Goal: Find contact information: Find contact information

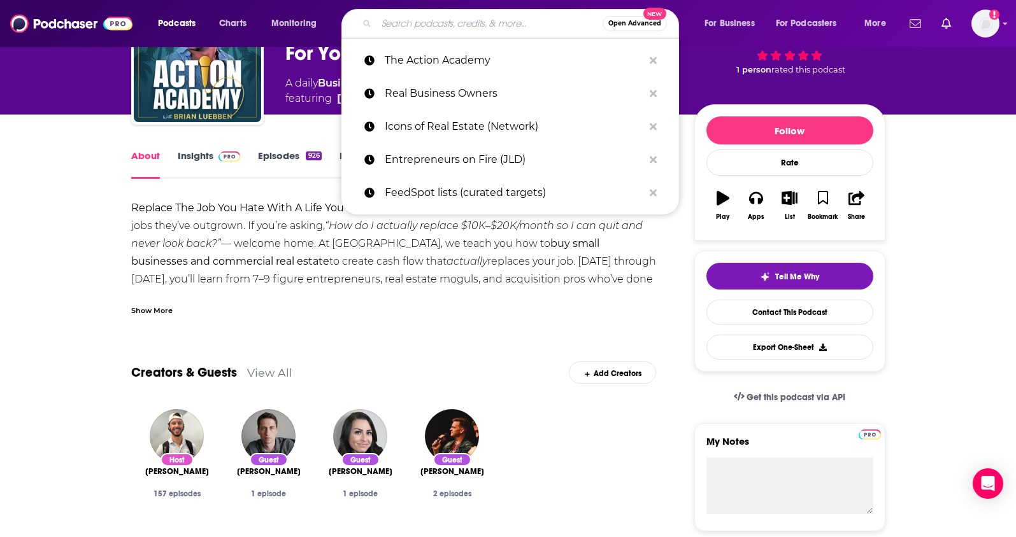
click at [432, 22] on input "Search podcasts, credits, & more..." at bounding box center [489, 23] width 226 height 20
paste input "Real Vegas Podcast"
type input "Real Vegas Podcast"
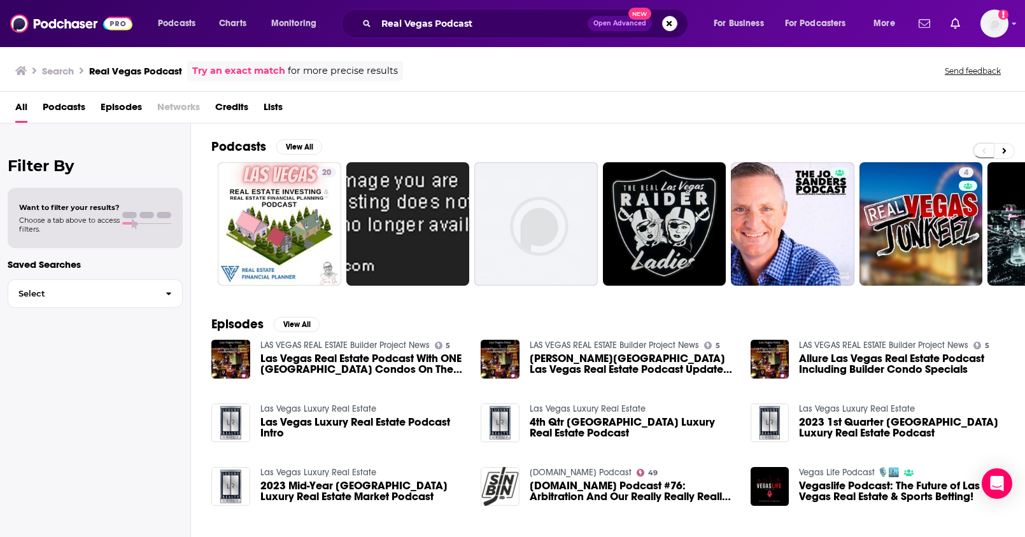
click at [1014, 152] on span at bounding box center [994, 151] width 42 height 17
click at [1007, 150] on button at bounding box center [1004, 151] width 21 height 16
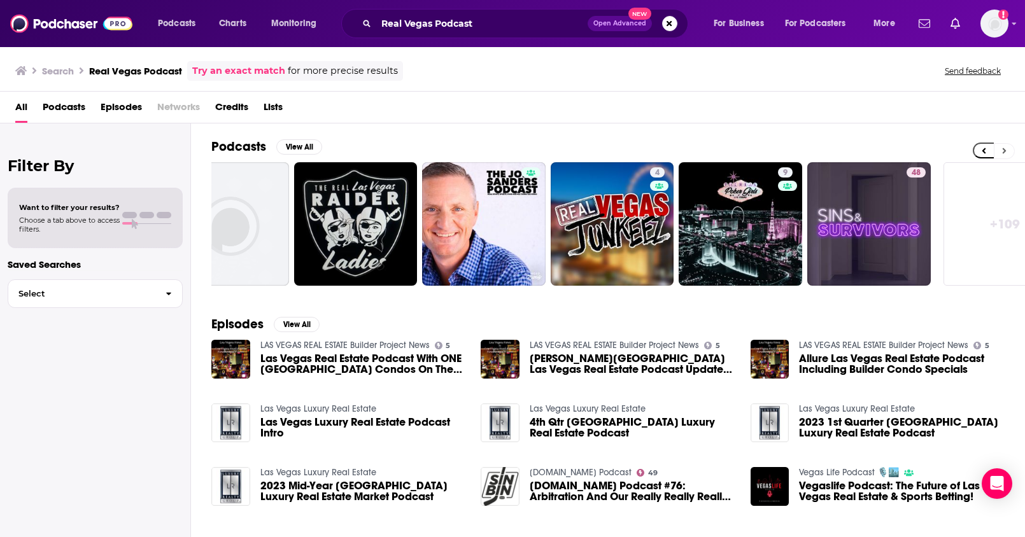
scroll to position [0, 356]
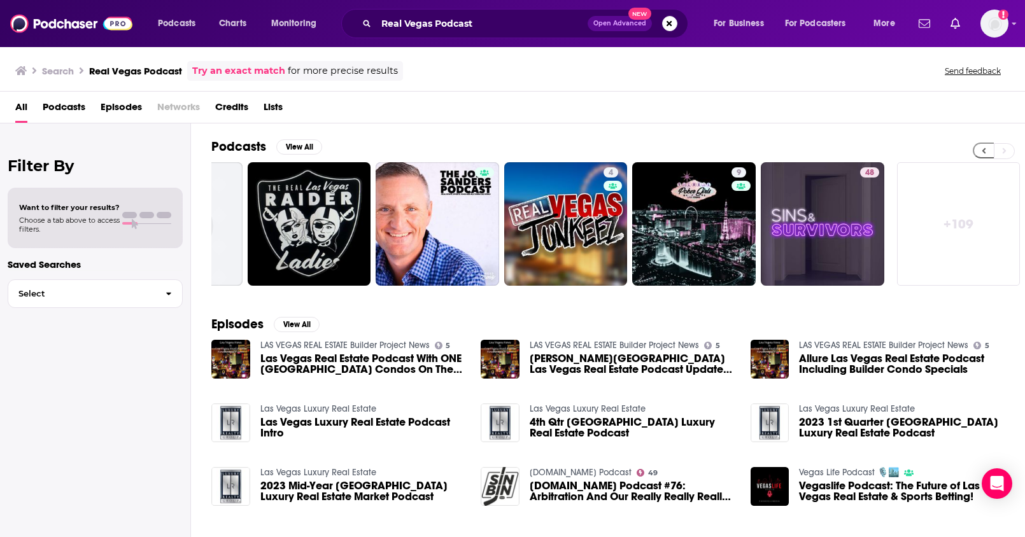
click at [982, 149] on icon at bounding box center [984, 150] width 4 height 9
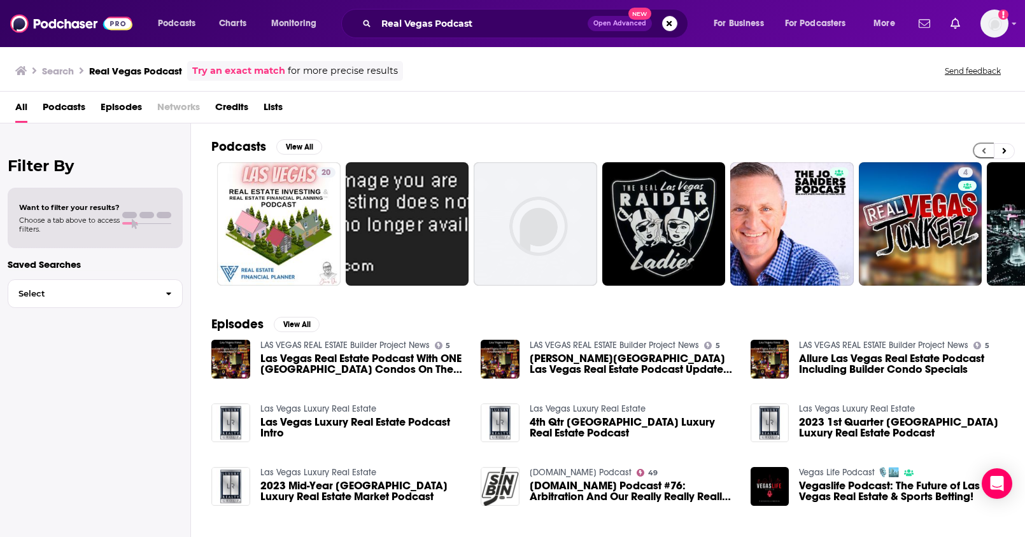
scroll to position [0, 0]
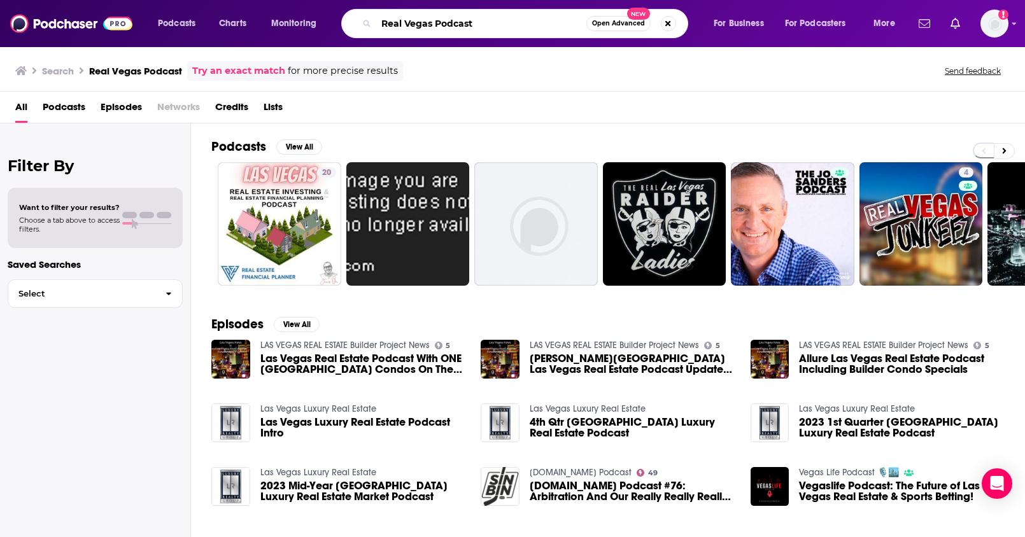
drag, startPoint x: 486, startPoint y: 25, endPoint x: 362, endPoint y: 31, distance: 123.6
click at [362, 31] on div "Real Vegas Podcast Open Advanced New" at bounding box center [514, 23] width 347 height 29
paste input "The Moment with Brian Koppelman"
type input "Real Vegas PodcastThe Moment with Brian Koppelman"
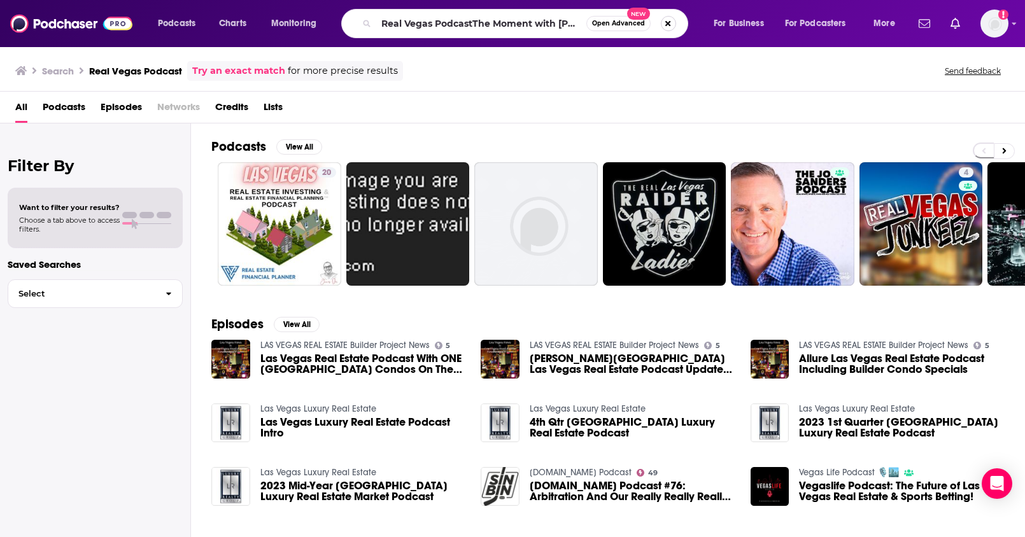
click at [671, 23] on button "Search podcasts, credits, & more..." at bounding box center [668, 23] width 15 height 15
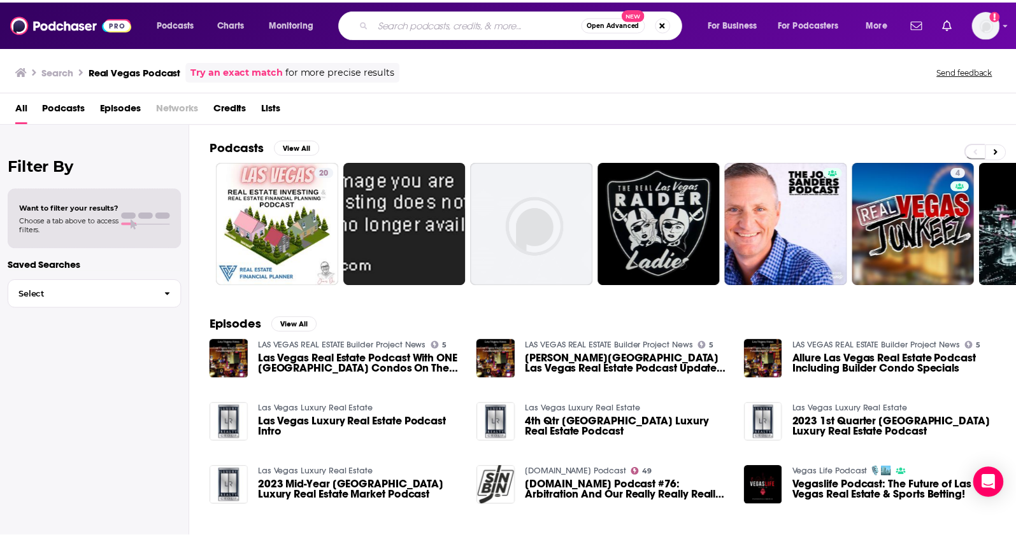
scroll to position [0, 0]
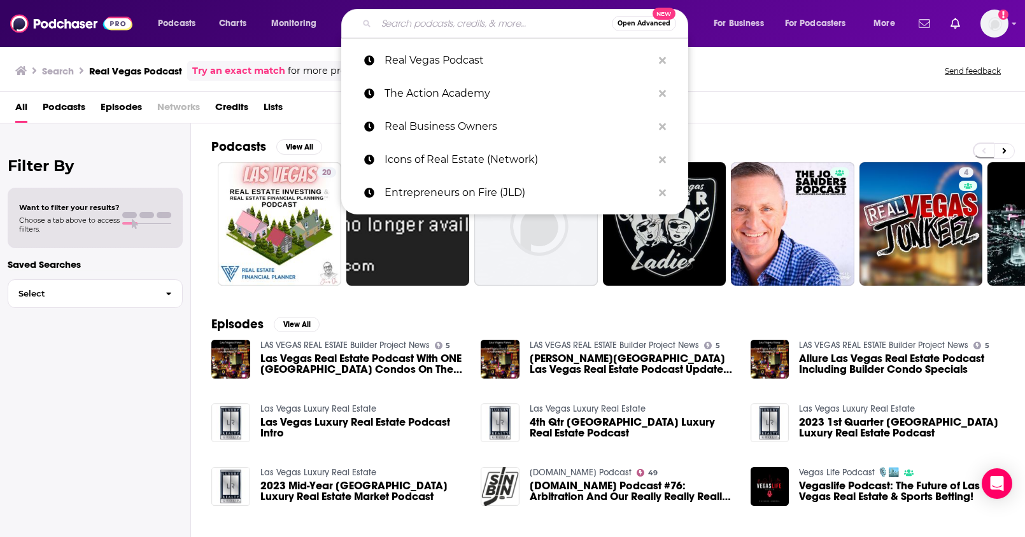
paste input "The Moment with Brian Koppelman"
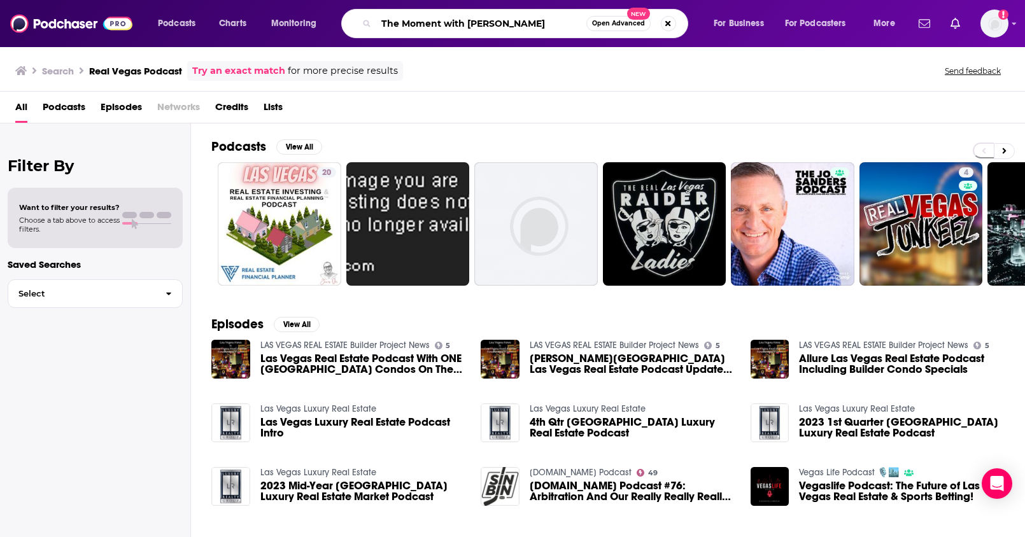
type input "The Moment with Brian Koppelman"
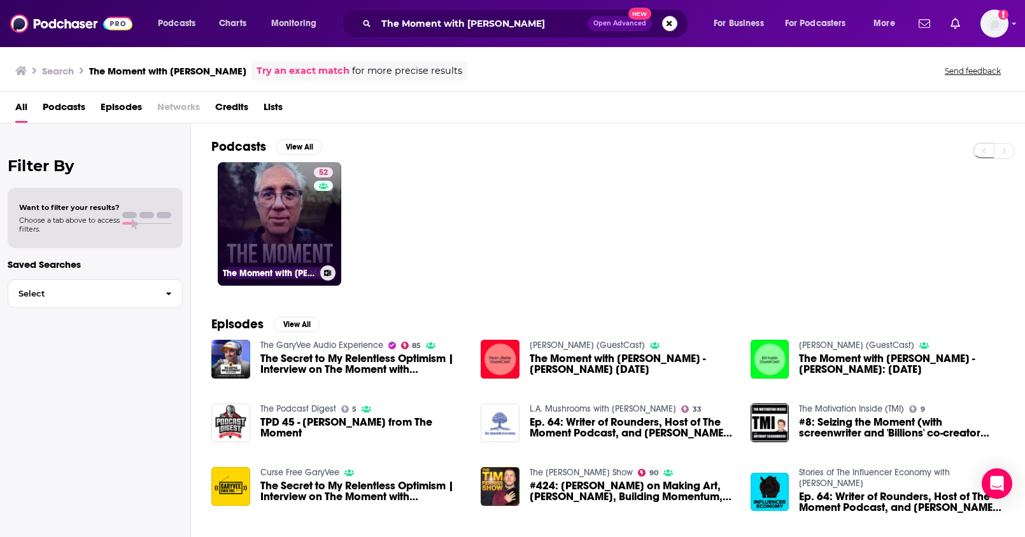
click at [267, 203] on link "52 The Moment with Brian Koppelman" at bounding box center [280, 224] width 124 height 124
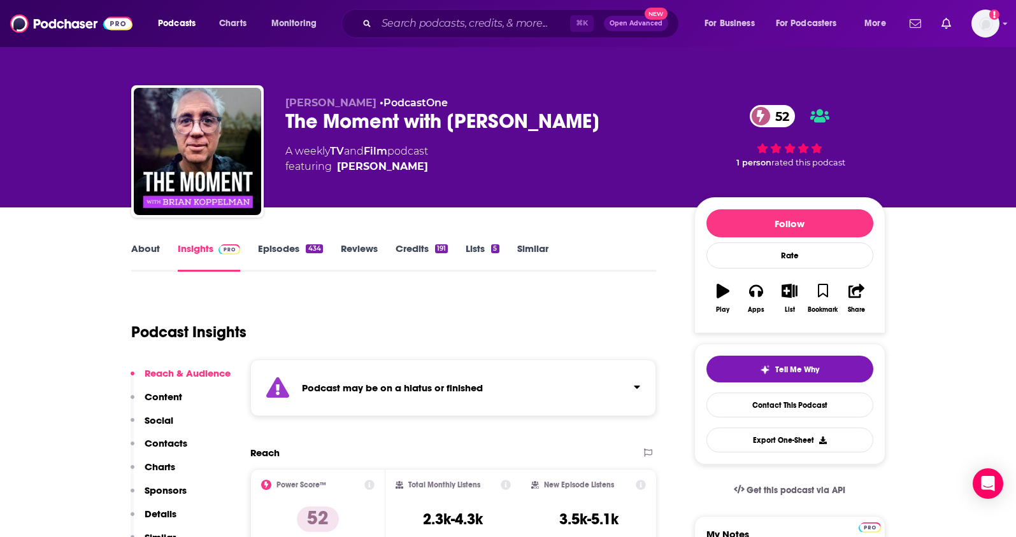
drag, startPoint x: 629, startPoint y: 117, endPoint x: 278, endPoint y: 131, distance: 351.1
click at [278, 131] on div "Brian Koppelman • PodcastOne The Moment with Brian Koppelman 52 A weekly TV and…" at bounding box center [508, 154] width 754 height 138
copy h2 "The Moment with Brian Koppelman"
click at [485, 29] on input "Search podcasts, credits, & more..." at bounding box center [473, 23] width 194 height 20
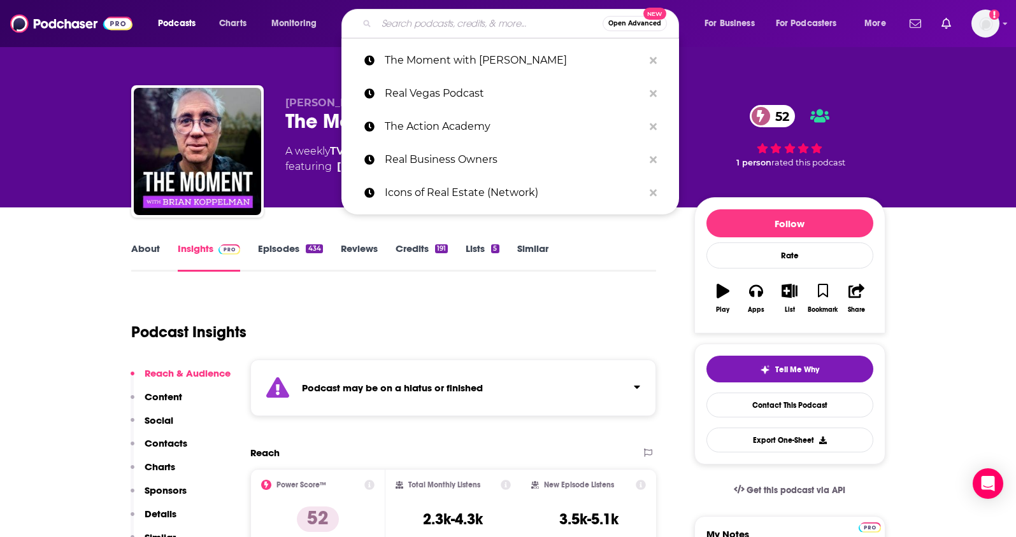
paste input "The Colin and Samir Show"
type input "The Colin and Samir Show"
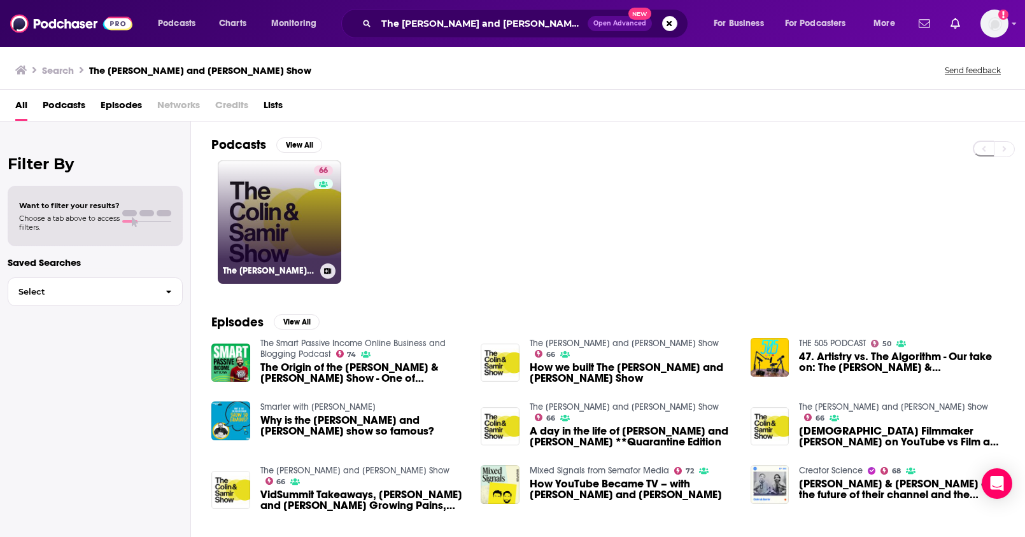
click at [309, 229] on link "66 The Colin and Samir Show" at bounding box center [280, 222] width 124 height 124
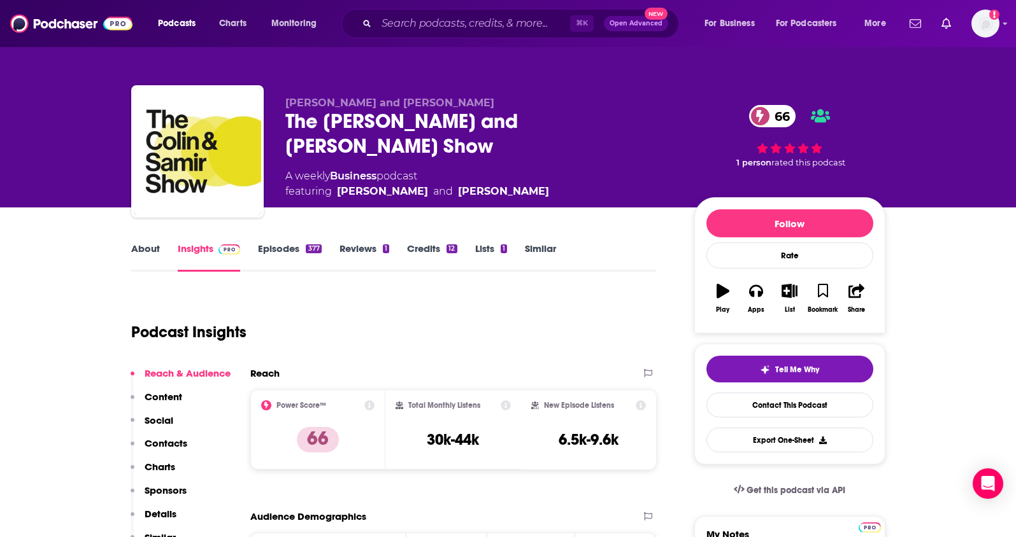
click at [159, 446] on p "Contacts" at bounding box center [166, 443] width 43 height 12
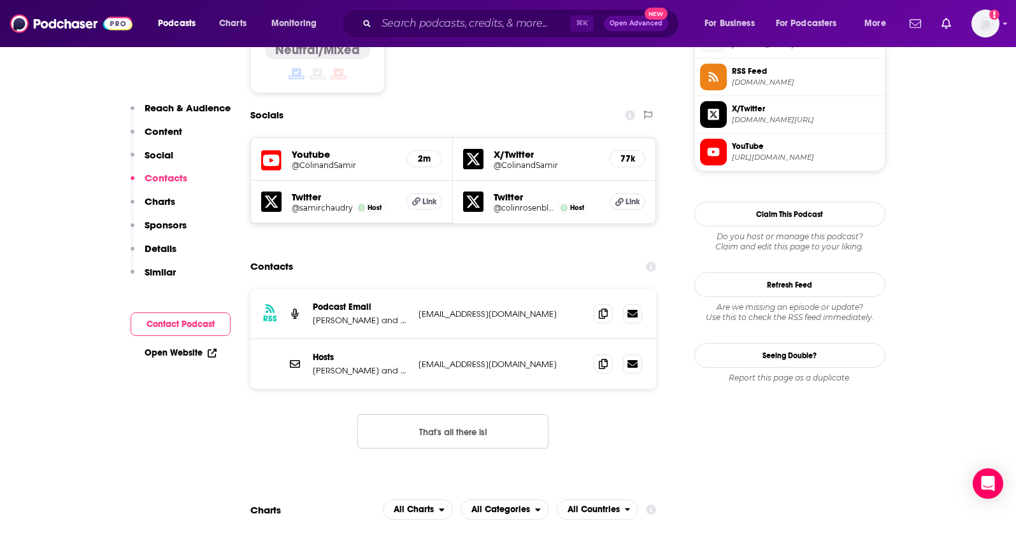
scroll to position [1063, 0]
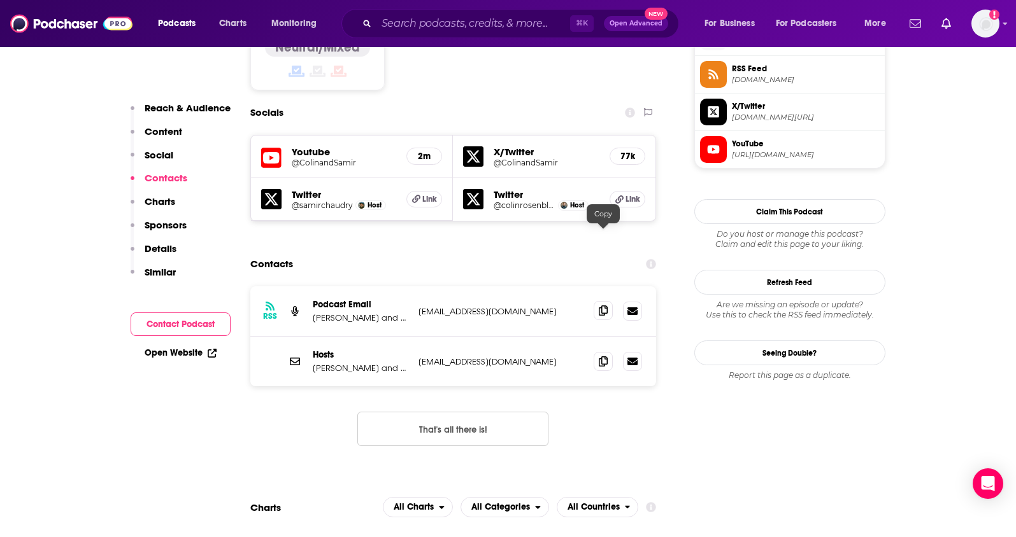
click at [604, 306] on icon at bounding box center [603, 311] width 9 height 10
click at [600, 306] on icon at bounding box center [603, 311] width 9 height 10
click at [605, 356] on icon at bounding box center [603, 361] width 9 height 10
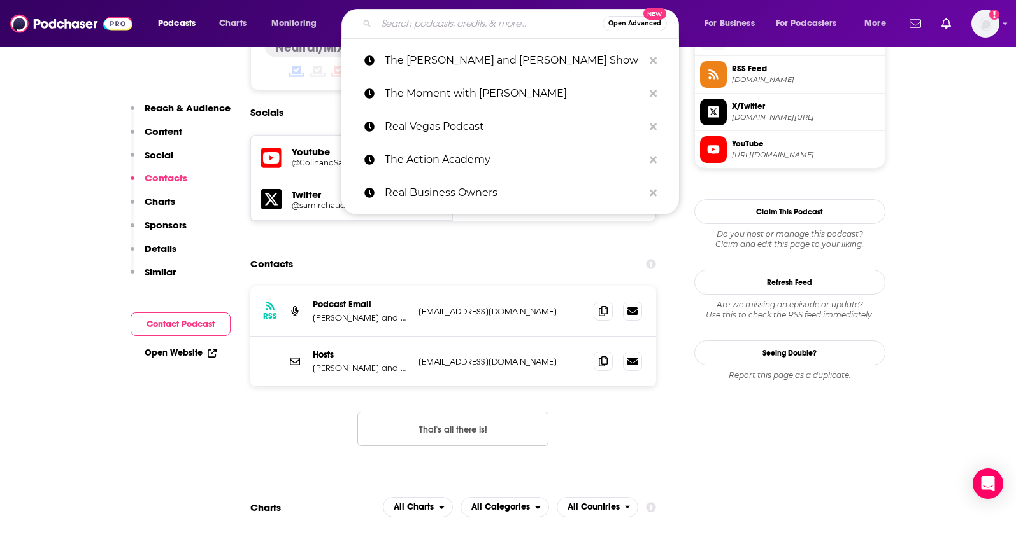
click at [455, 25] on input "Search podcasts, credits, & more..." at bounding box center [489, 23] width 226 height 20
paste input "Real Estate Uncensored"
type input "Real Estate Uncensored"
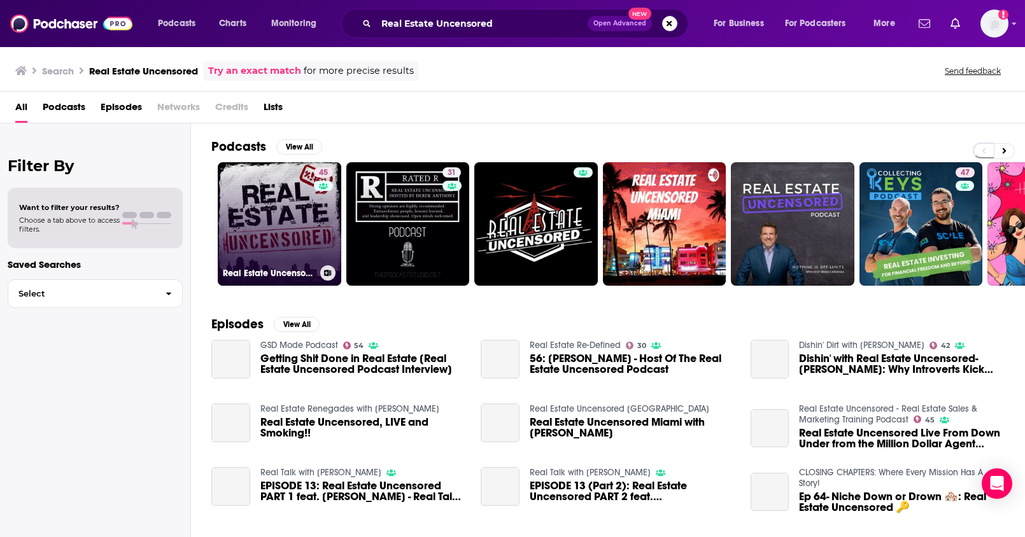
click at [290, 222] on link "45 Real Estate Uncensored - Real Estate Sales & Marketing Training Podcast" at bounding box center [280, 224] width 124 height 124
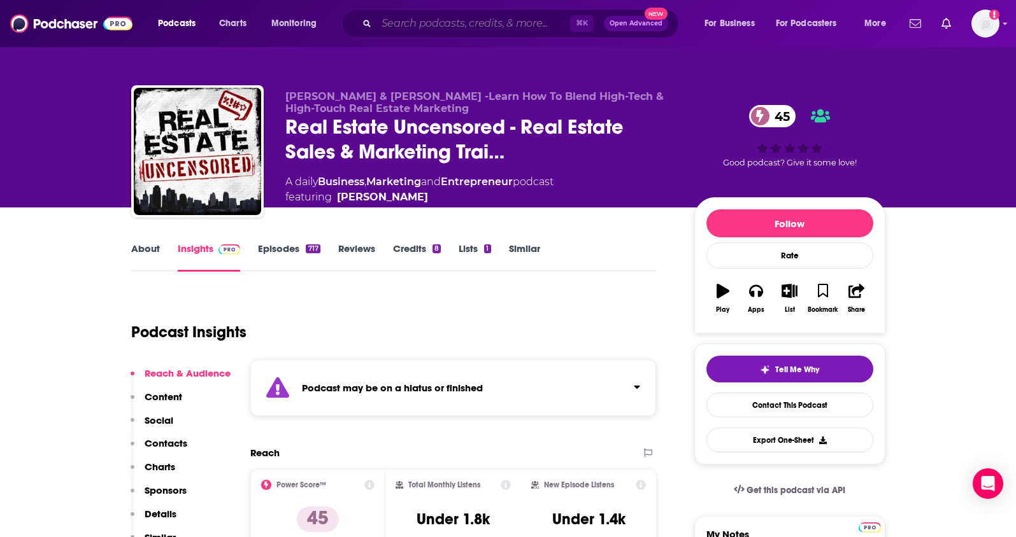
click at [425, 27] on input "Search podcasts, credits, & more..." at bounding box center [473, 23] width 194 height 20
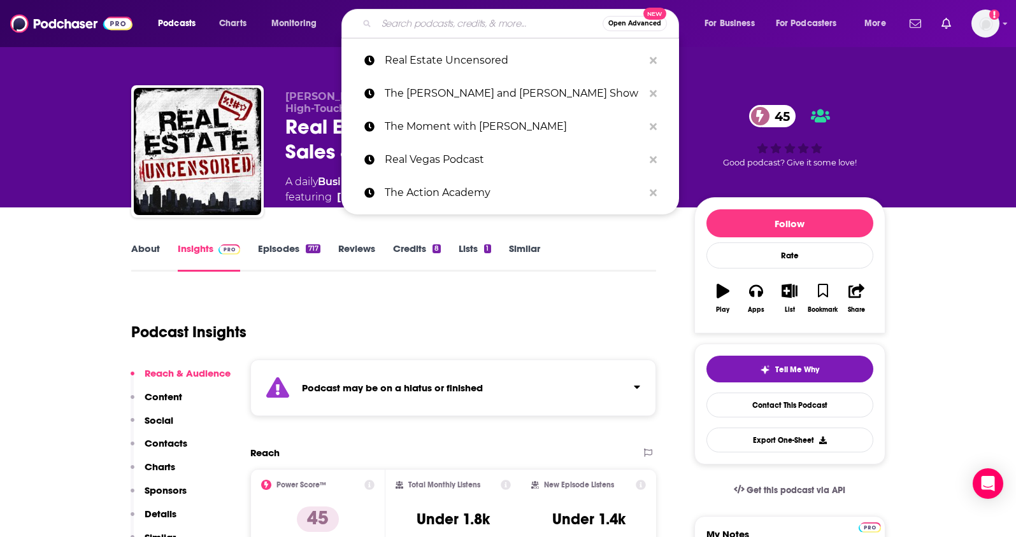
paste input "Real Estate Rookie (BiggerPockets)"
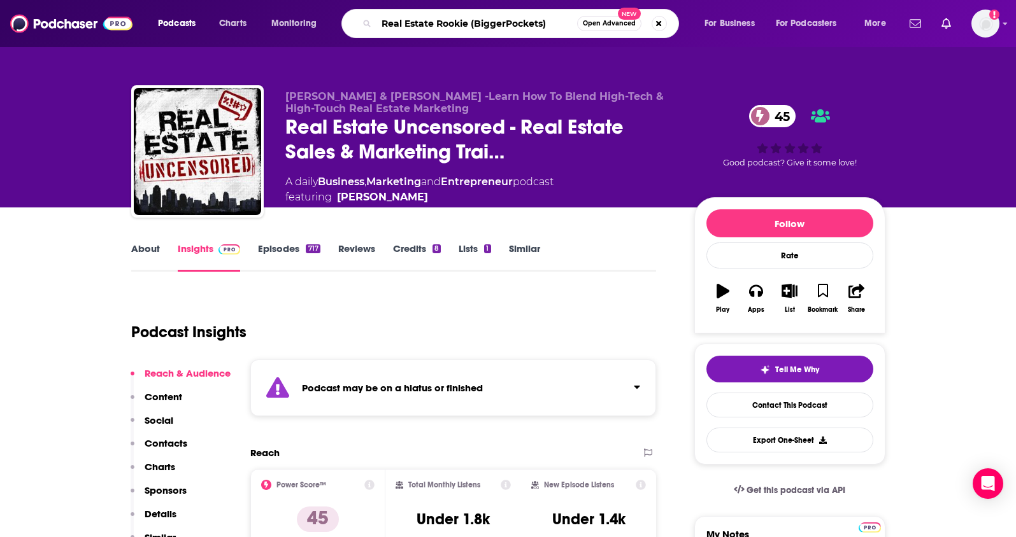
drag, startPoint x: 472, startPoint y: 24, endPoint x: 590, endPoint y: 24, distance: 117.8
click at [590, 24] on div "Real Estate Rookie (BiggerPockets) Open Advanced New" at bounding box center [509, 23] width 337 height 29
type input "Real Estate Rookie"
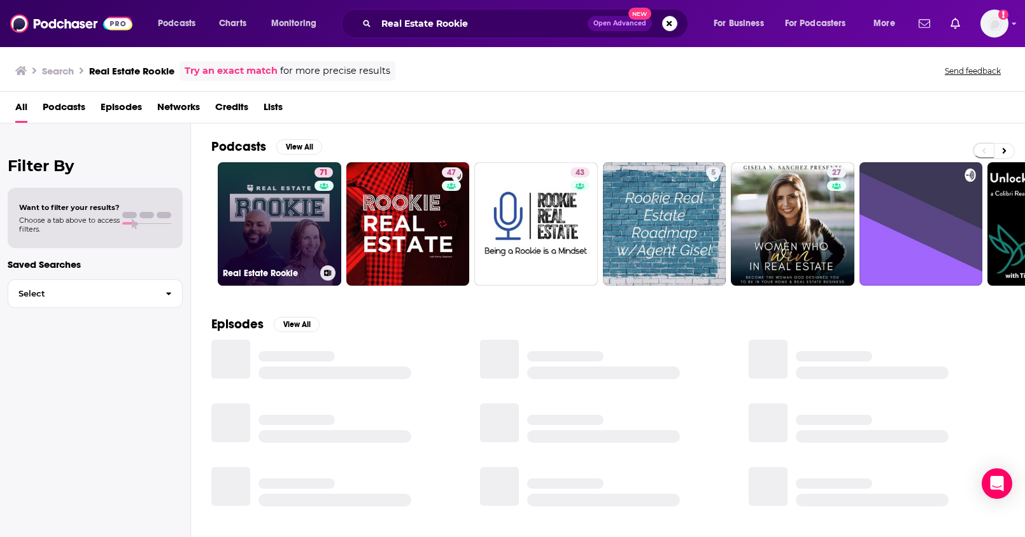
click at [281, 222] on link "71 Real Estate Rookie" at bounding box center [280, 224] width 124 height 124
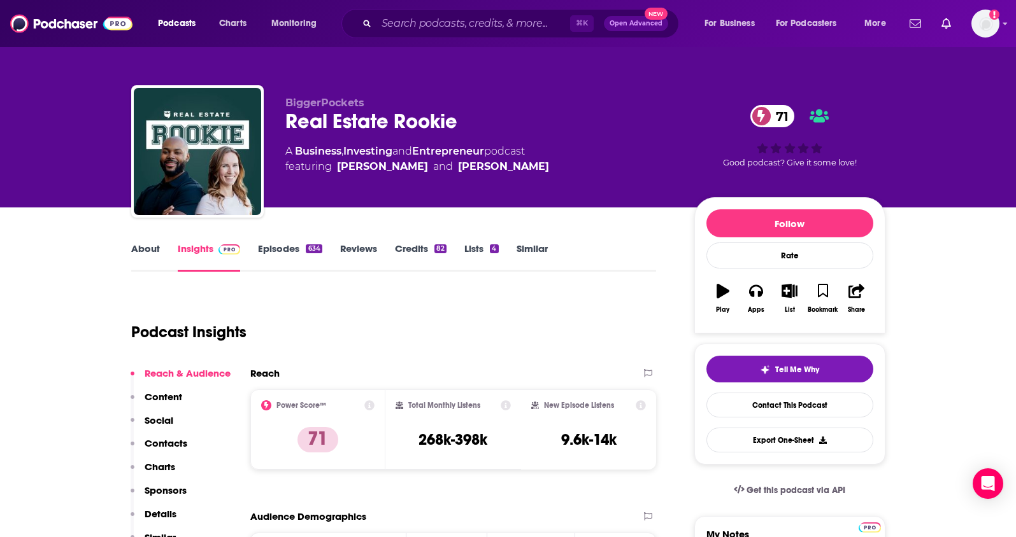
click at [161, 443] on p "Contacts" at bounding box center [166, 443] width 43 height 12
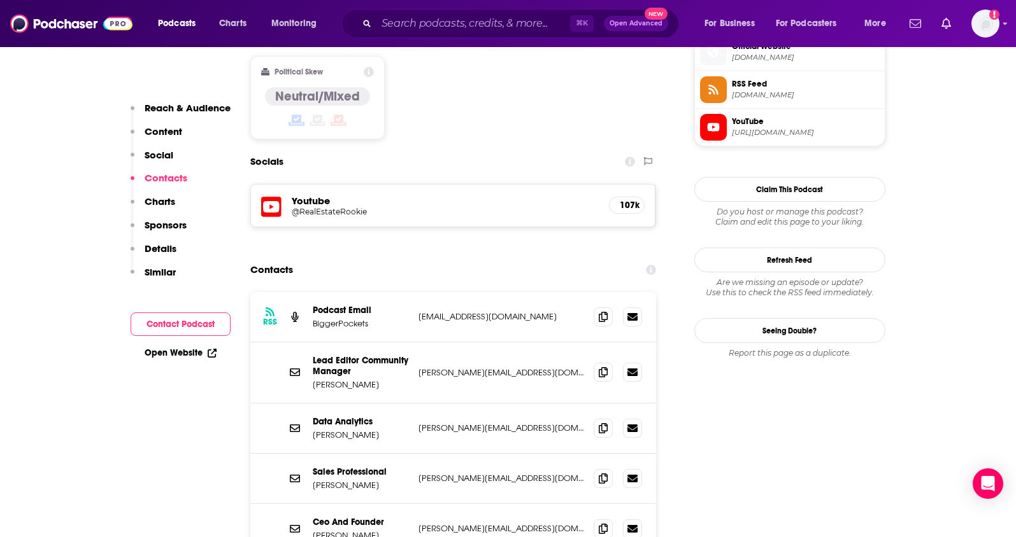
scroll to position [1049, 0]
click at [604, 310] on icon at bounding box center [603, 315] width 9 height 10
click at [464, 21] on input "Search podcasts, credits, & more..." at bounding box center [473, 23] width 194 height 20
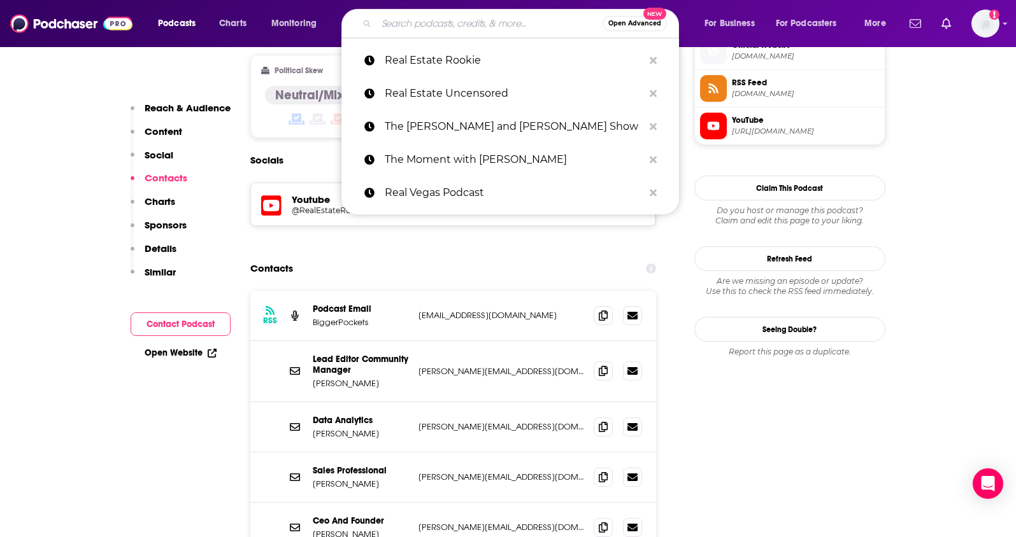
paste input "The Playbook with David Meltzer"
type input "The Playbook with David Meltzer"
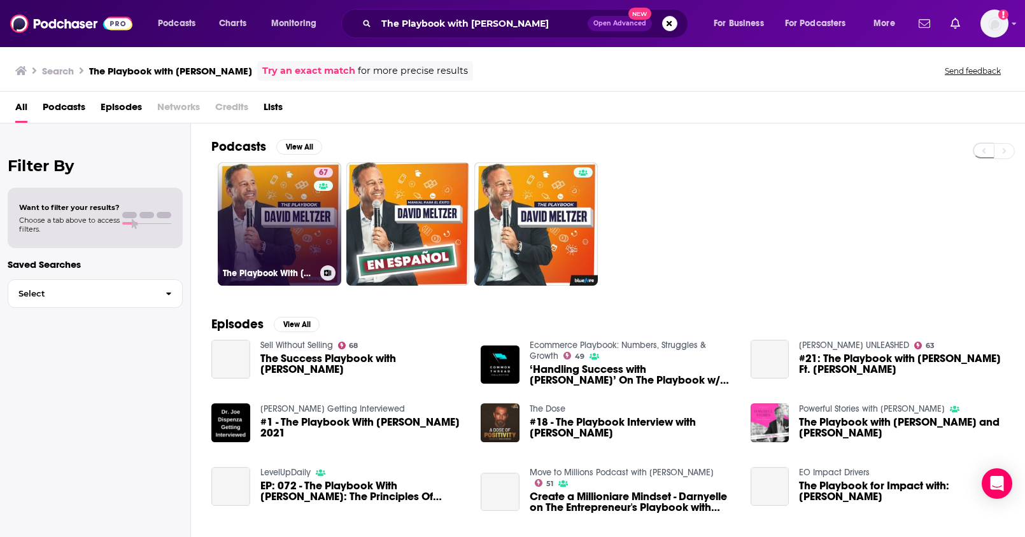
click at [284, 242] on link "67 The Playbook With David Meltzer" at bounding box center [280, 224] width 124 height 124
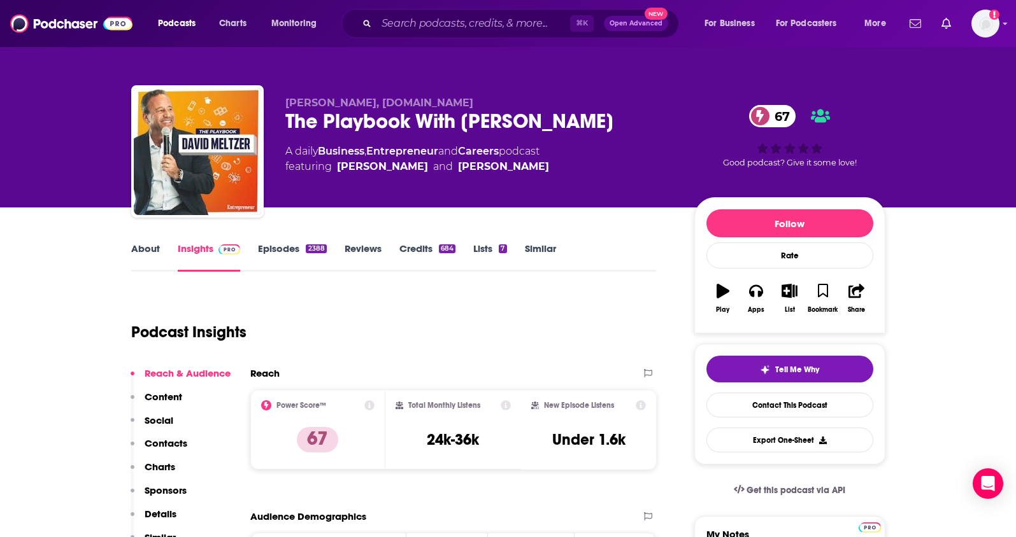
click at [175, 446] on p "Contacts" at bounding box center [166, 443] width 43 height 12
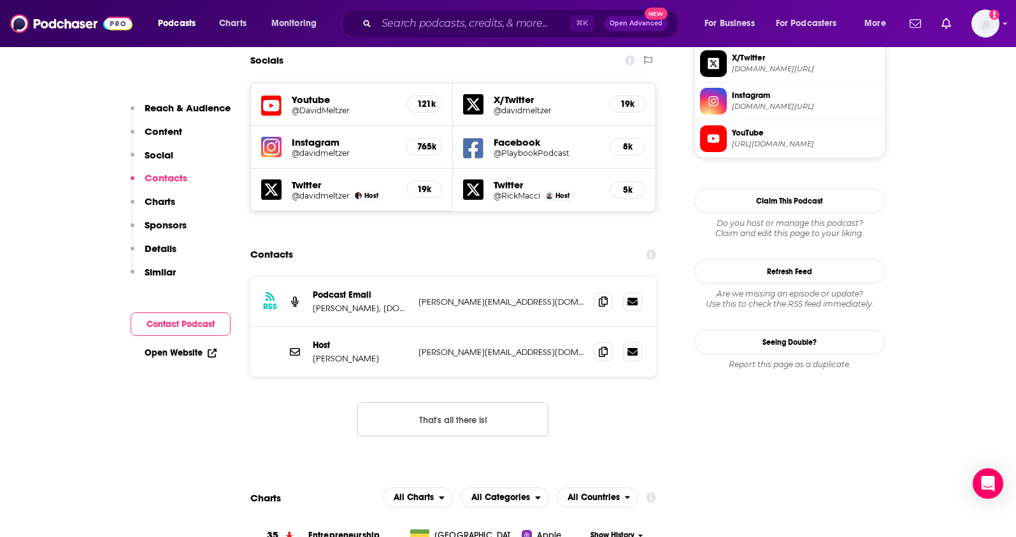
scroll to position [1149, 0]
click at [601, 295] on icon at bounding box center [603, 300] width 9 height 10
click at [459, 23] on input "Search podcasts, credits, & more..." at bounding box center [473, 23] width 194 height 20
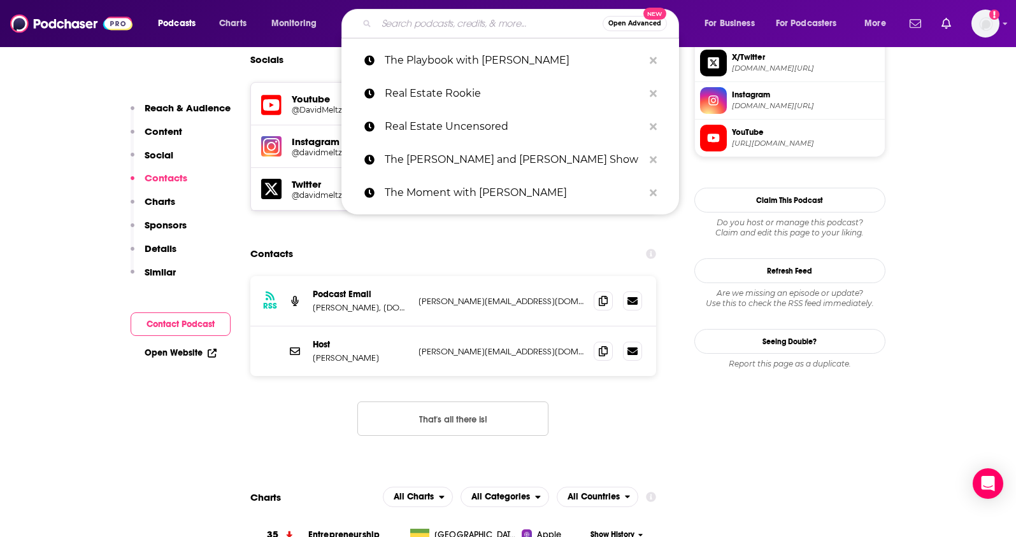
paste input "The Game w/ Alex Hormozi"
type input "The Game w/ Alex Hormozi"
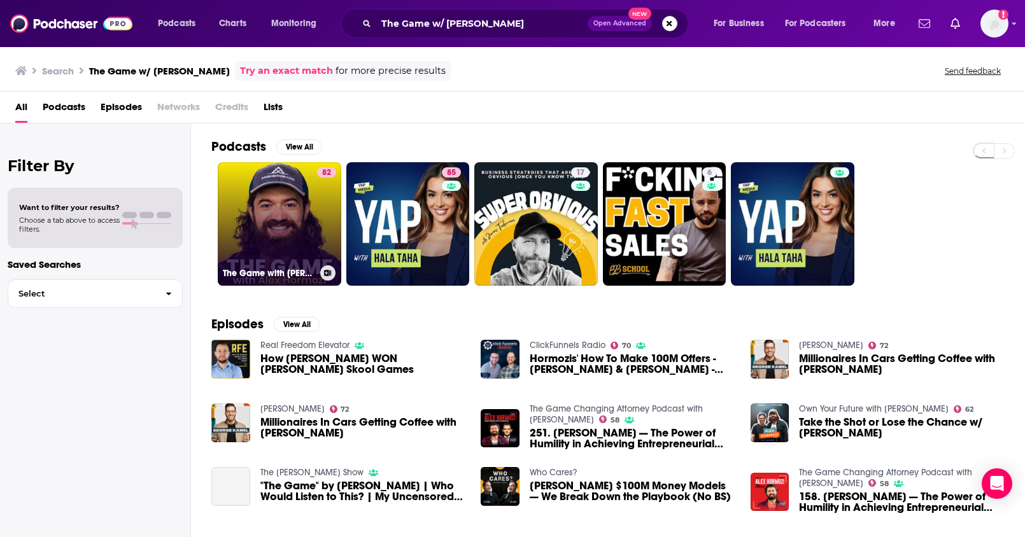
click at [297, 229] on link "82 The Game with Alex Hormozi" at bounding box center [280, 224] width 124 height 124
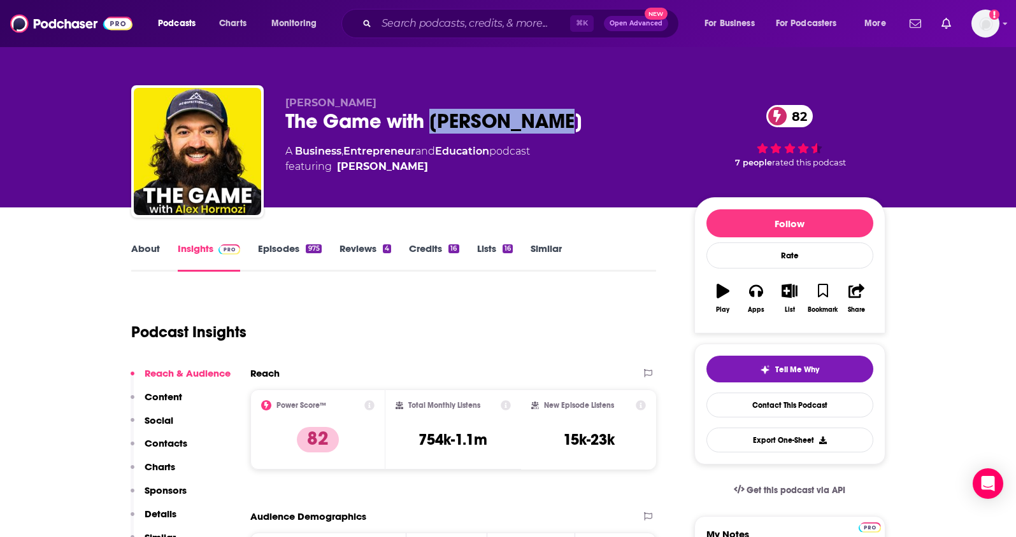
drag, startPoint x: 570, startPoint y: 117, endPoint x: 430, endPoint y: 124, distance: 139.7
click at [430, 124] on div "The Game with Alex Hormozi 82" at bounding box center [479, 121] width 388 height 25
copy h2 "Alex Hormozi"
click at [164, 444] on p "Contacts" at bounding box center [166, 443] width 43 height 12
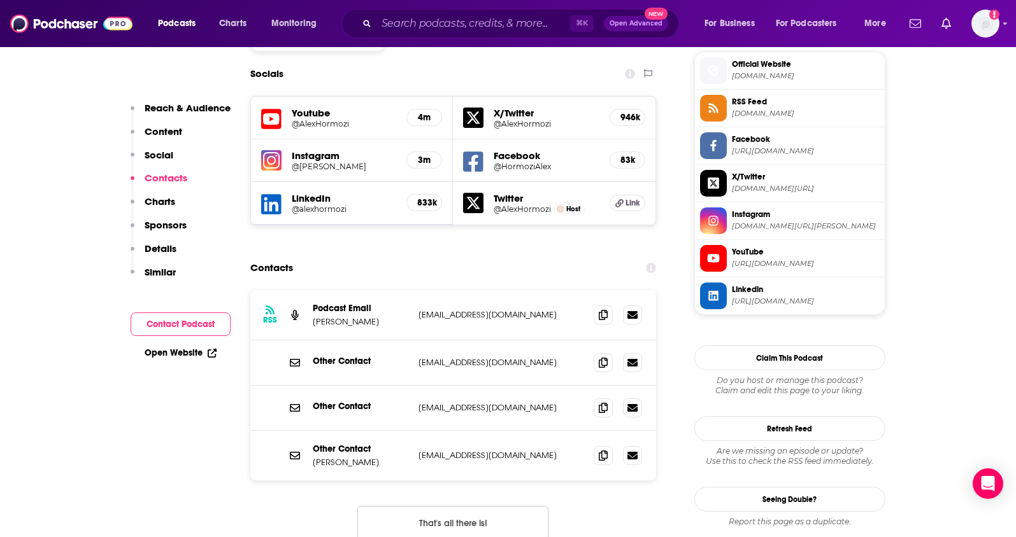
scroll to position [1149, 0]
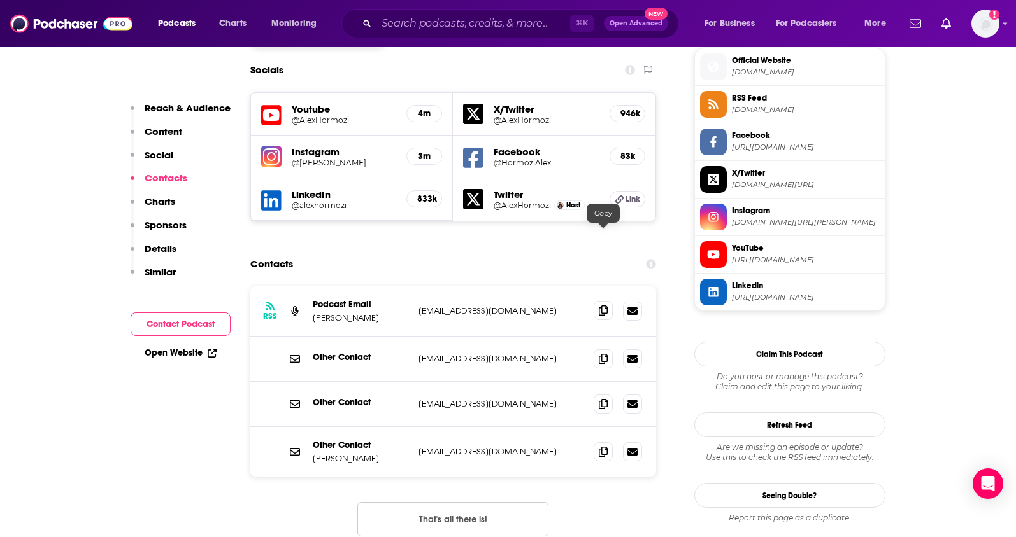
click at [601, 306] on icon at bounding box center [603, 311] width 9 height 10
click at [596, 442] on span at bounding box center [602, 451] width 19 height 19
click at [446, 20] on input "Search podcasts, credits, & more..." at bounding box center [473, 23] width 194 height 20
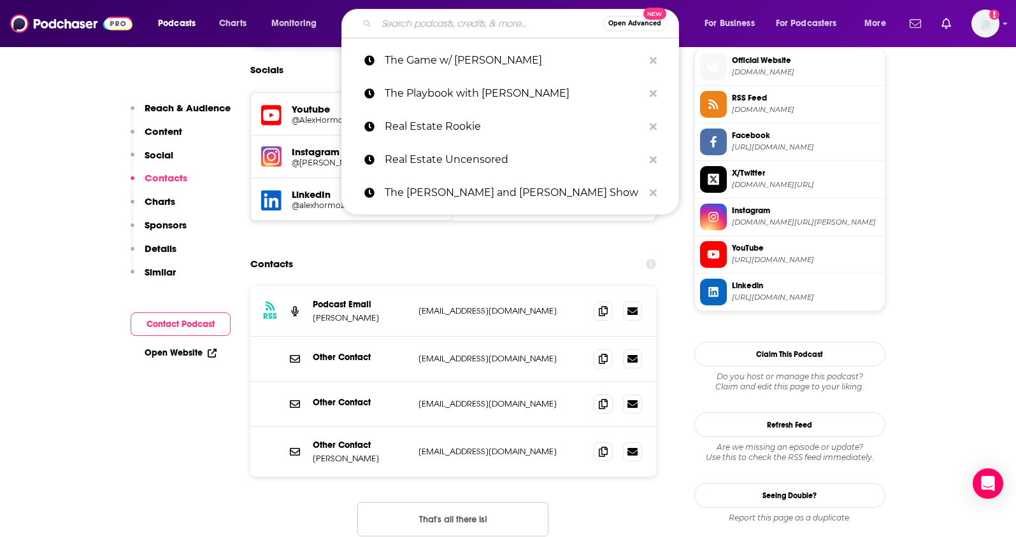
paste input "The Playbook with David Meltzer"
type input "The Playbook with David Meltzer"
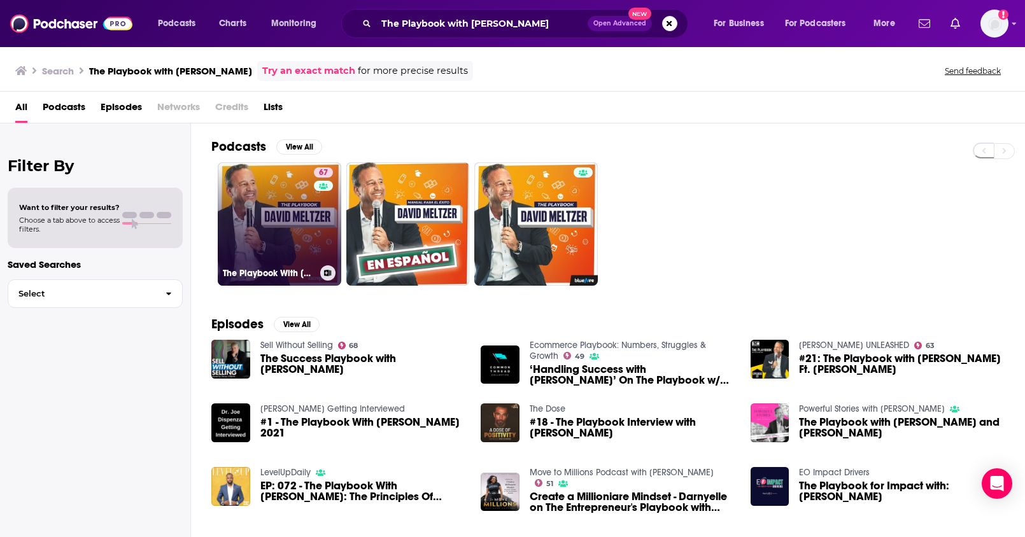
click at [306, 229] on link "67 The Playbook With David Meltzer" at bounding box center [280, 224] width 124 height 124
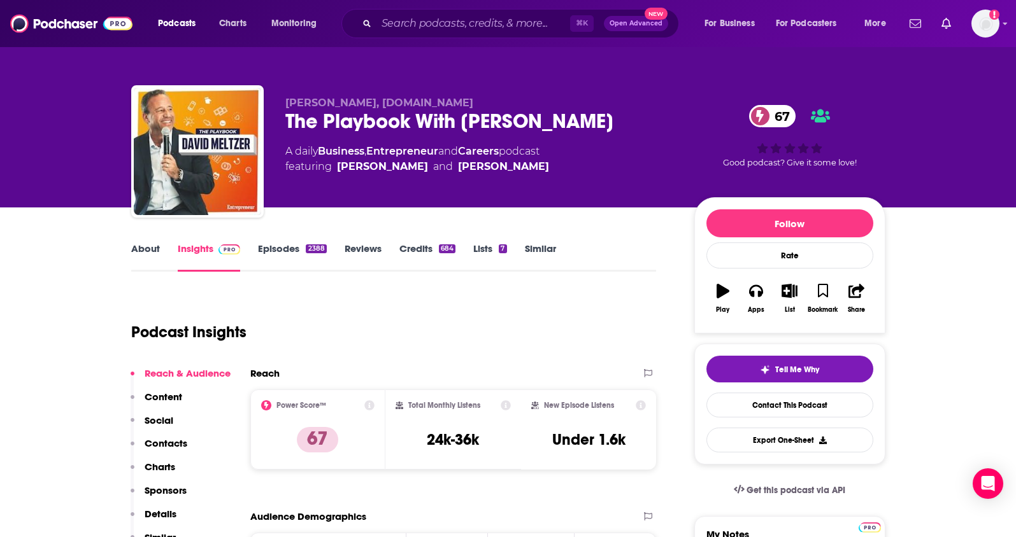
click at [177, 437] on p "Contacts" at bounding box center [166, 443] width 43 height 12
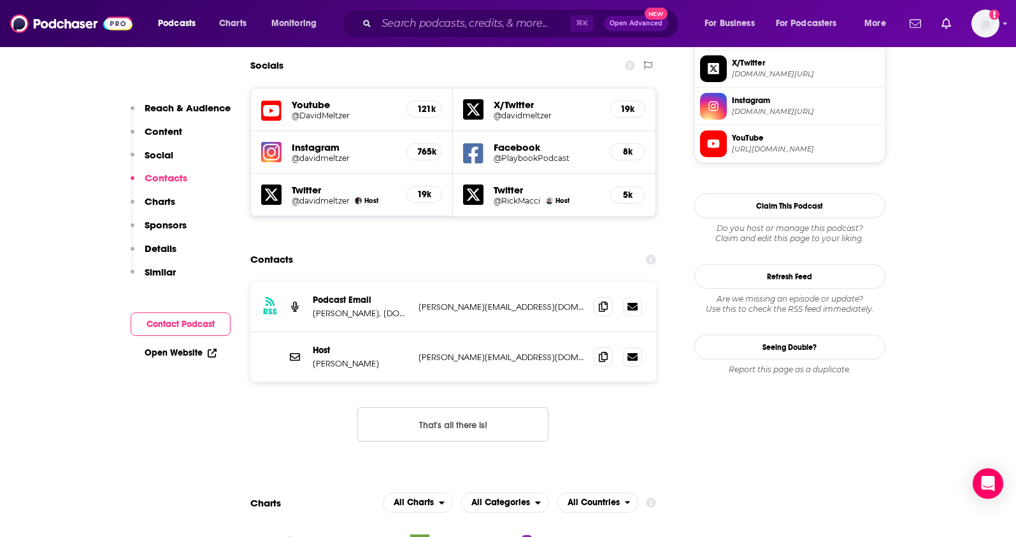
scroll to position [1149, 0]
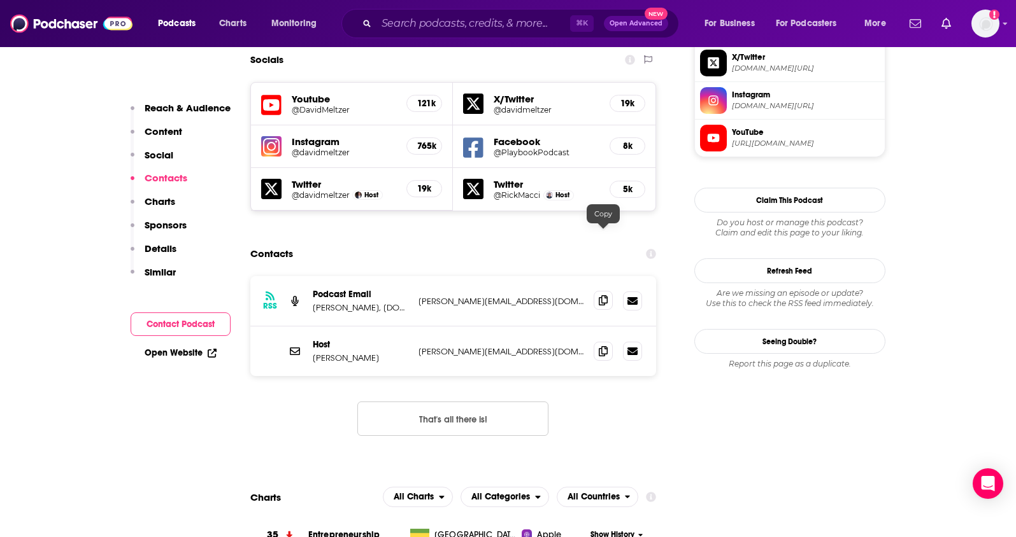
click at [603, 295] on icon at bounding box center [603, 300] width 9 height 10
click at [602, 346] on icon at bounding box center [603, 351] width 9 height 10
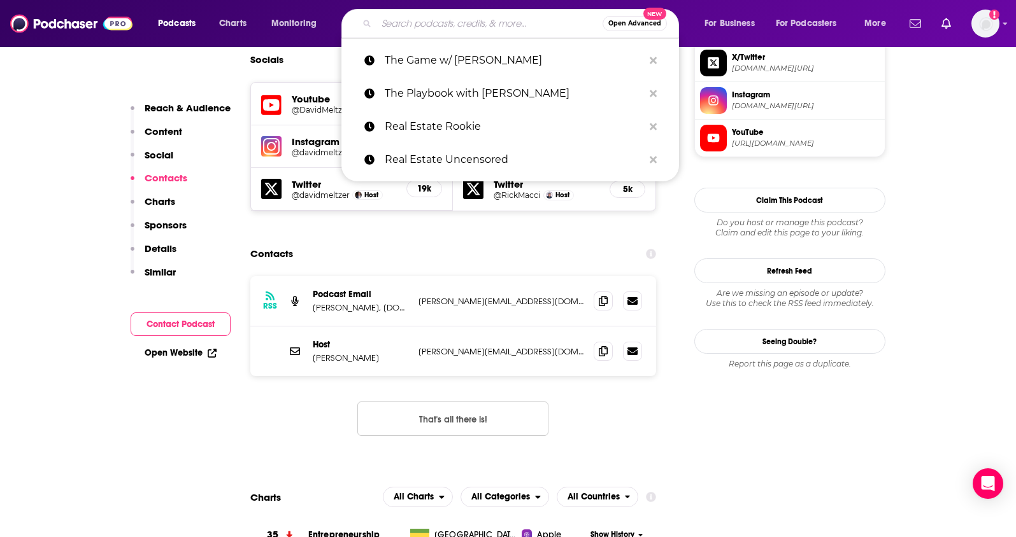
click at [450, 22] on input "Search podcasts, credits, & more..." at bounding box center [489, 23] width 226 height 20
paste input "The Daily Stoic Podcast"
type input "The Daily Stoic Podcast"
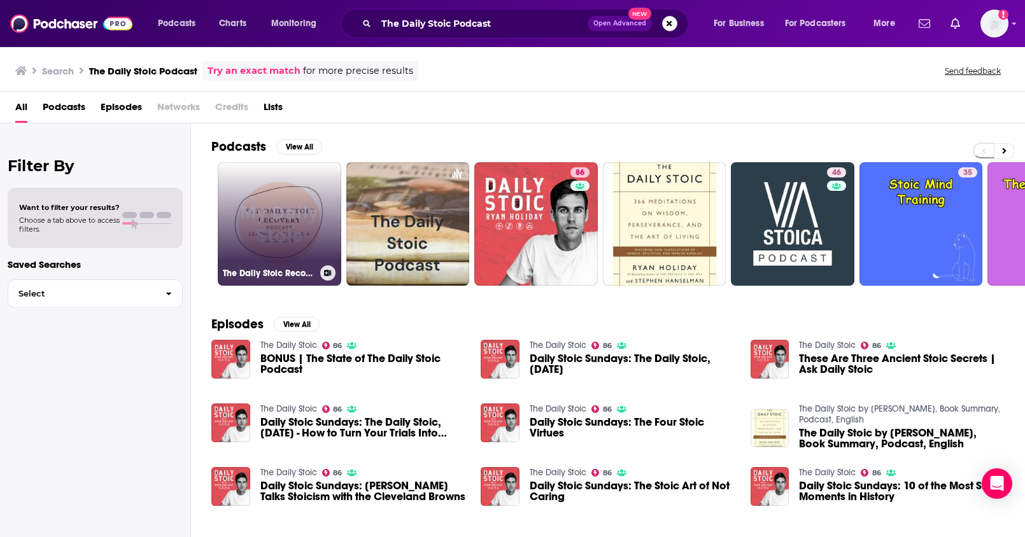
click at [259, 206] on link "The Daily Stoic Recovery Podcast" at bounding box center [280, 224] width 124 height 124
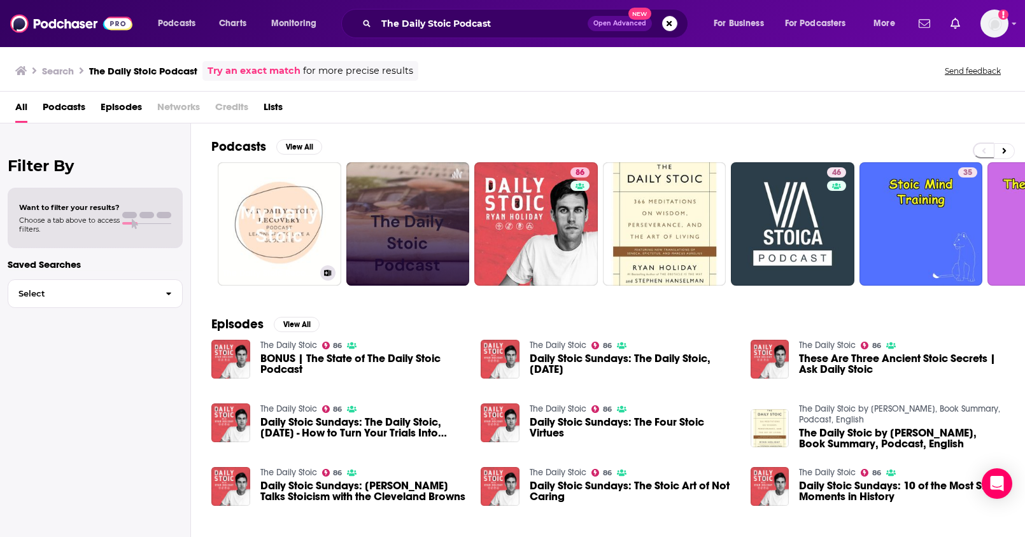
click at [372, 215] on link at bounding box center [408, 224] width 124 height 124
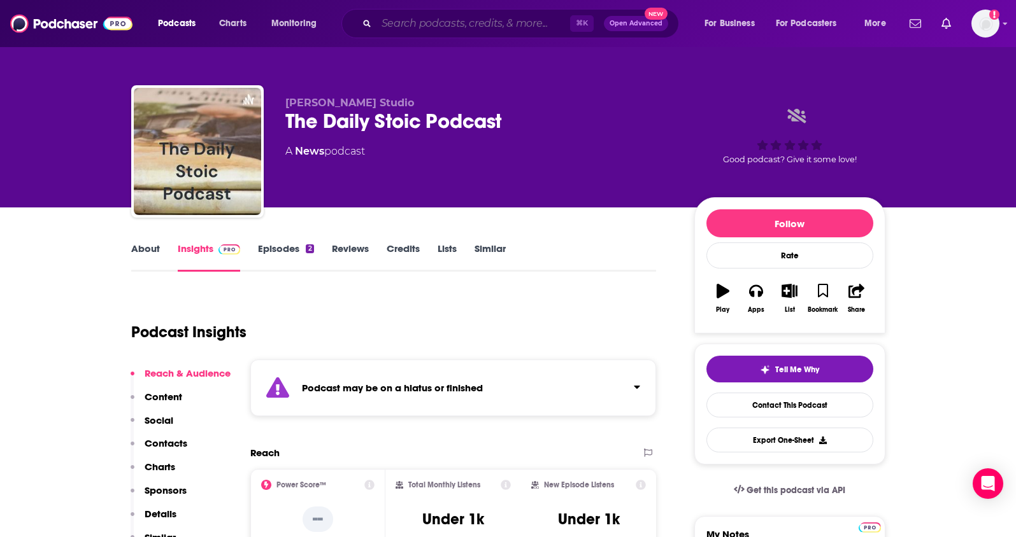
click at [469, 17] on input "Search podcasts, credits, & more..." at bounding box center [473, 23] width 194 height 20
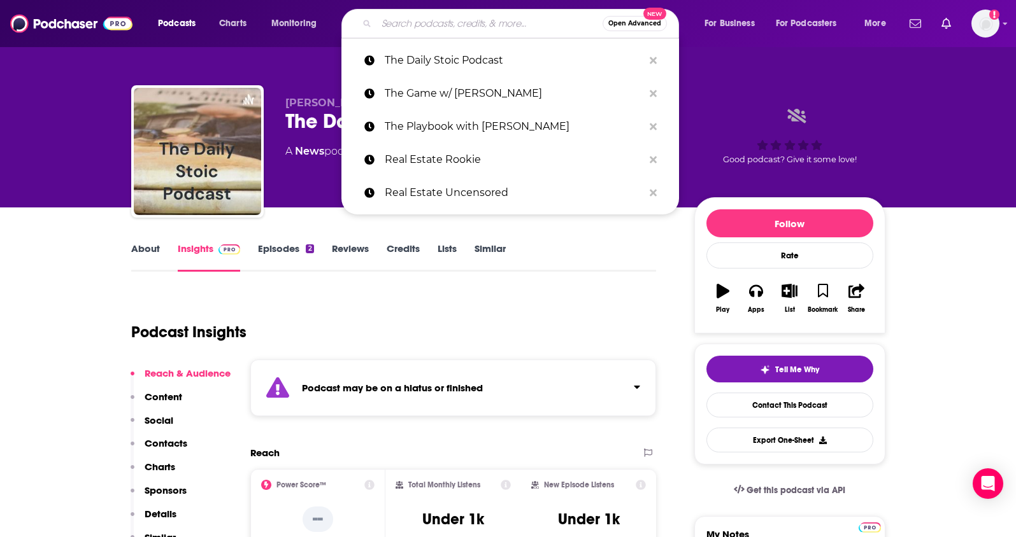
paste input "The Men Made for More Podcast"
type input "The Men Made for More Podcast"
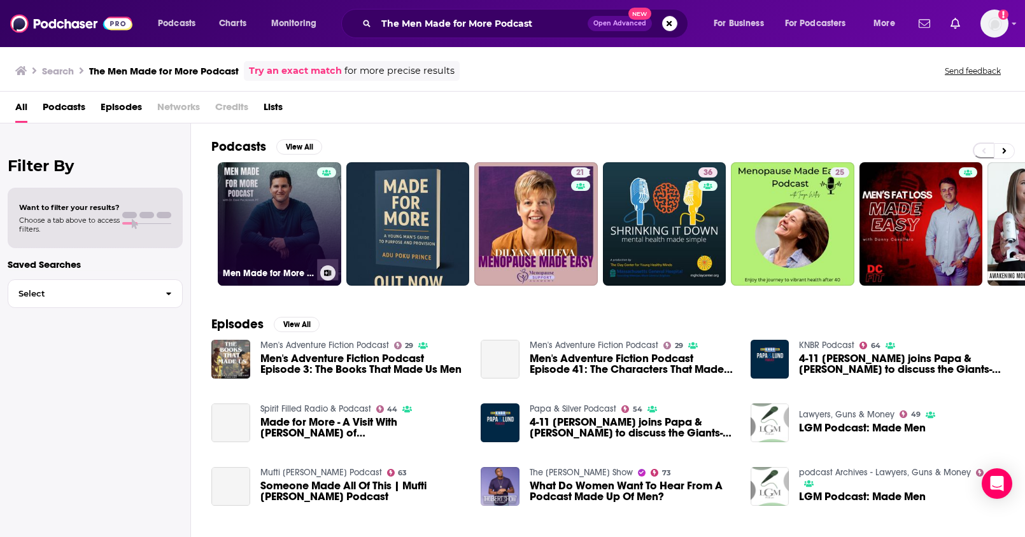
click at [283, 225] on link "Men Made for More Podcast" at bounding box center [280, 224] width 124 height 124
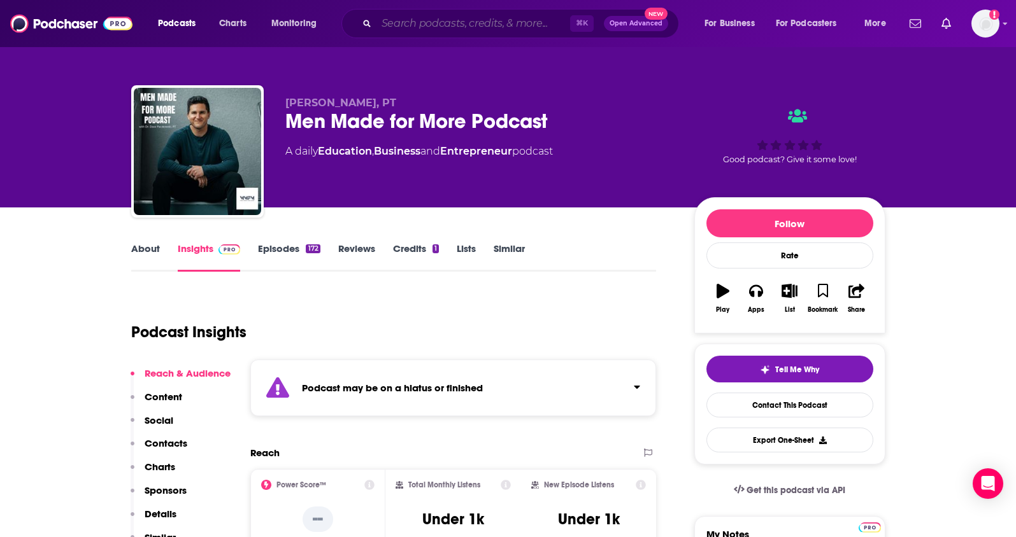
click at [447, 29] on input "Search podcasts, credits, & more..." at bounding box center [473, 23] width 194 height 20
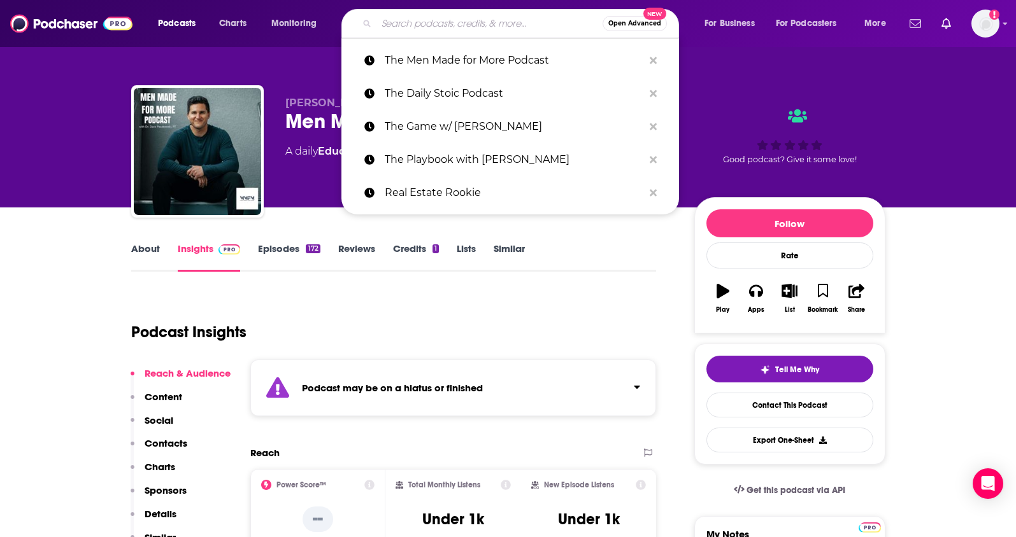
paste input "Modern Man Podcast"
type input "Modern Man Podcast"
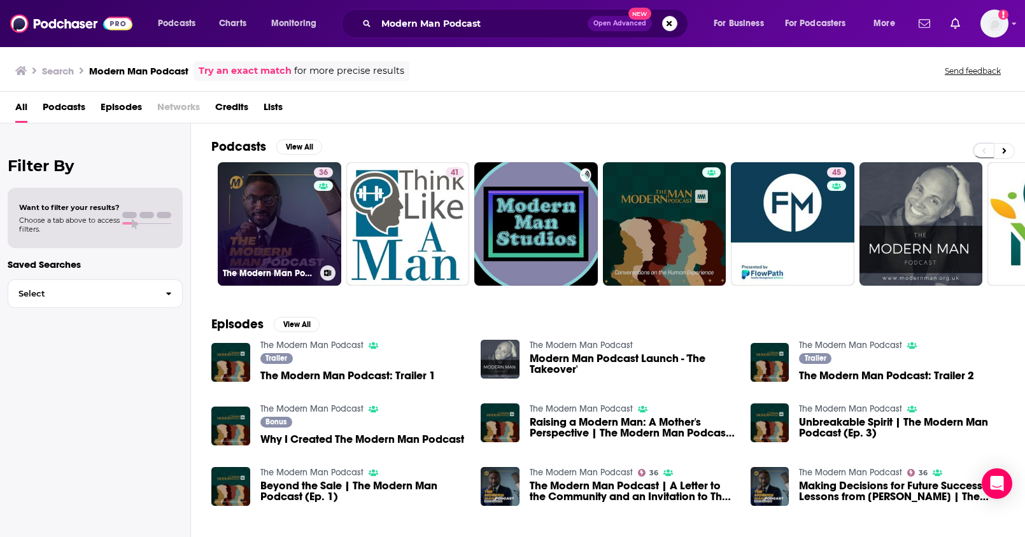
click at [255, 234] on link "36 The Modern Man Podcast" at bounding box center [280, 224] width 124 height 124
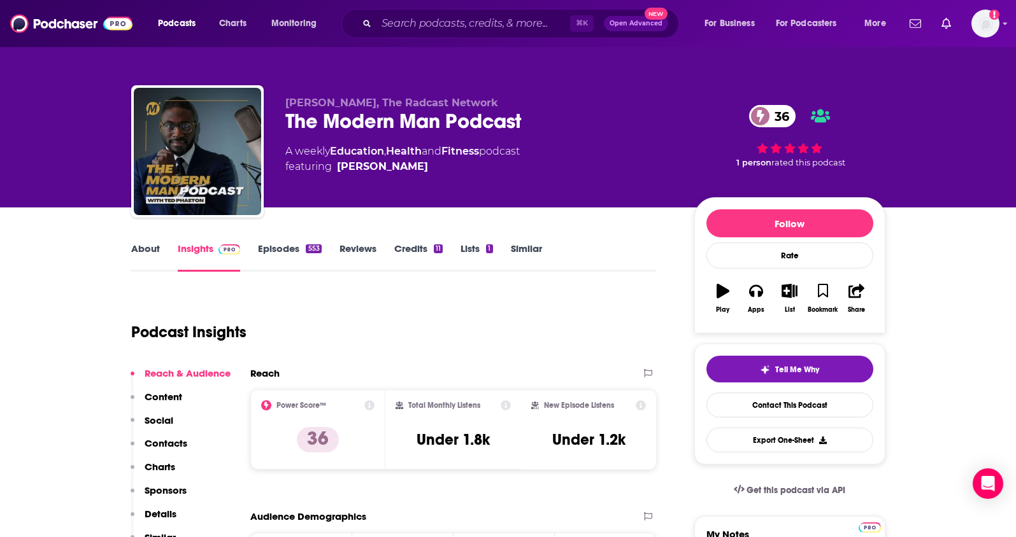
click at [176, 443] on p "Contacts" at bounding box center [166, 443] width 43 height 12
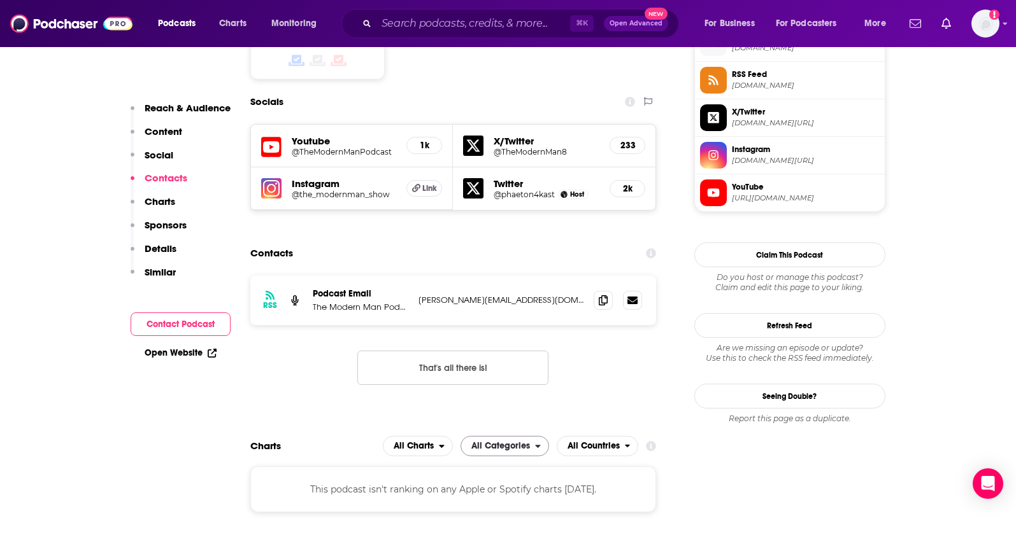
scroll to position [1063, 0]
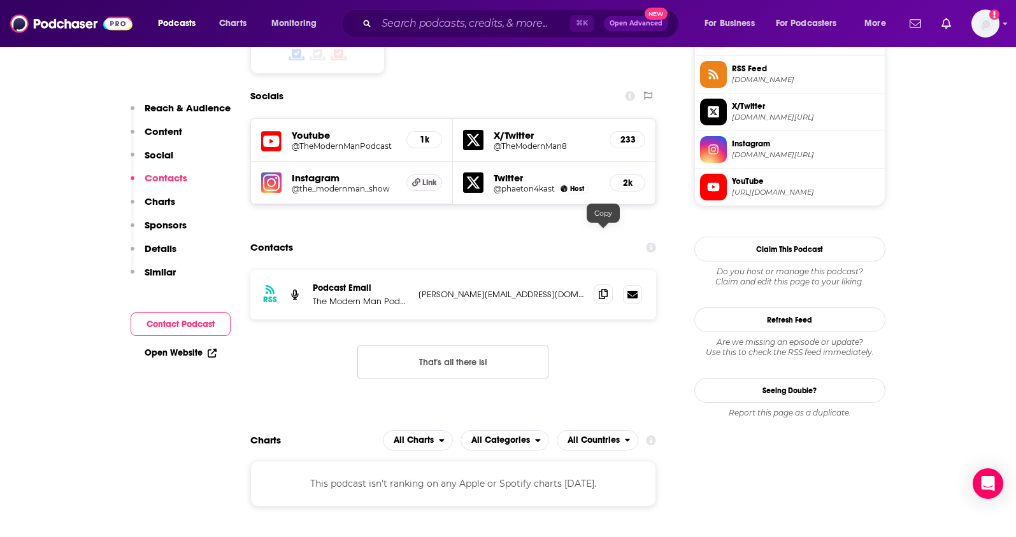
click at [604, 289] on icon at bounding box center [603, 294] width 9 height 10
click at [413, 26] on input "Search podcasts, credits, & more..." at bounding box center [473, 23] width 194 height 20
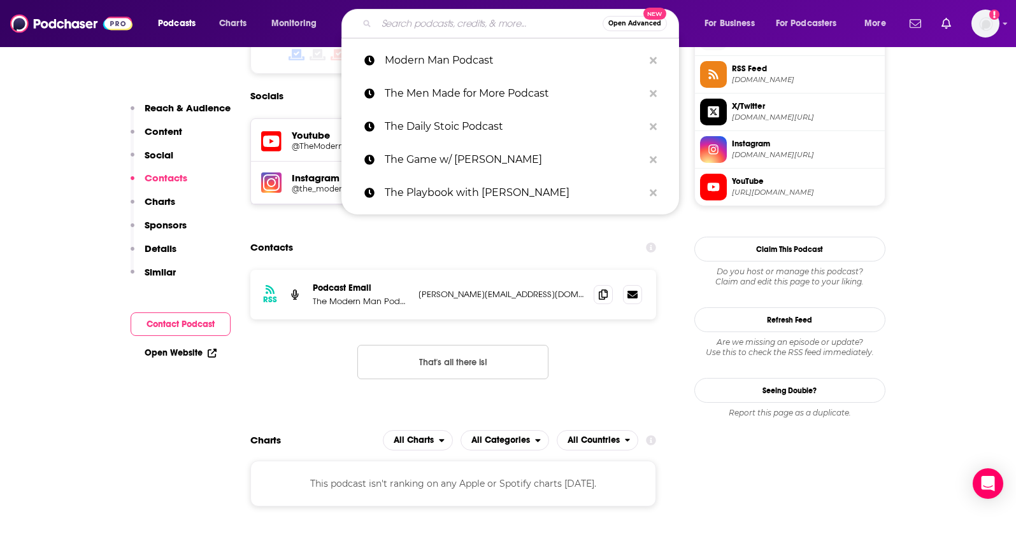
paste input "The Rich Roll Podcast"
type input "The Rich Roll Podcast"
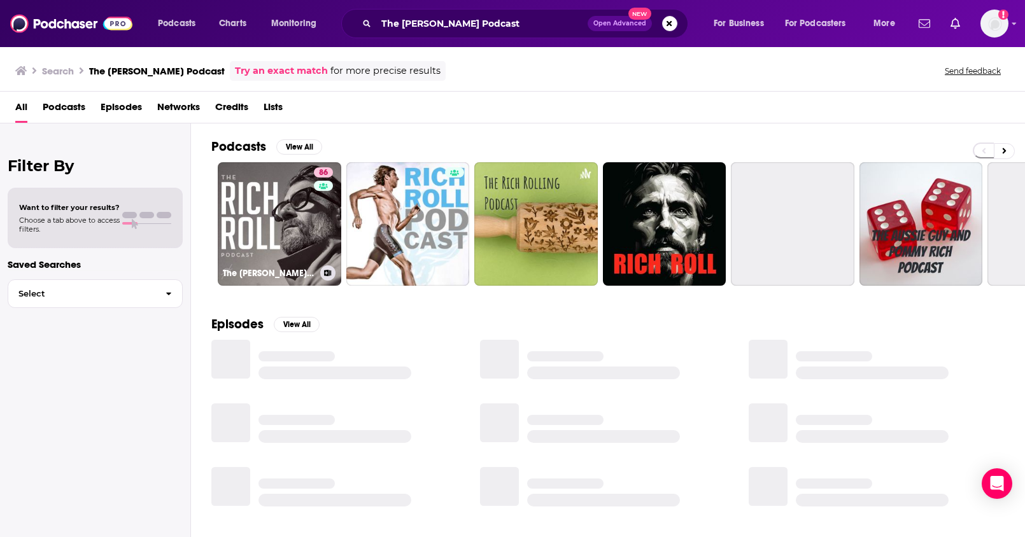
click at [258, 220] on link "86 The Rich Roll Podcast" at bounding box center [280, 224] width 124 height 124
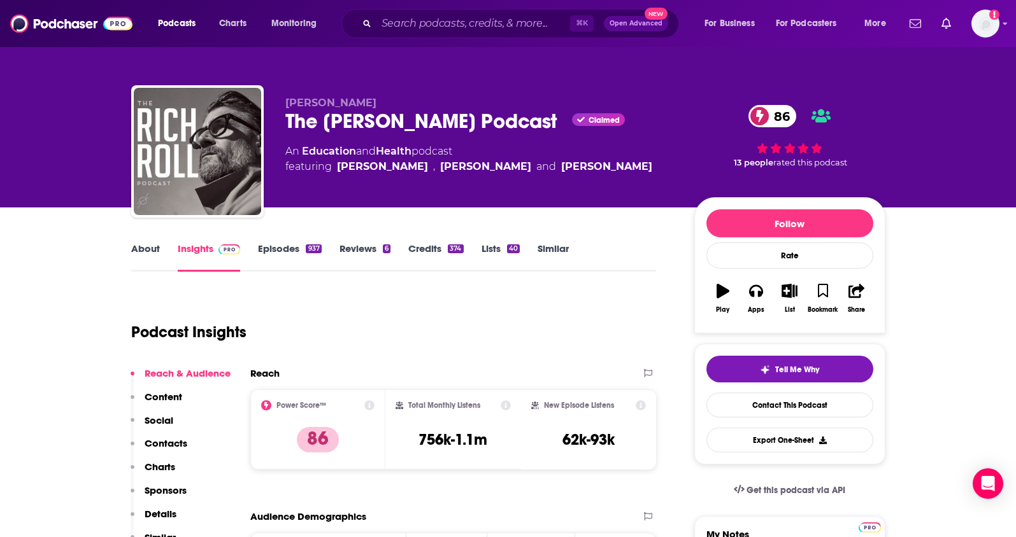
click at [139, 250] on link "About" at bounding box center [145, 257] width 29 height 29
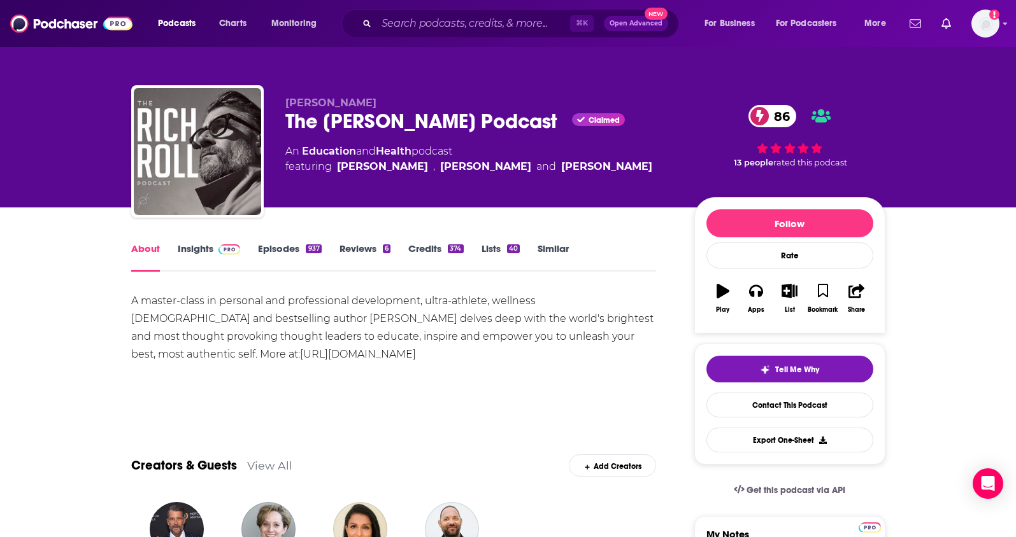
click at [195, 246] on link "Insights" at bounding box center [209, 257] width 63 height 29
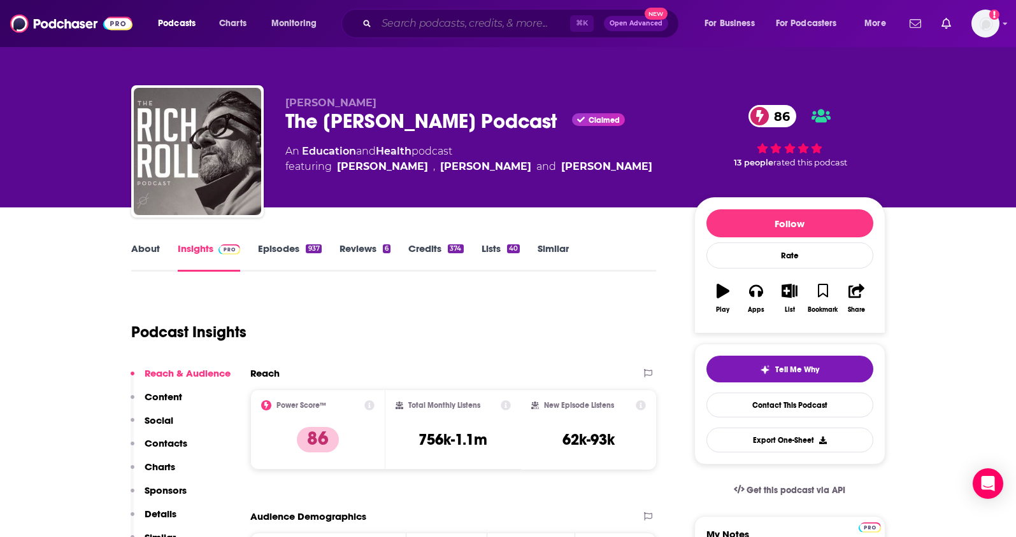
click at [425, 27] on input "Search podcasts, credits, & more..." at bounding box center [473, 23] width 194 height 20
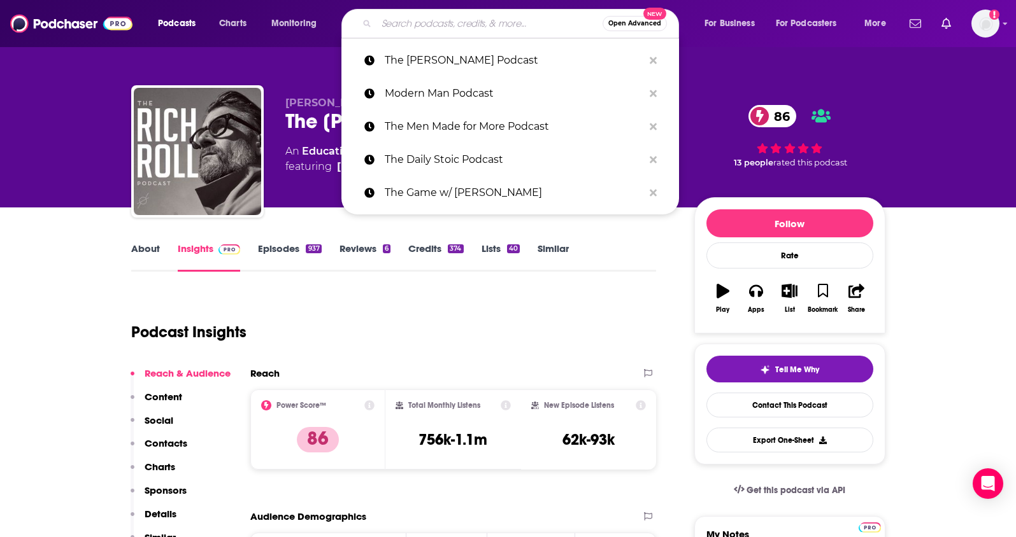
paste input "The Jordan Harbinger Show"
type input "The Jordan Harbinger Show"
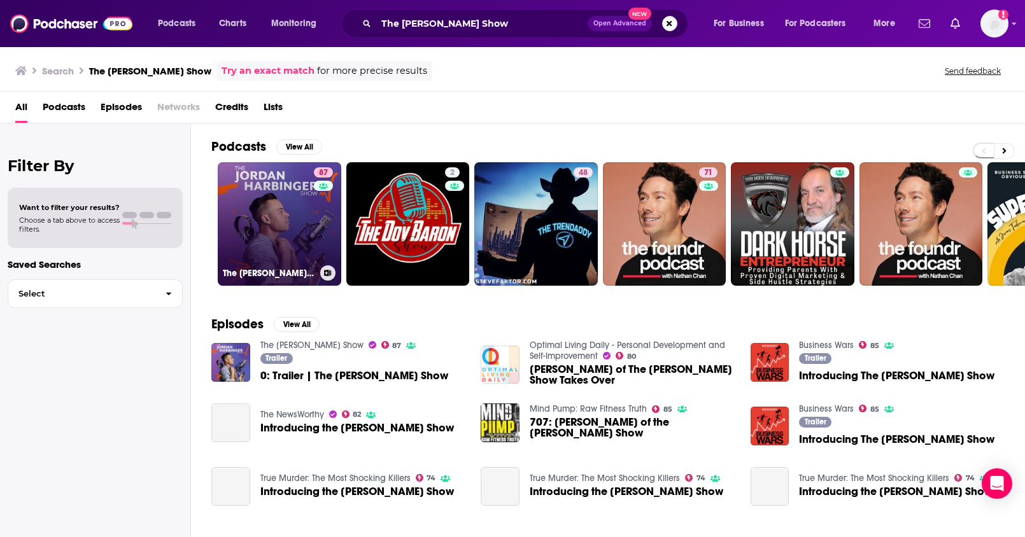
click at [280, 191] on link "87 The Jordan Harbinger Show" at bounding box center [280, 224] width 124 height 124
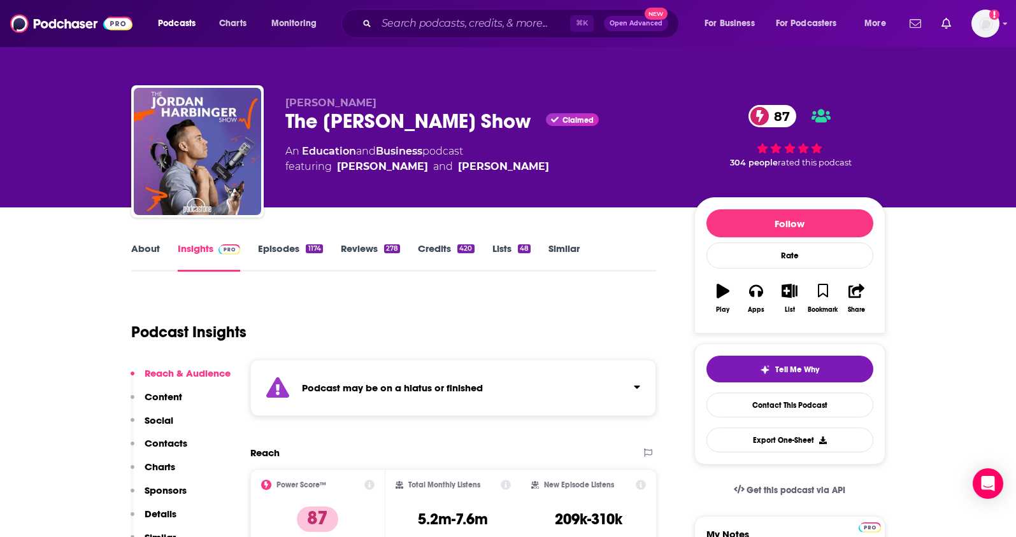
click at [168, 444] on p "Contacts" at bounding box center [166, 443] width 43 height 12
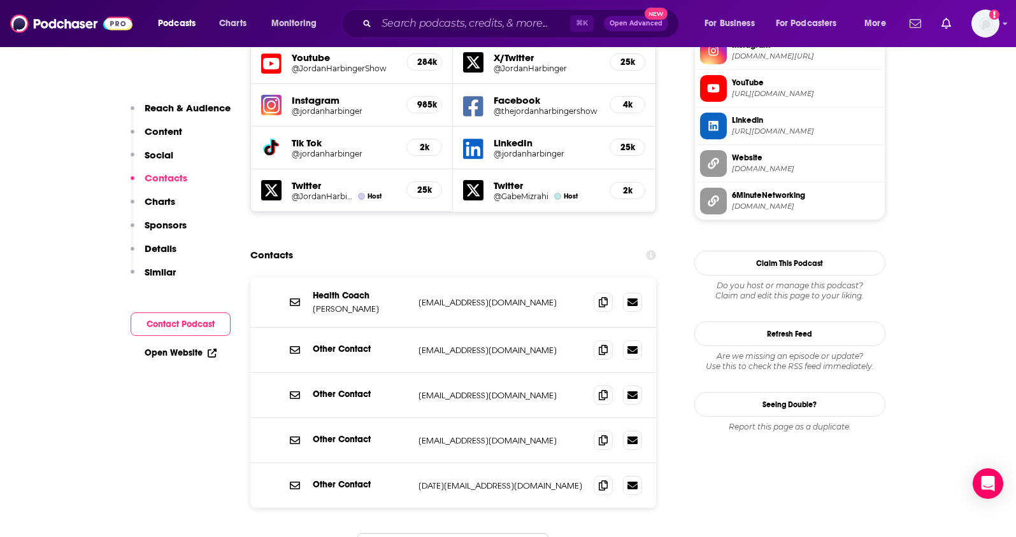
scroll to position [1242, 0]
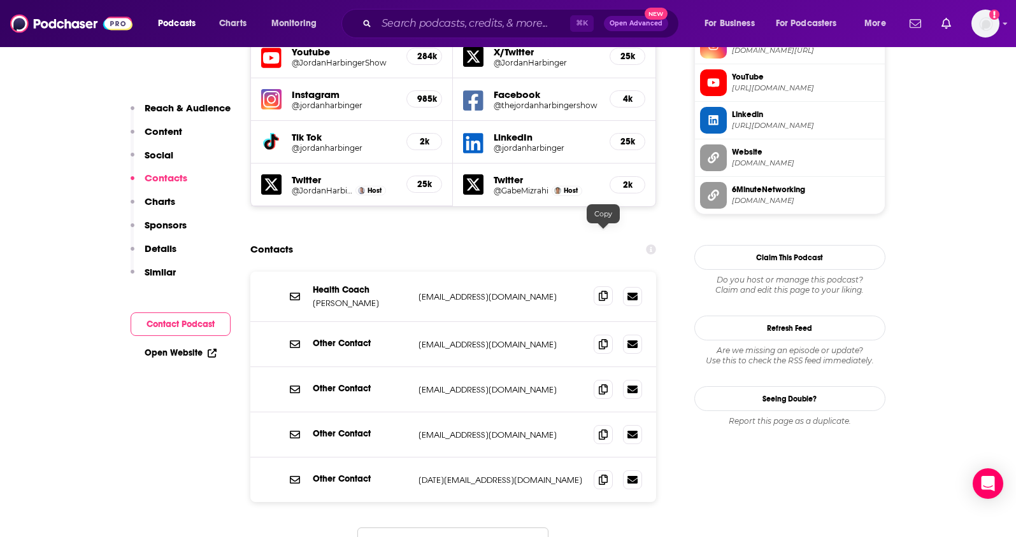
click at [607, 291] on icon at bounding box center [603, 296] width 9 height 10
click at [393, 528] on button "Load More..." at bounding box center [452, 545] width 191 height 34
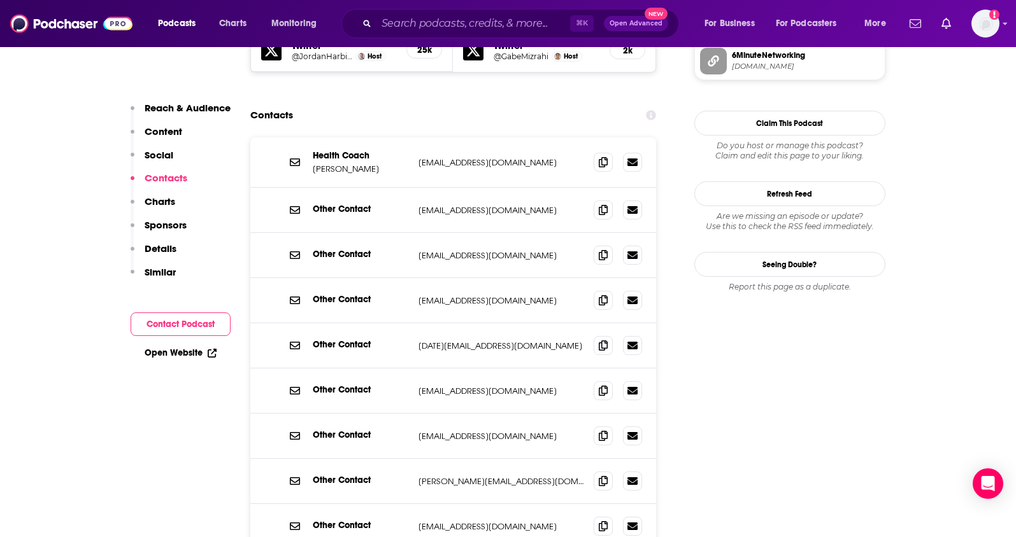
scroll to position [1415, 0]
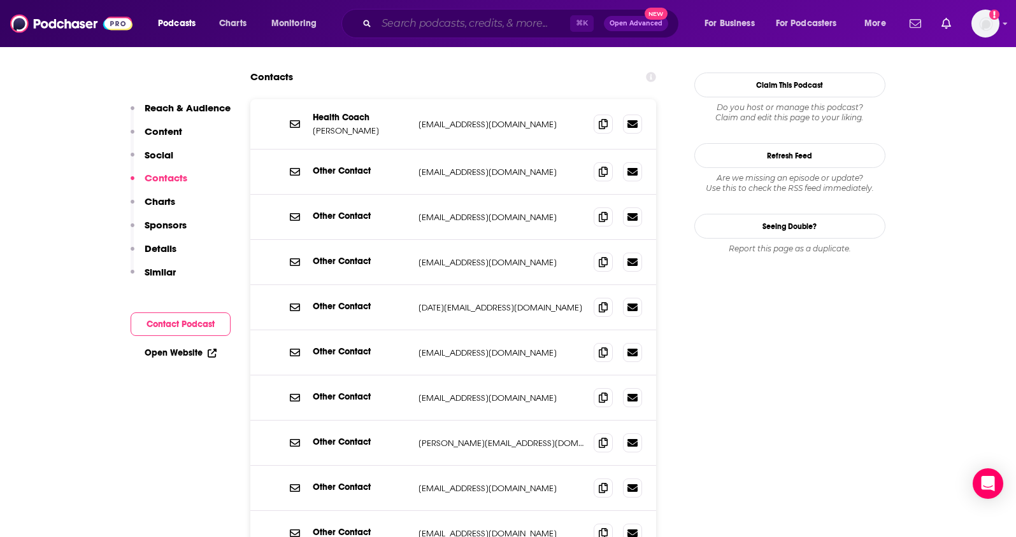
click at [435, 25] on input "Search podcasts, credits, & more..." at bounding box center [473, 23] width 194 height 20
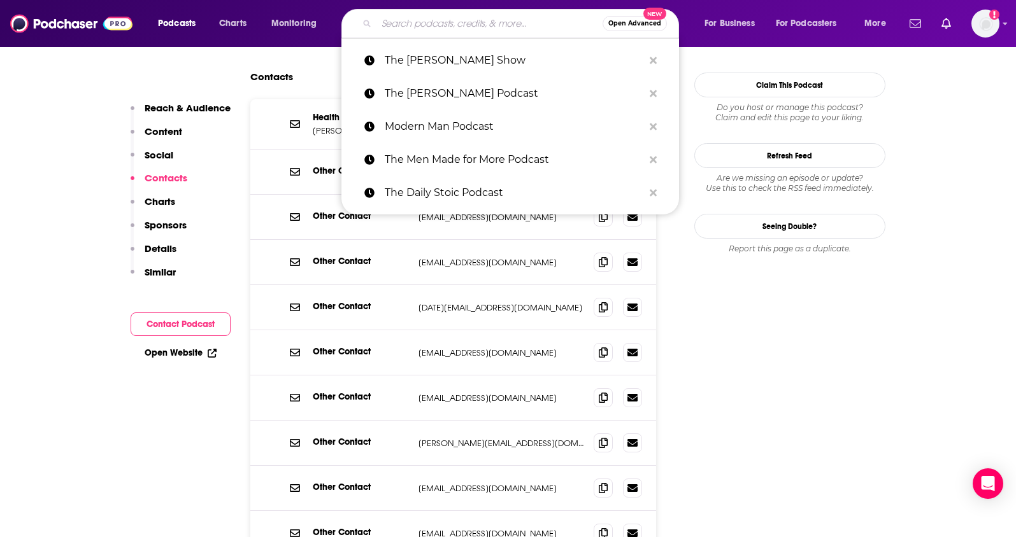
paste input "Real Estate Rookie (BiggerPockets)"
type input "Real Estate Rookie (BiggerPockets)"
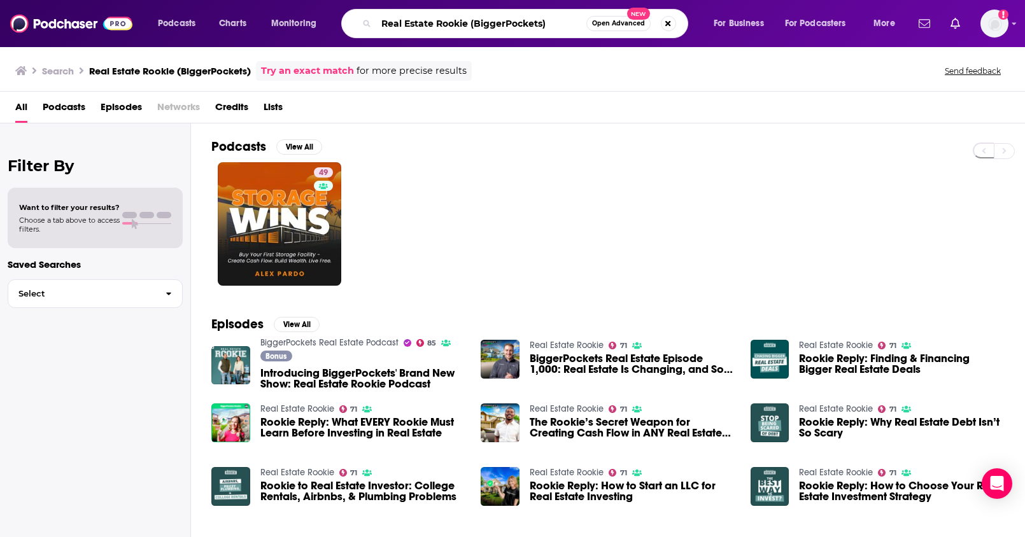
drag, startPoint x: 470, startPoint y: 27, endPoint x: 563, endPoint y: 25, distance: 93.0
click at [563, 25] on input "Real Estate Rookie (BiggerPockets)" at bounding box center [481, 23] width 210 height 20
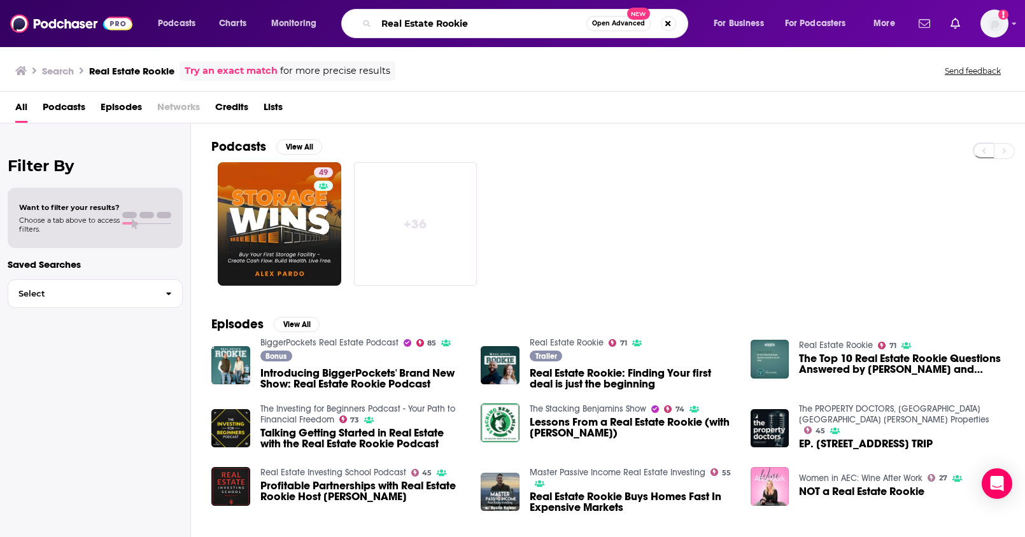
drag, startPoint x: 478, startPoint y: 22, endPoint x: 322, endPoint y: 9, distance: 155.9
click at [322, 9] on div "Podcasts Charts Monitoring Real Estate Rookie Open Advanced New For Business Fo…" at bounding box center [528, 23] width 758 height 29
paste input "Suburb Talks"
type input "Suburb Talks"
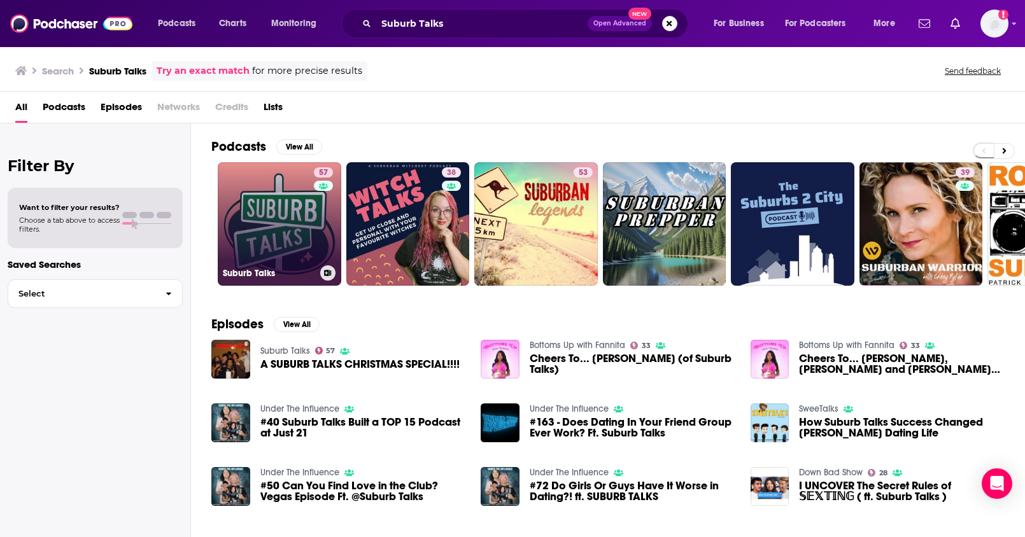
click at [283, 220] on link "57 Suburb Talks" at bounding box center [280, 224] width 124 height 124
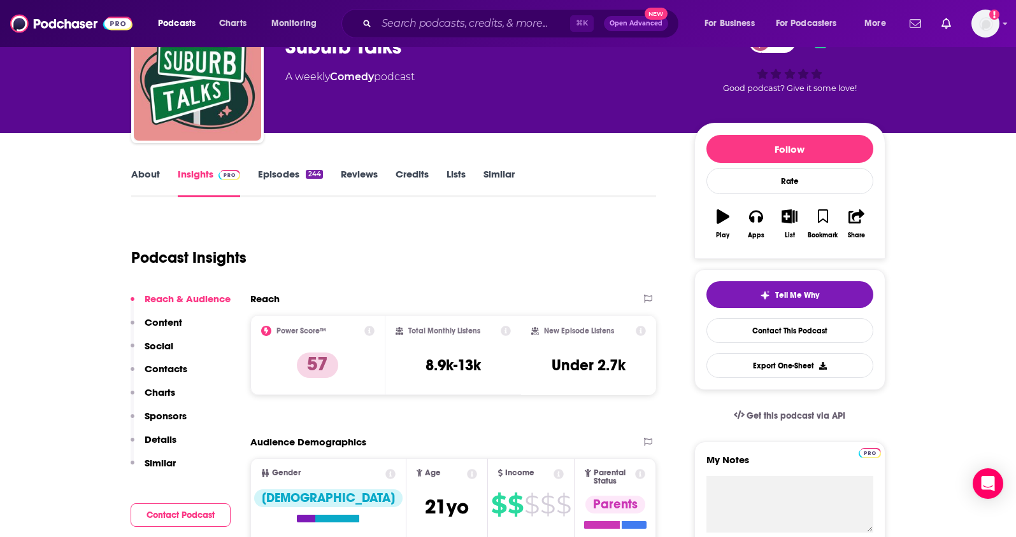
scroll to position [91, 0]
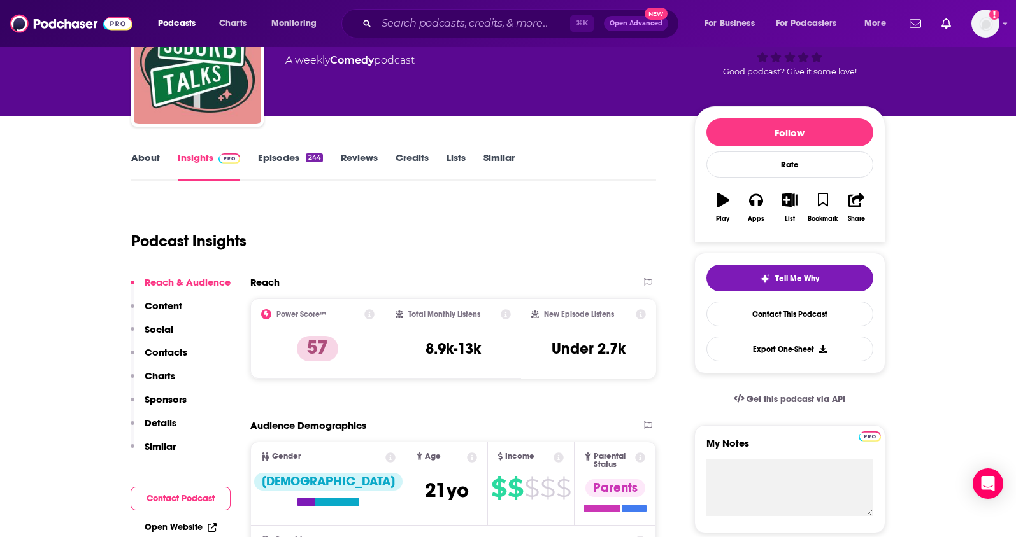
click at [178, 355] on p "Contacts" at bounding box center [166, 352] width 43 height 12
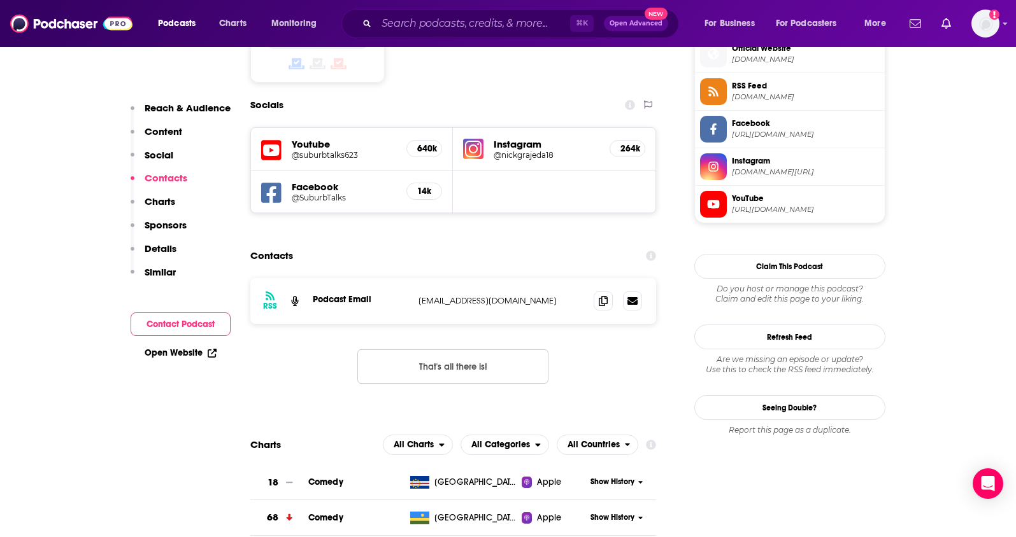
scroll to position [1047, 0]
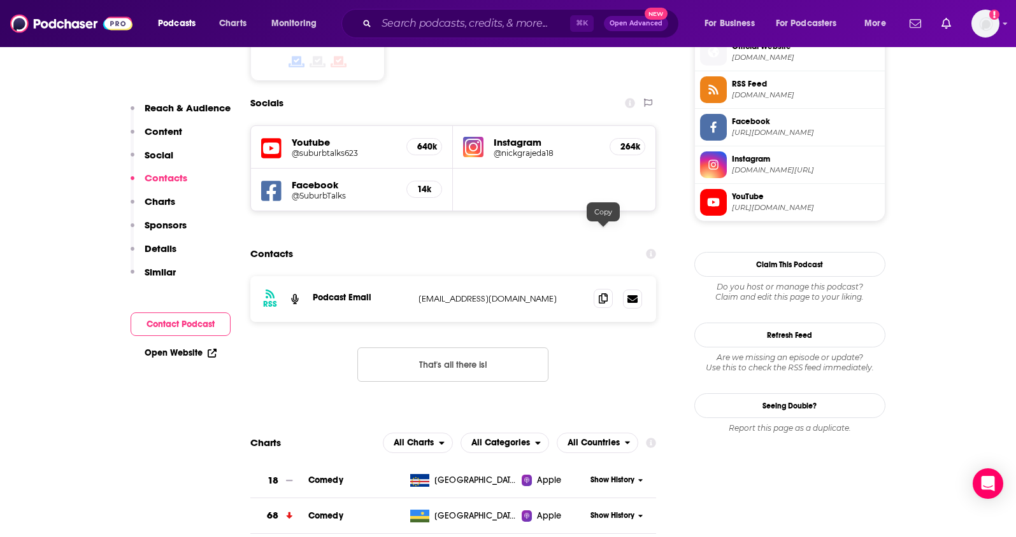
click at [600, 294] on icon at bounding box center [603, 299] width 9 height 10
click at [401, 19] on input "Search podcasts, credits, & more..." at bounding box center [473, 23] width 194 height 20
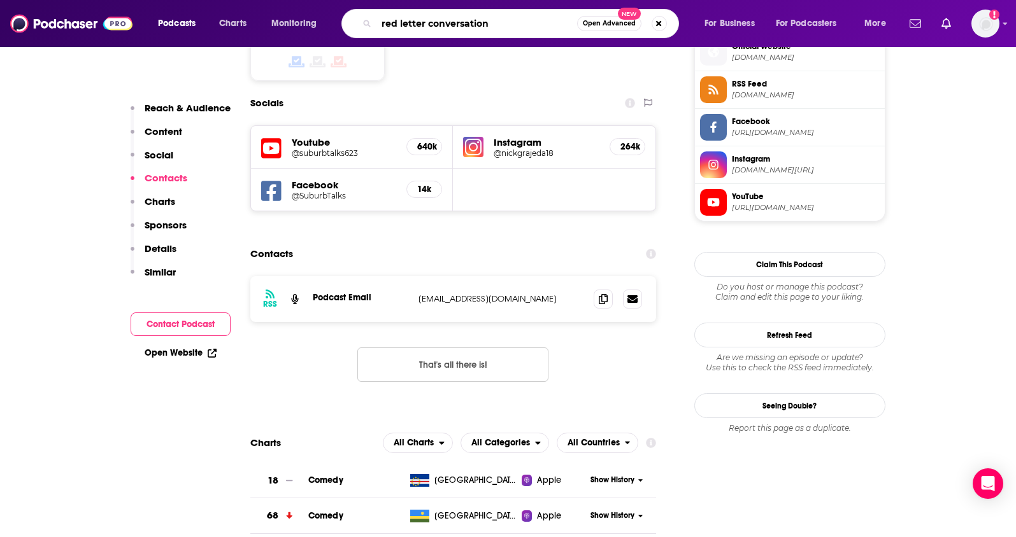
type input "red letter conversations"
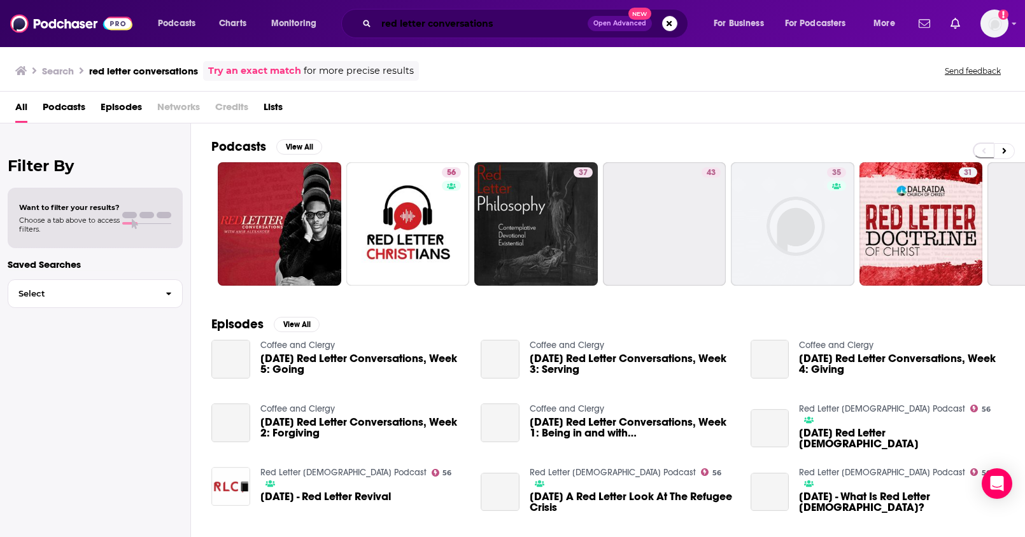
click at [510, 15] on input "red letter conversations" at bounding box center [481, 23] width 211 height 20
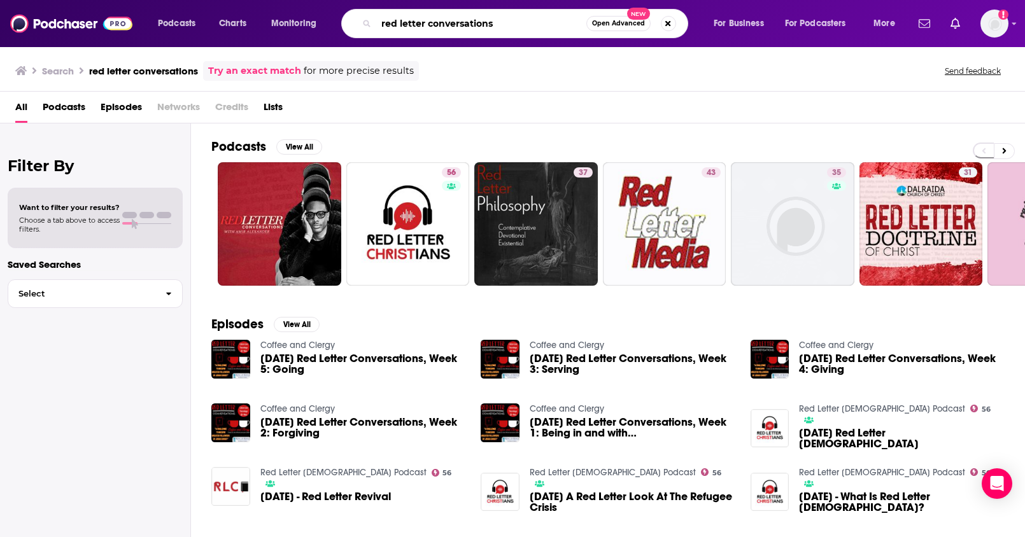
click at [509, 23] on input "red letter conversations" at bounding box center [481, 23] width 210 height 20
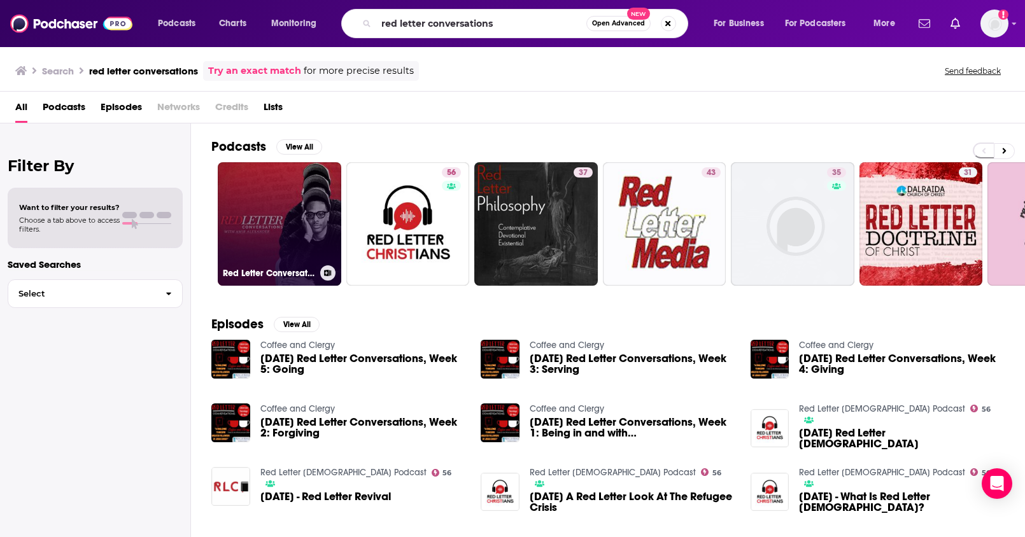
click at [313, 180] on link "Red Letter Conversations" at bounding box center [280, 224] width 124 height 124
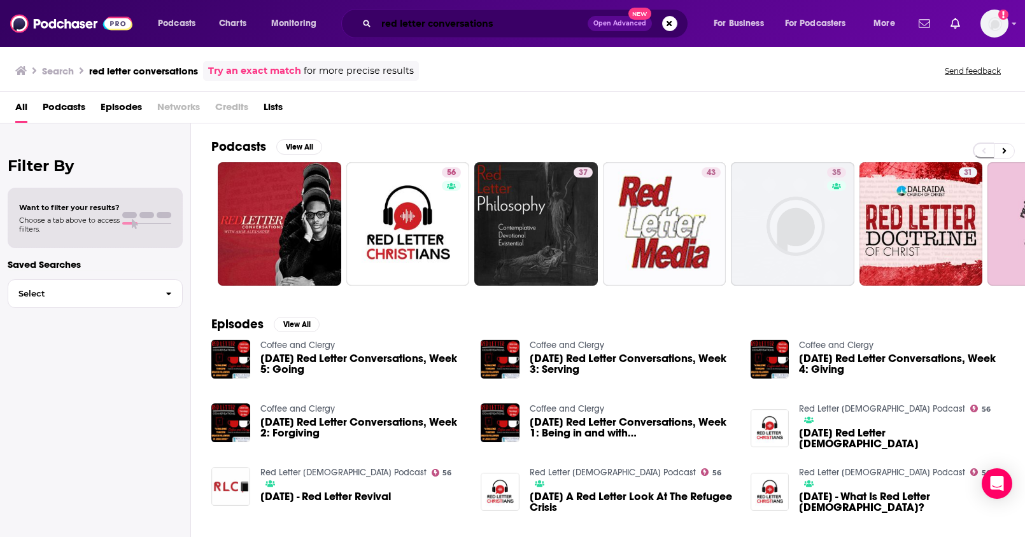
click at [502, 26] on input "red letter conversations" at bounding box center [481, 23] width 211 height 20
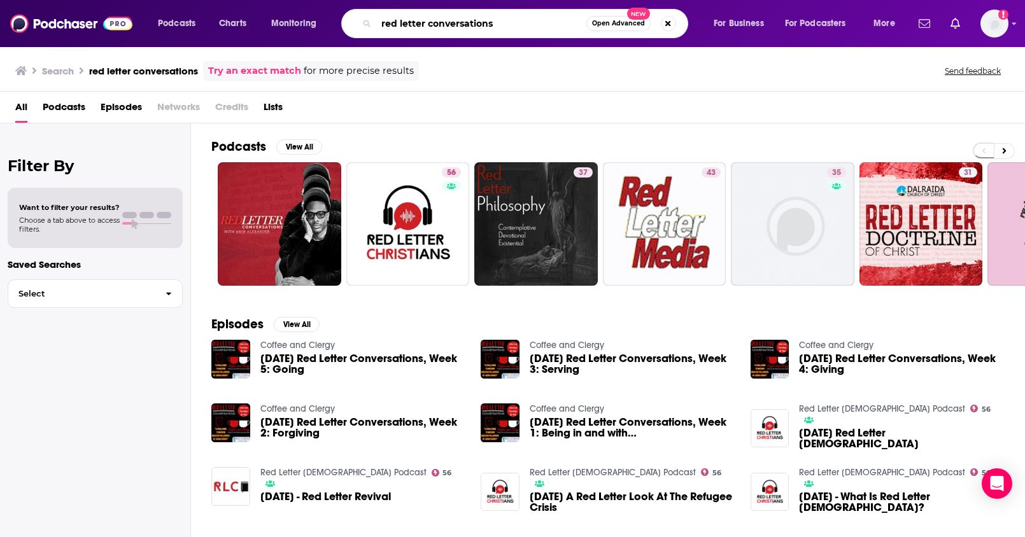
click at [503, 24] on input "red letter conversations" at bounding box center [481, 23] width 210 height 20
drag, startPoint x: 499, startPoint y: 24, endPoint x: 460, endPoint y: 26, distance: 38.9
click at [460, 26] on input "red letter conversations" at bounding box center [481, 23] width 210 height 20
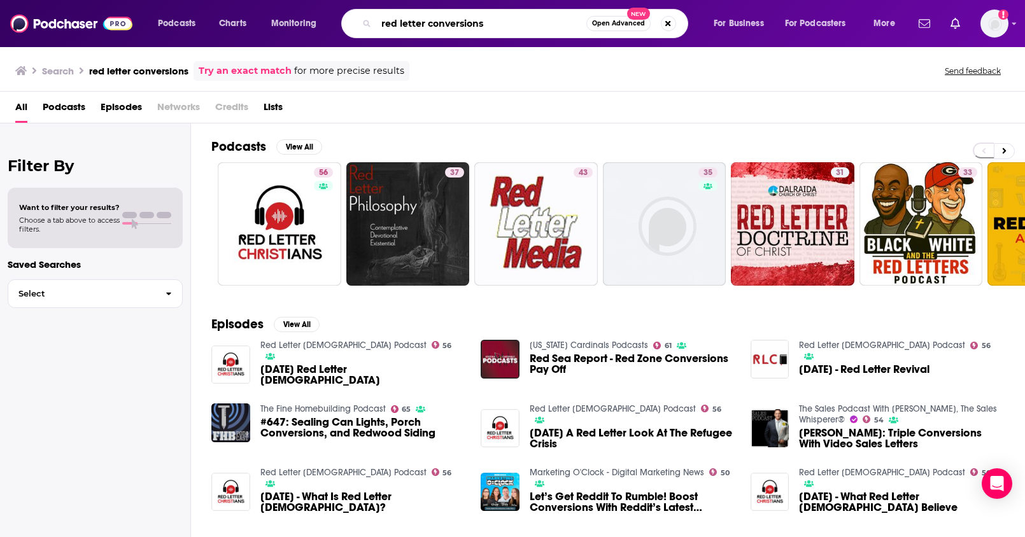
drag, startPoint x: 459, startPoint y: 24, endPoint x: 278, endPoint y: 22, distance: 181.5
click at [278, 22] on div "Podcasts Charts Monitoring red letter conversions Open Advanced New For Busines…" at bounding box center [528, 23] width 758 height 29
type input "crash dummies podcast"
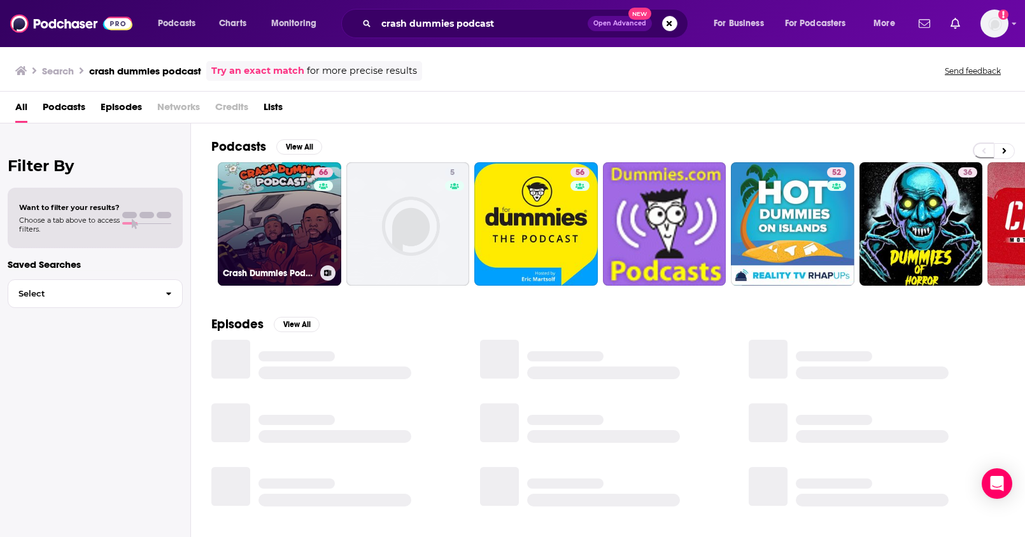
click at [280, 220] on link "66 Crash Dummies Podcast with Pat and Mike" at bounding box center [280, 224] width 124 height 124
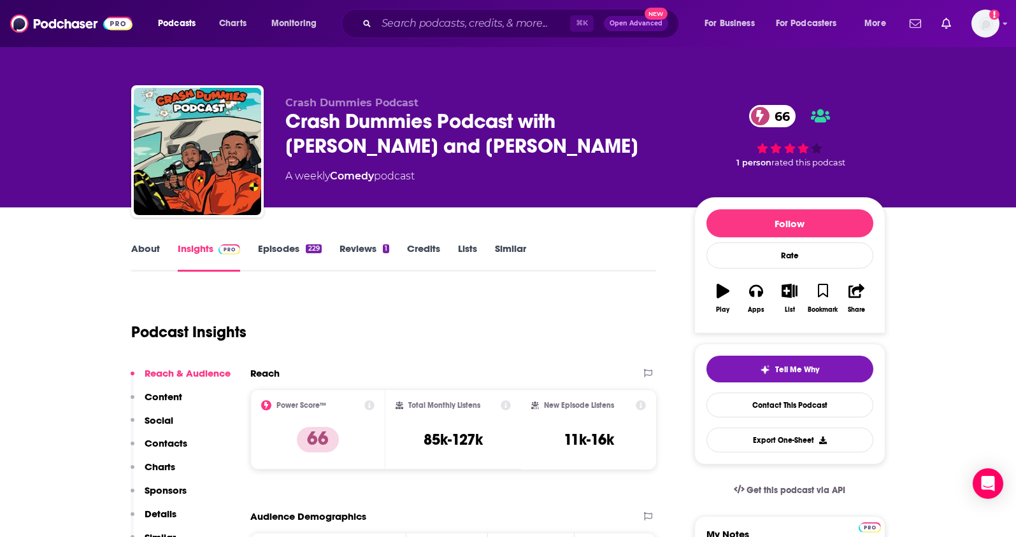
click at [135, 253] on link "About" at bounding box center [145, 257] width 29 height 29
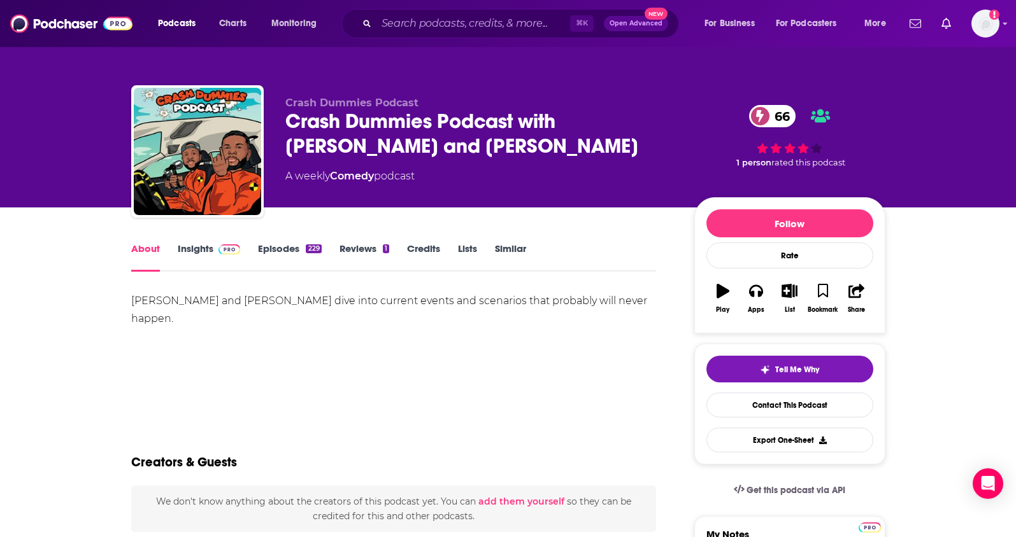
click at [185, 250] on link "Insights" at bounding box center [209, 257] width 63 height 29
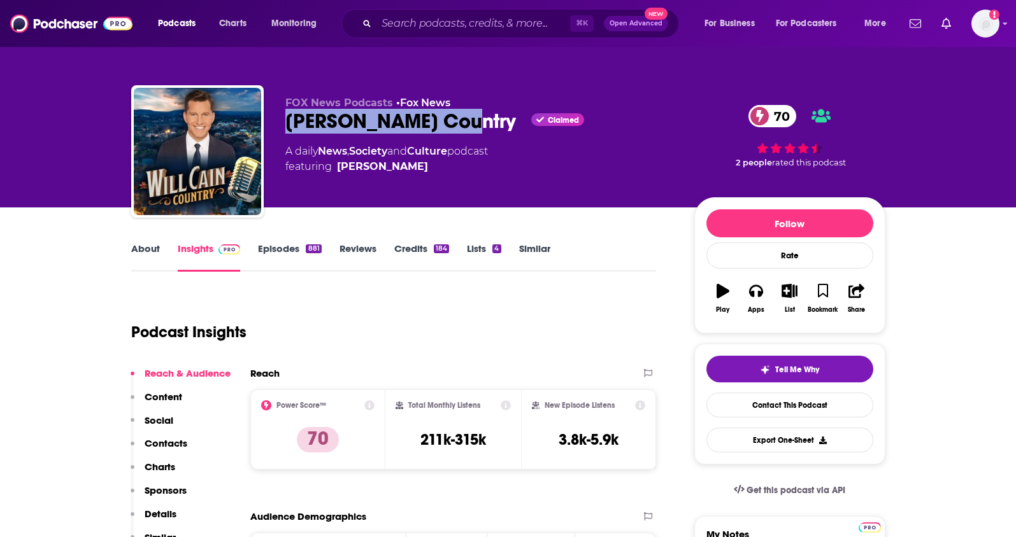
drag, startPoint x: 436, startPoint y: 120, endPoint x: 276, endPoint y: 124, distance: 159.9
click at [276, 124] on div "FOX News Podcasts • Fox News [PERSON_NAME] Country Claimed 70 A daily News , So…" at bounding box center [508, 154] width 754 height 138
click at [168, 443] on p "Contacts" at bounding box center [166, 443] width 43 height 12
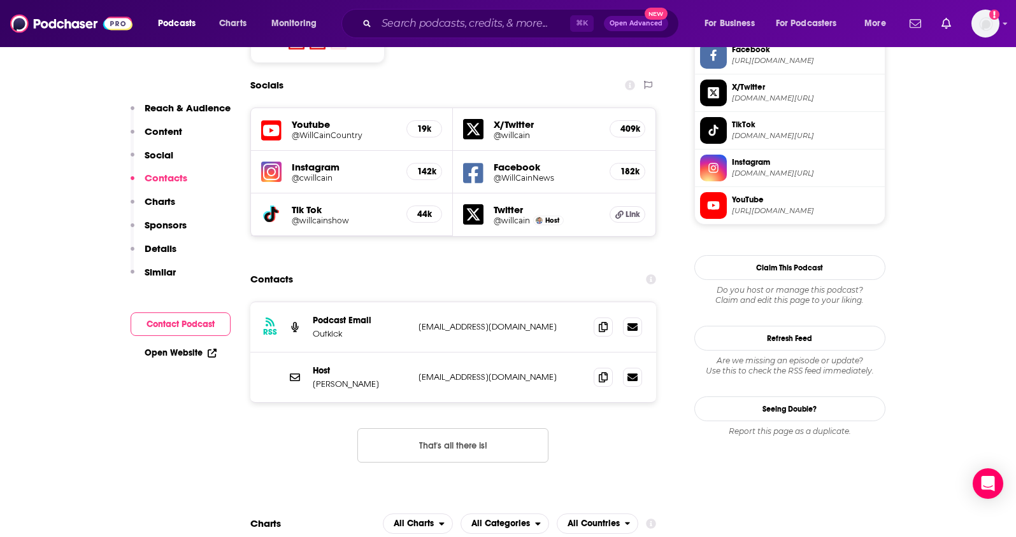
scroll to position [1120, 0]
click at [602, 321] on icon at bounding box center [603, 326] width 9 height 10
click at [598, 367] on span at bounding box center [602, 376] width 19 height 19
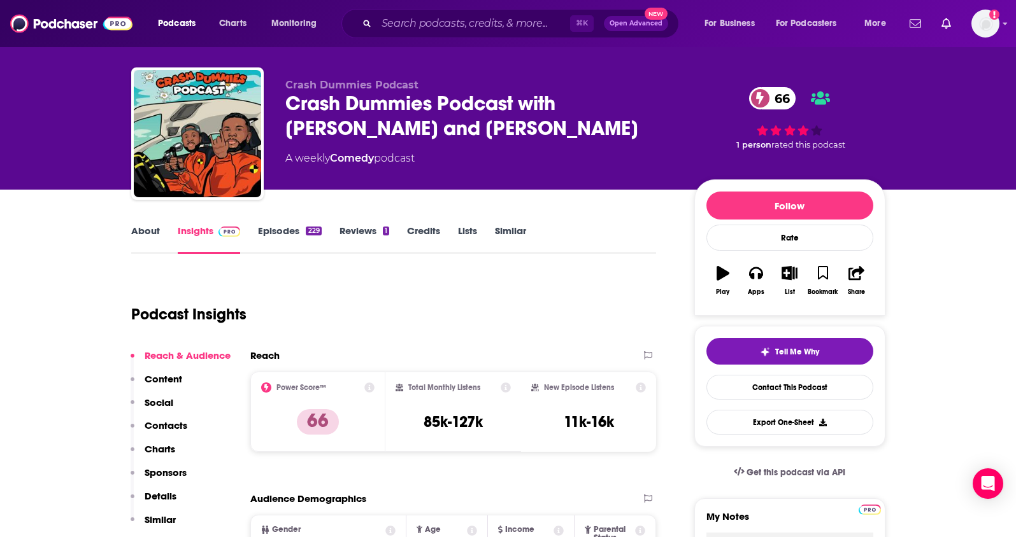
scroll to position [83, 0]
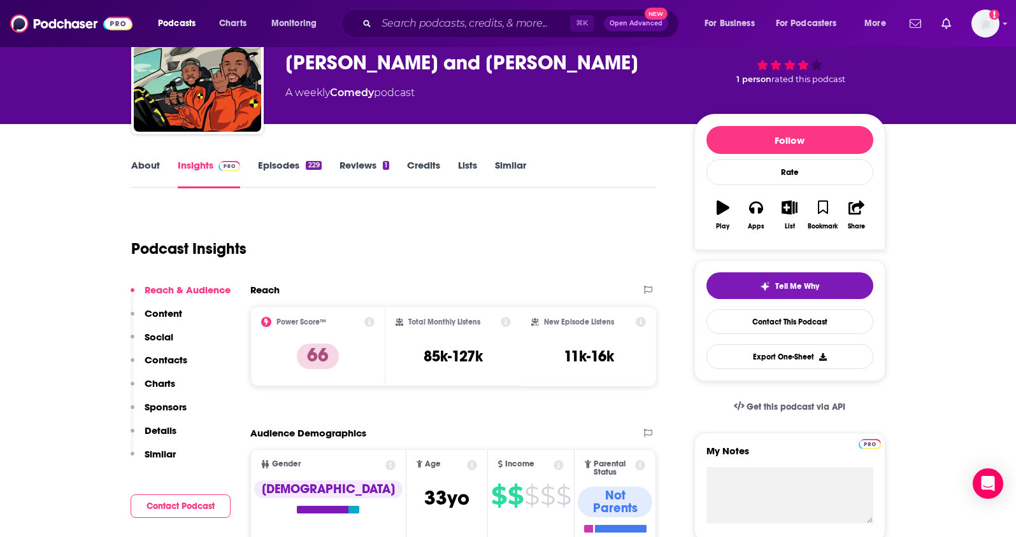
click at [288, 173] on link "Episodes 229" at bounding box center [289, 173] width 63 height 29
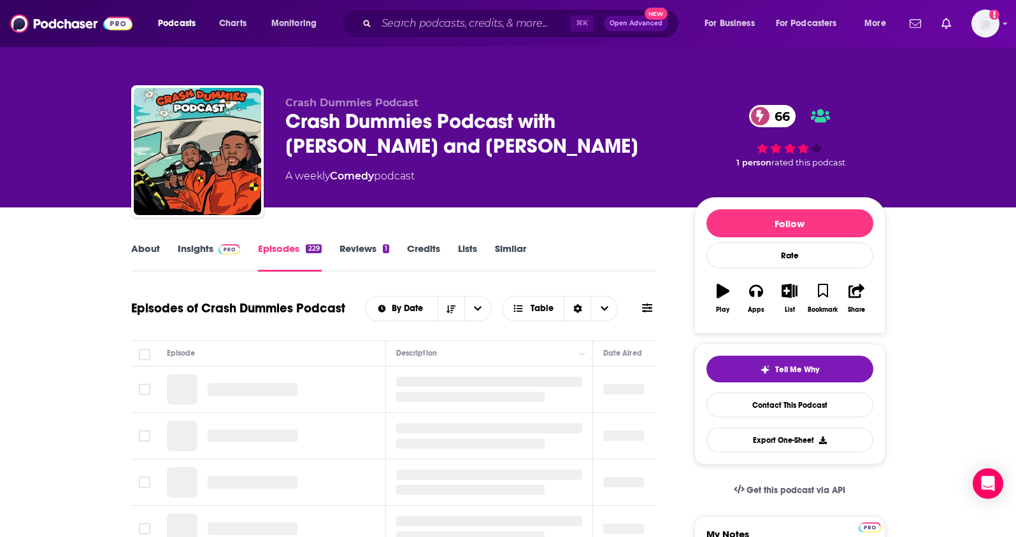
click at [206, 254] on link "Insights" at bounding box center [209, 257] width 63 height 29
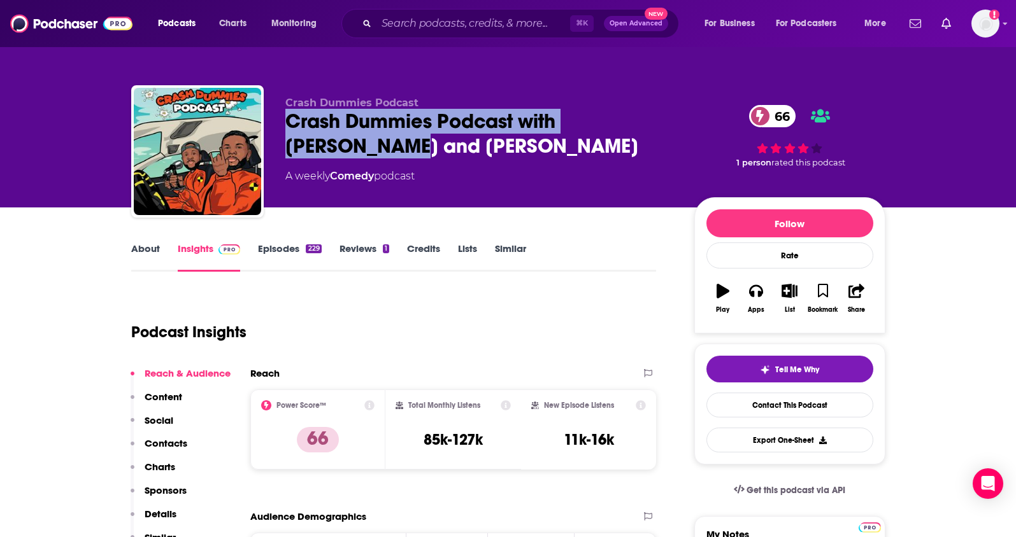
drag, startPoint x: 340, startPoint y: 148, endPoint x: 269, endPoint y: 129, distance: 73.8
click at [269, 129] on div "Crash Dummies Podcast Crash Dummies Podcast with Pat and Mike 66 A weekly Comed…" at bounding box center [508, 154] width 754 height 138
copy h2 "Crash Dummies Podcast with Pat and Mike"
click at [143, 449] on button "Contacts" at bounding box center [159, 449] width 57 height 24
click at [411, 22] on input "Search podcasts, credits, & more..." at bounding box center [473, 23] width 194 height 20
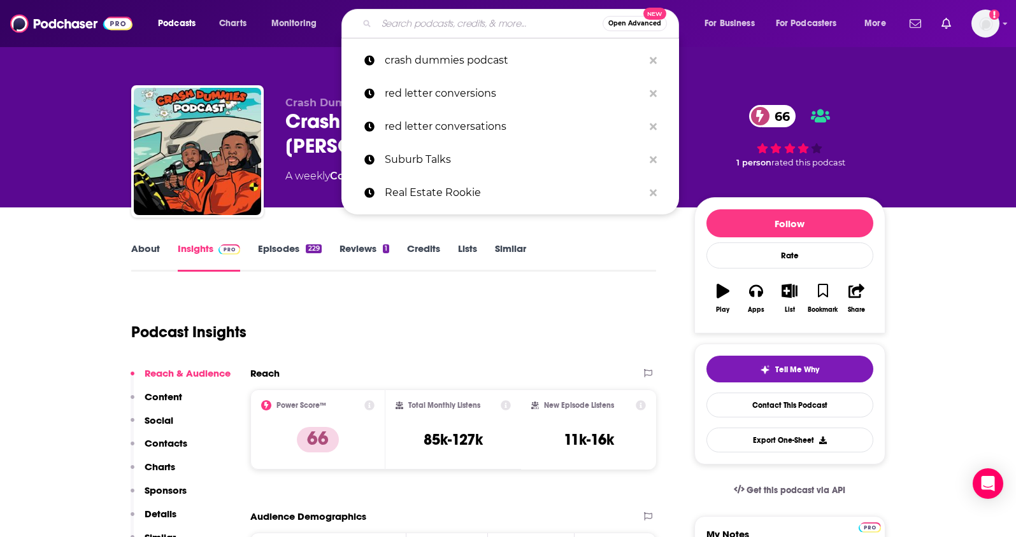
paste input "ShxtsNGigs Podcast"
type input "ShxtsNGigs Podcast"
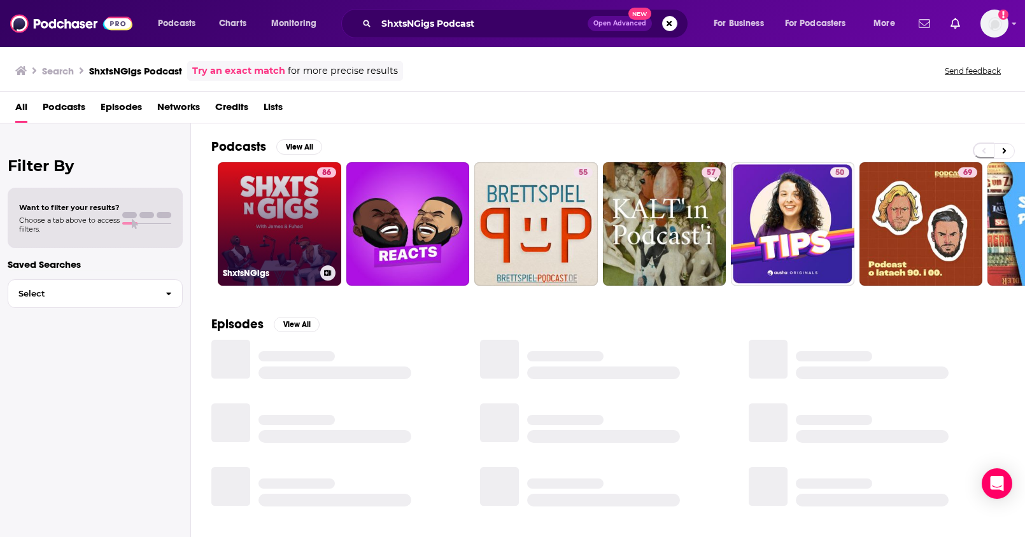
click at [292, 229] on link "86 ShxtsNGigs" at bounding box center [280, 224] width 124 height 124
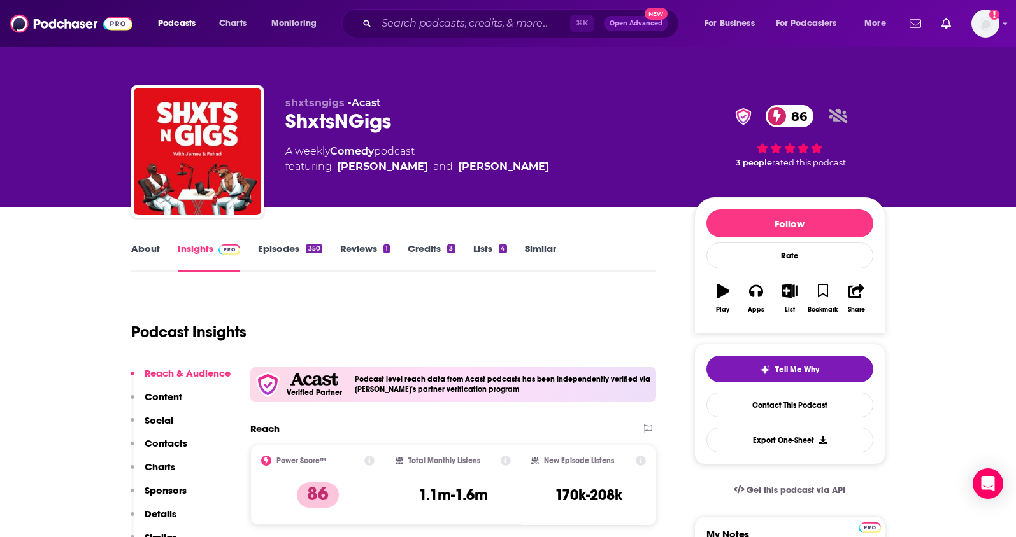
click at [164, 440] on p "Contacts" at bounding box center [166, 443] width 43 height 12
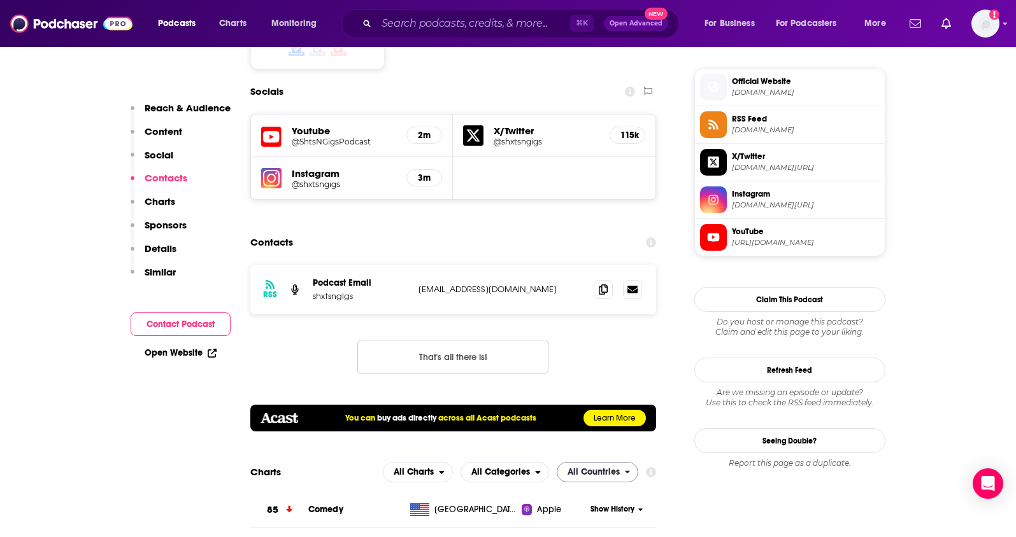
scroll to position [1132, 0]
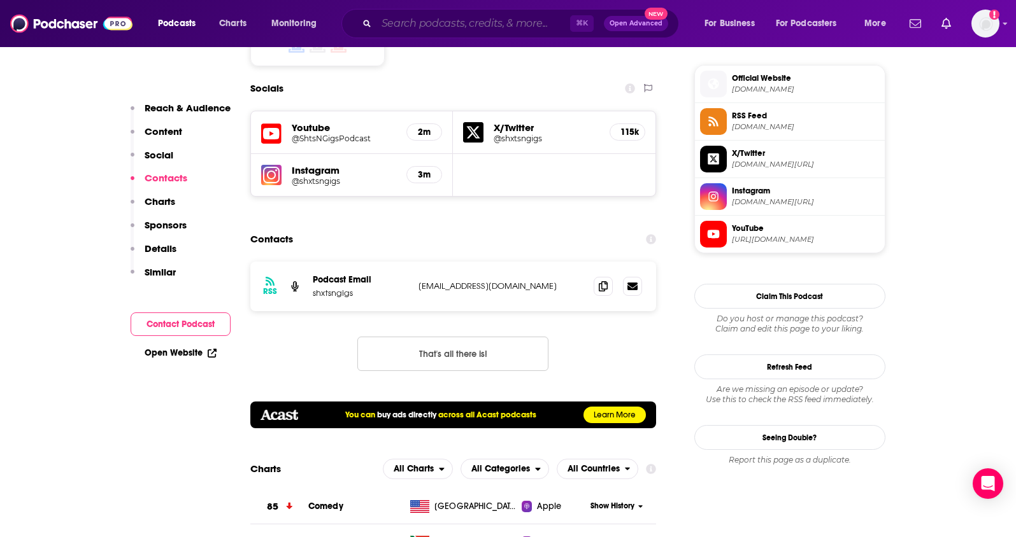
click at [402, 25] on input "Search podcasts, credits, & more..." at bounding box center [473, 23] width 194 height 20
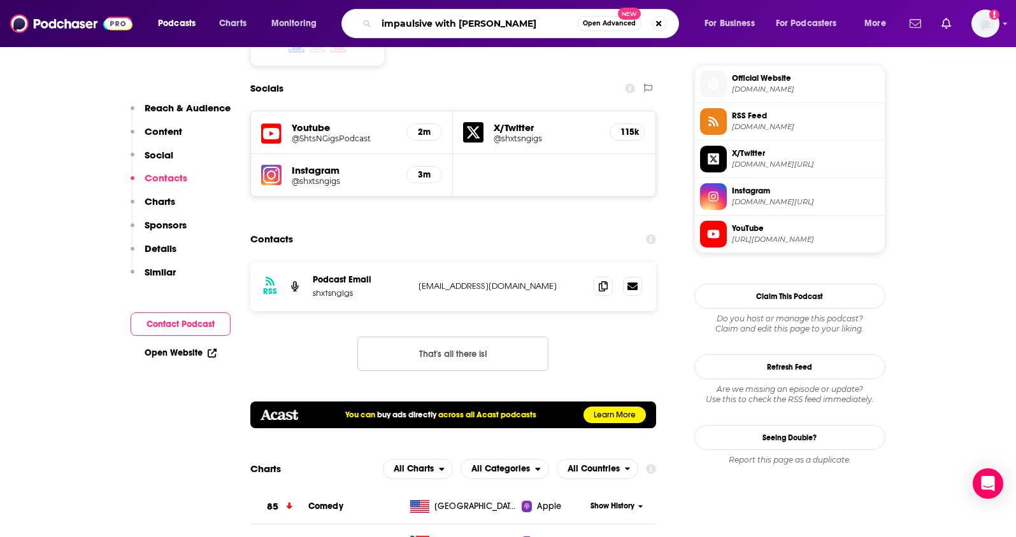
type input "impaulsive with logan paul"
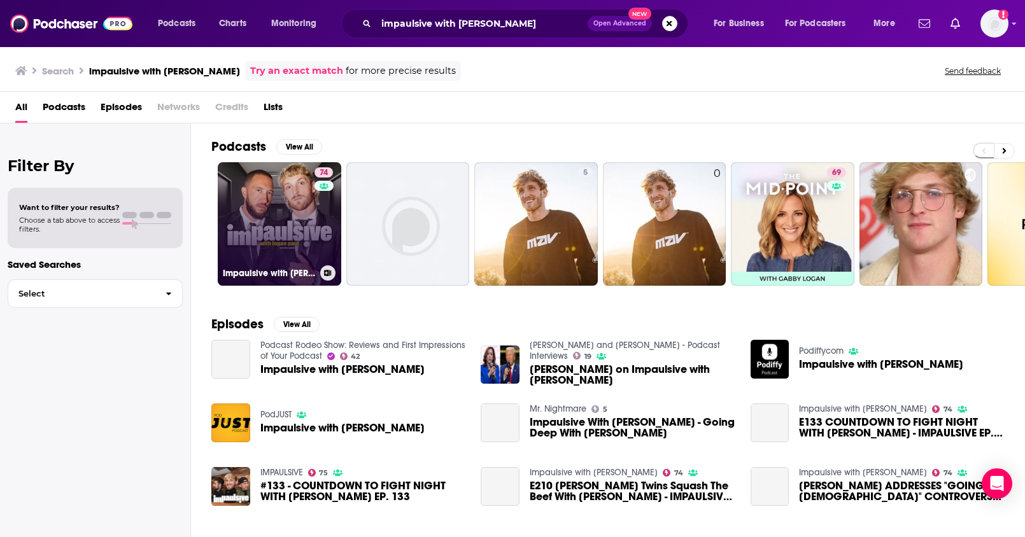
click at [295, 257] on link "74 Impaulsive with Logan Paul" at bounding box center [280, 224] width 124 height 124
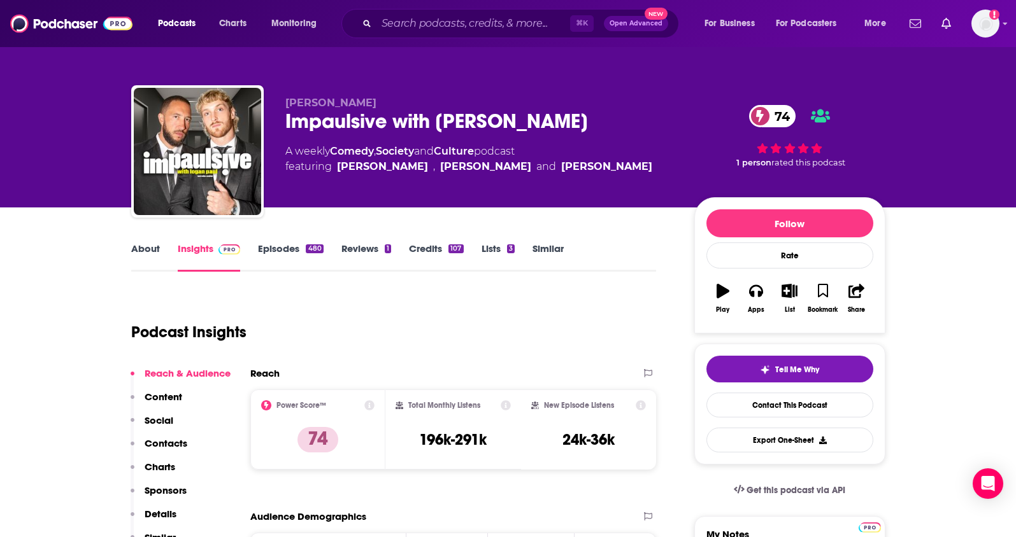
click at [148, 255] on link "About" at bounding box center [145, 257] width 29 height 29
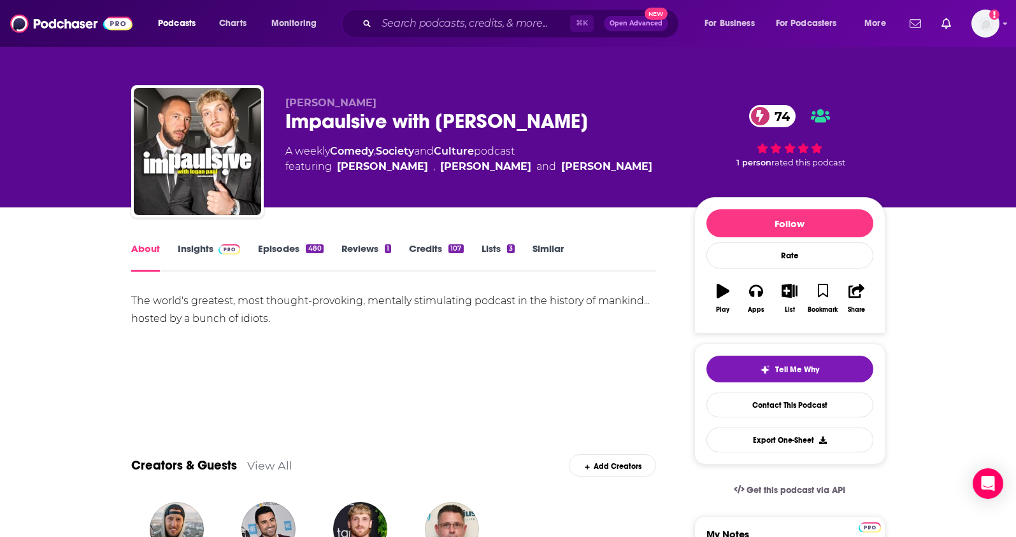
click at [195, 253] on link "Insights" at bounding box center [209, 257] width 63 height 29
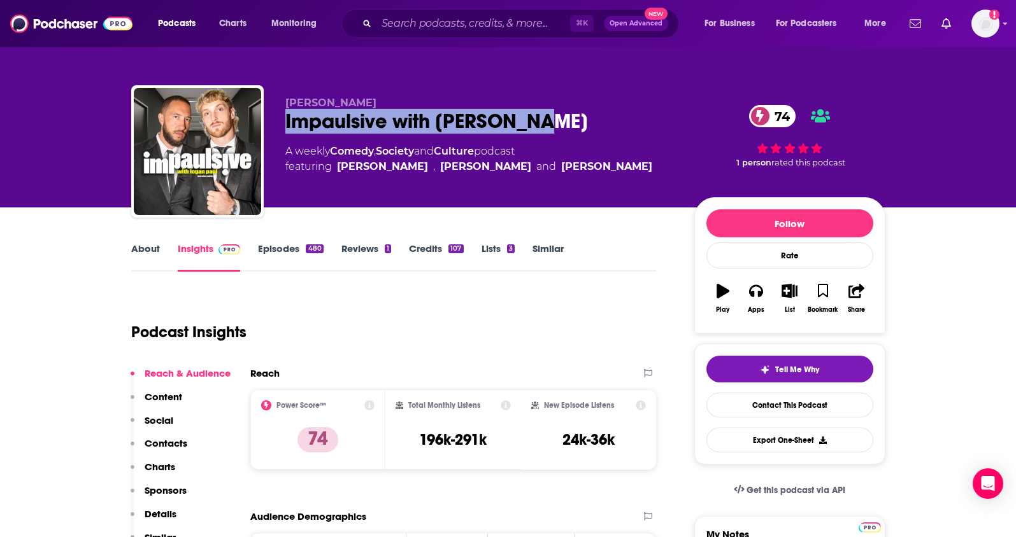
drag, startPoint x: 567, startPoint y: 123, endPoint x: 272, endPoint y: 120, distance: 294.8
click at [272, 120] on div "Logan Paul Impaulsive with Logan Paul 74 A weekly Comedy , Society and Culture …" at bounding box center [508, 154] width 754 height 138
copy h2 "Impaulsive with Logan Paul"
click at [160, 443] on p "Contacts" at bounding box center [166, 443] width 43 height 12
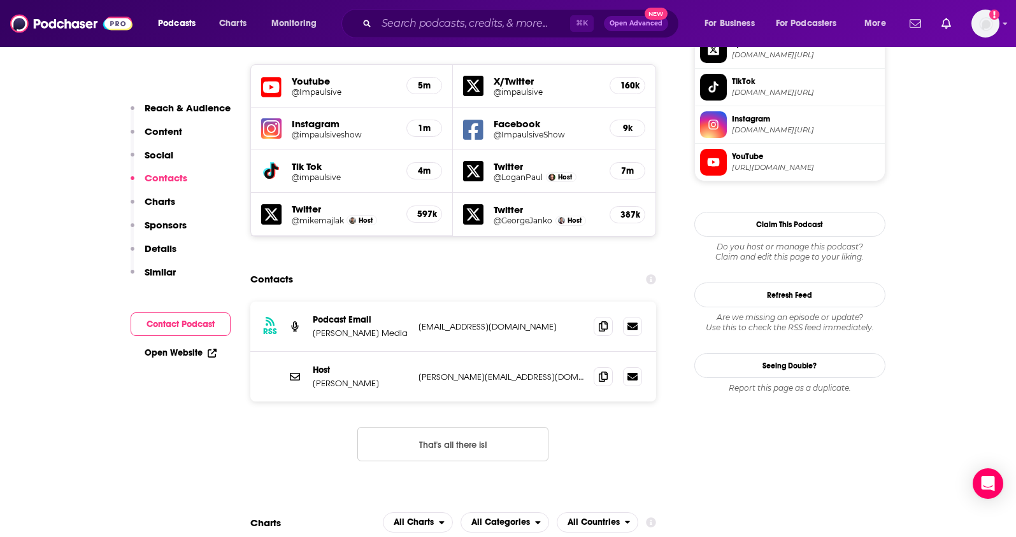
scroll to position [1163, 0]
click at [599, 320] on icon at bounding box center [603, 325] width 9 height 10
click at [597, 366] on span at bounding box center [602, 375] width 19 height 19
drag, startPoint x: 362, startPoint y: 295, endPoint x: 312, endPoint y: 299, distance: 49.8
click at [313, 378] on p "Logan Paul" at bounding box center [361, 383] width 96 height 11
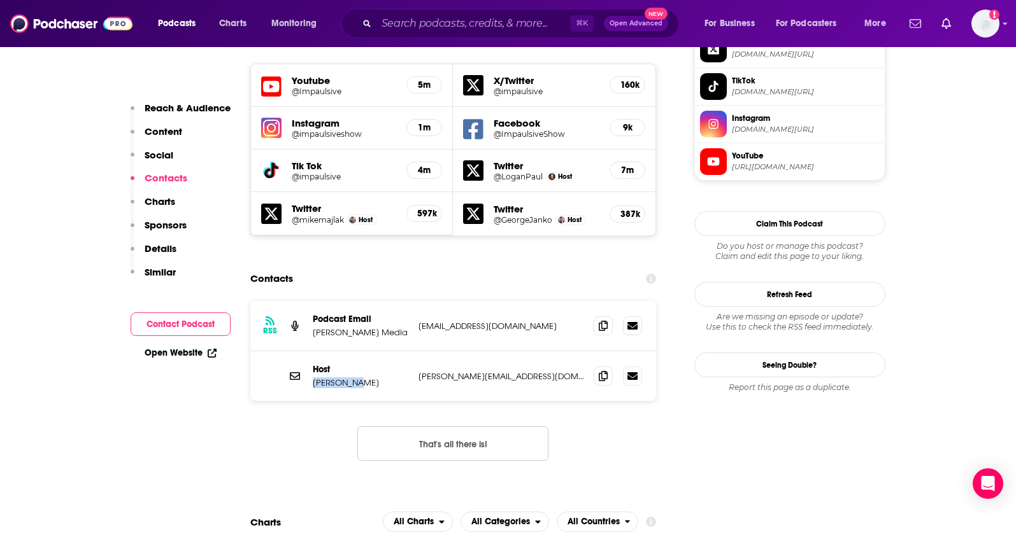
copy p "Logan Paul"
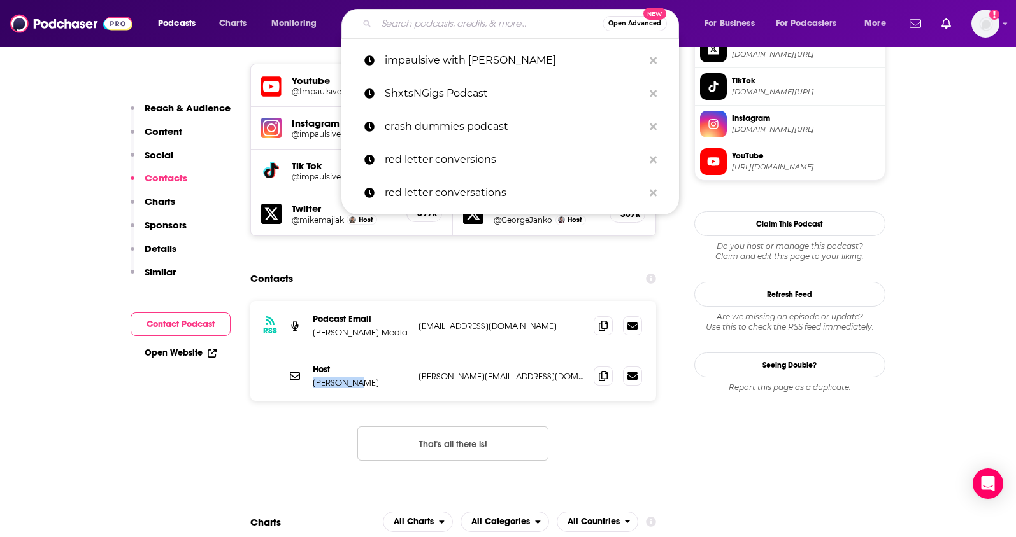
click at [453, 22] on input "Search podcasts, credits, & more..." at bounding box center [489, 23] width 226 height 20
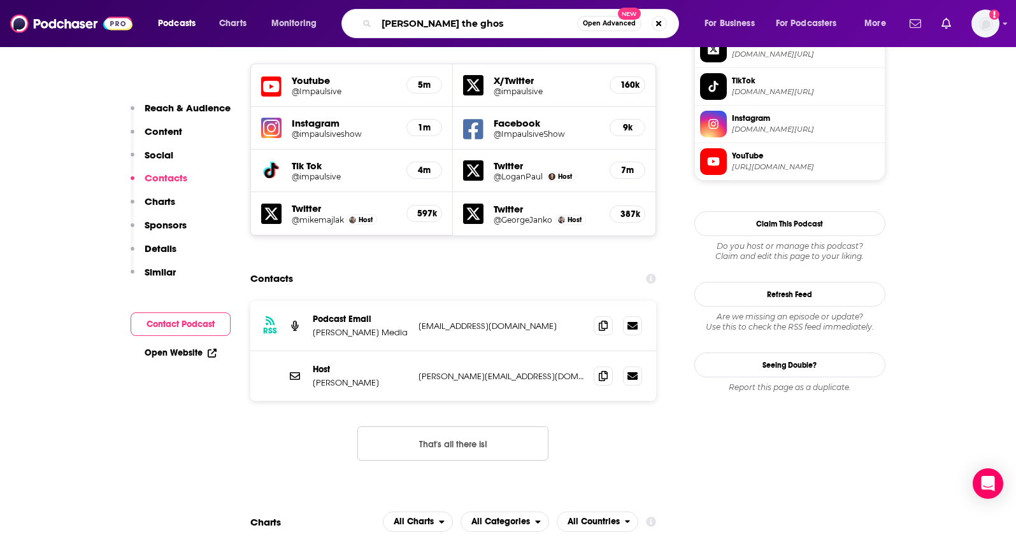
type input "gino the ghost"
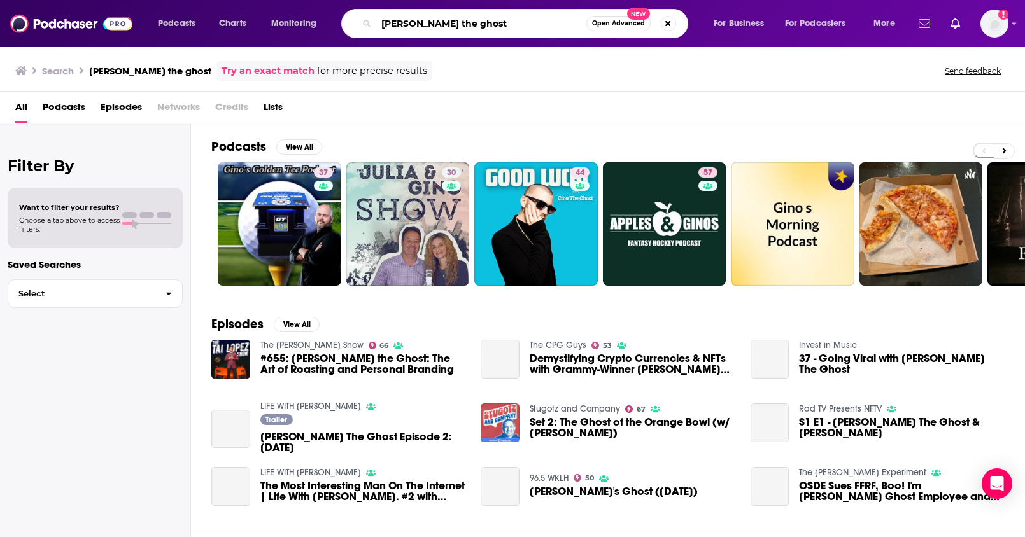
drag, startPoint x: 478, startPoint y: 26, endPoint x: 320, endPoint y: 18, distance: 157.5
click at [320, 18] on div "Podcasts Charts Monitoring gino the ghost Open Advanced New For Business For Po…" at bounding box center [528, 23] width 758 height 29
paste input "Other People's Lives"
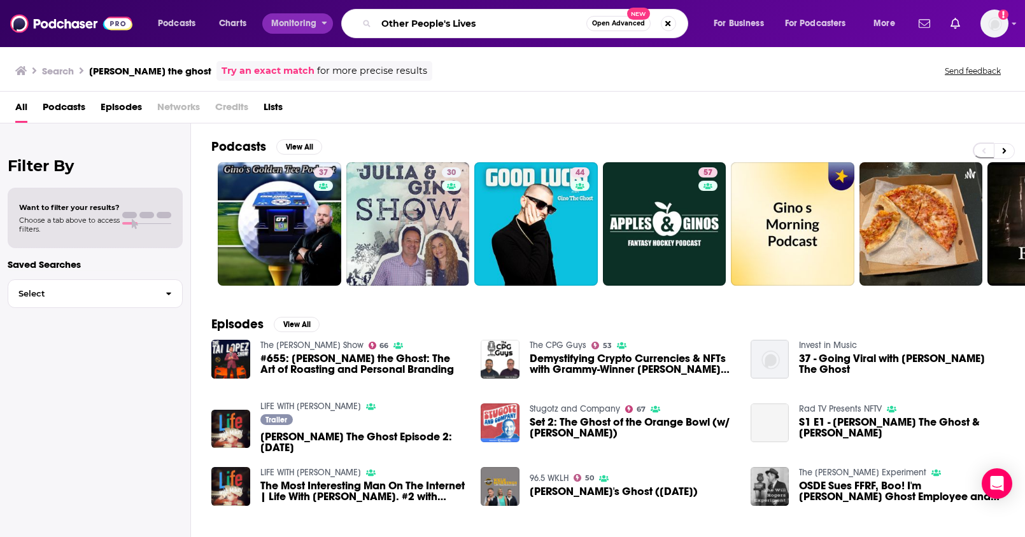
type input "Other People's Lives"
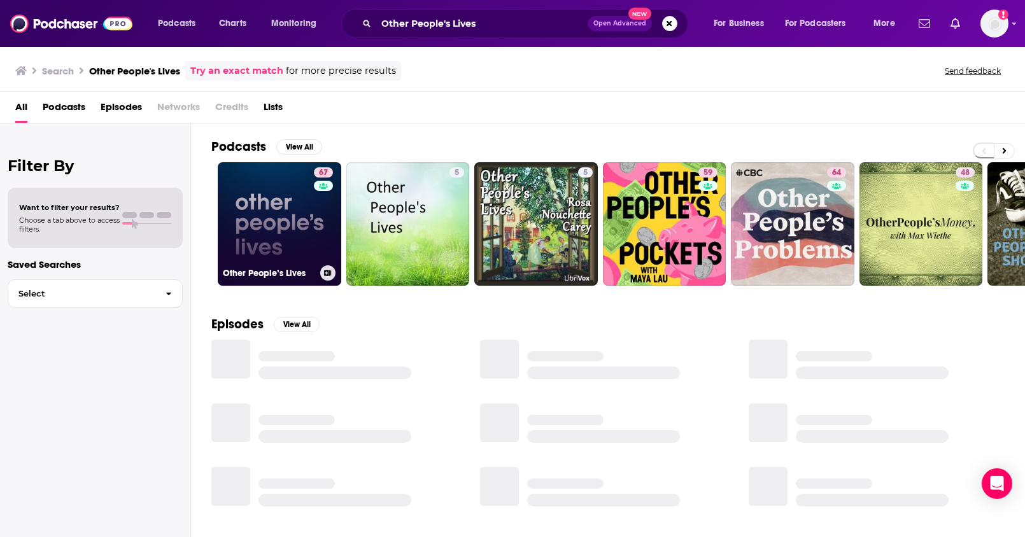
click at [291, 199] on link "67 Other People’s Lives" at bounding box center [280, 224] width 124 height 124
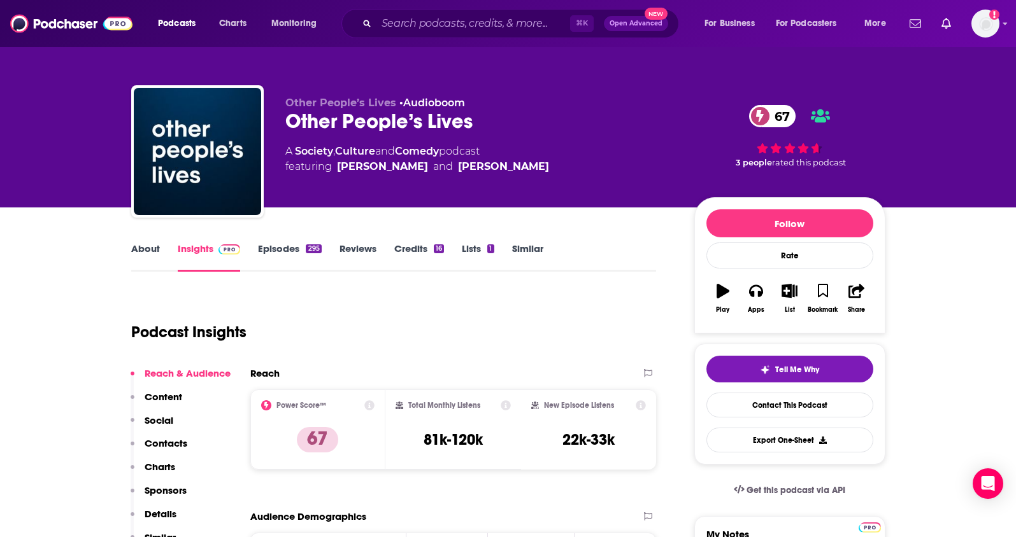
click at [162, 443] on p "Contacts" at bounding box center [166, 443] width 43 height 12
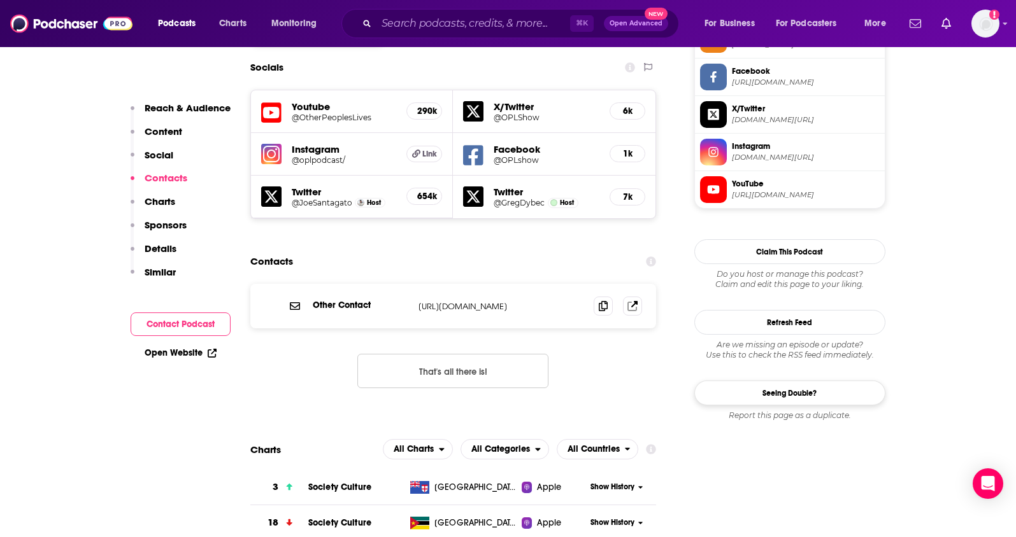
scroll to position [1105, 0]
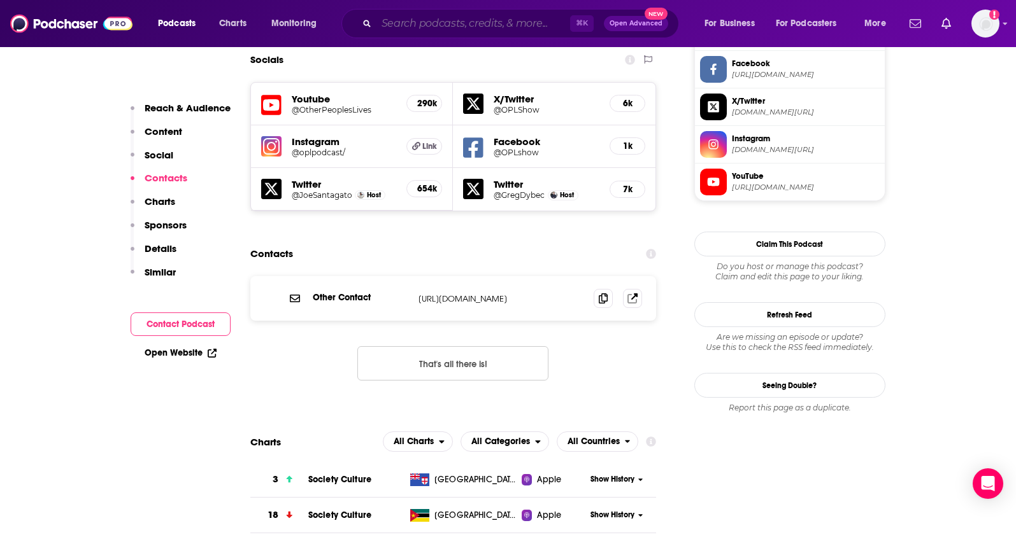
click at [402, 28] on input "Search podcasts, credits, & more..." at bounding box center [473, 23] width 194 height 20
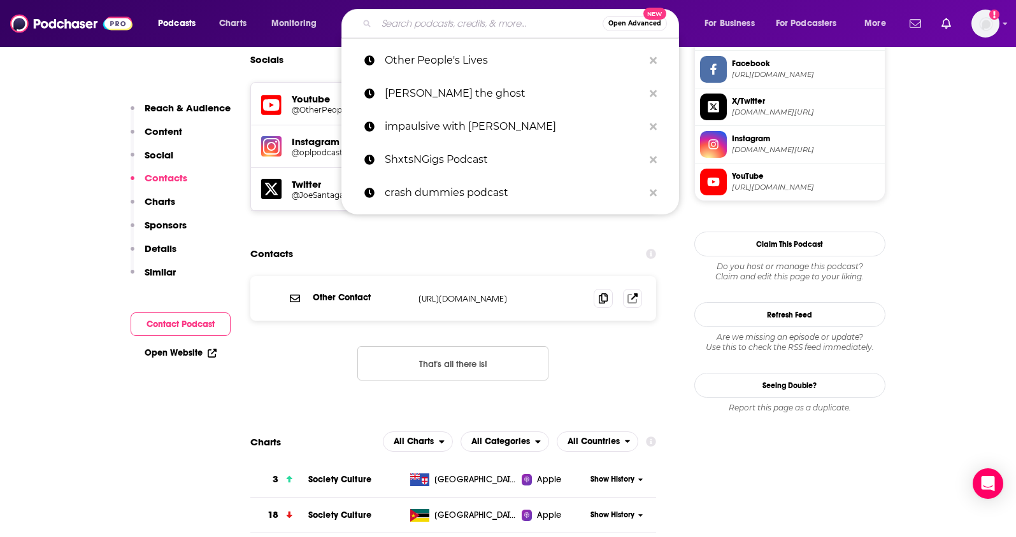
paste input "SmartLess"
type input "SmartLess"
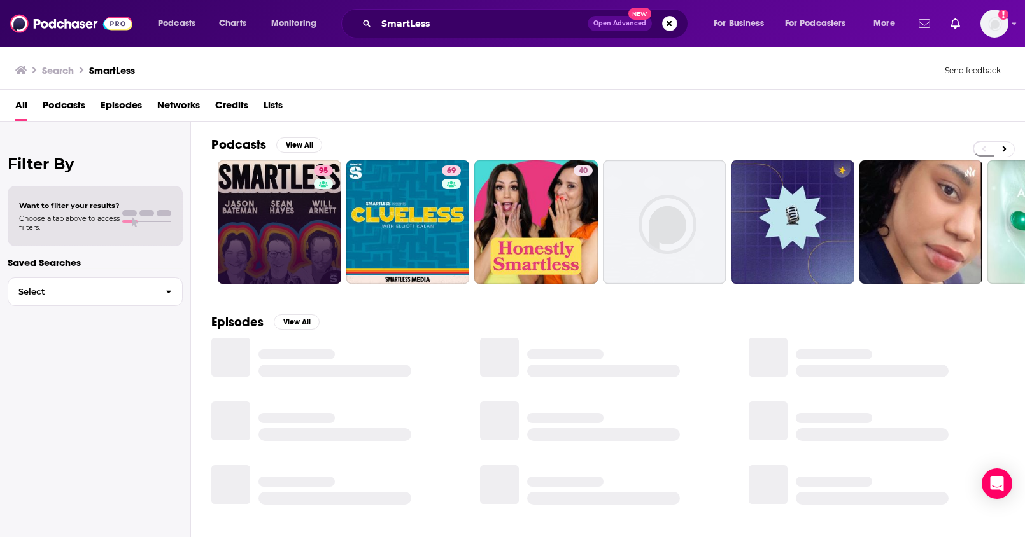
click at [267, 221] on link "95" at bounding box center [280, 222] width 124 height 124
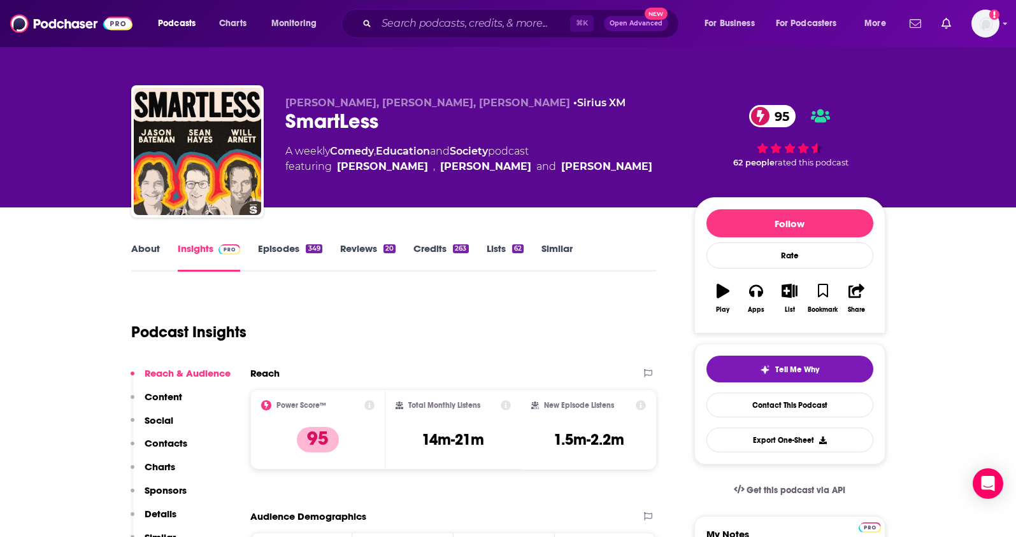
click at [152, 252] on link "About" at bounding box center [145, 257] width 29 height 29
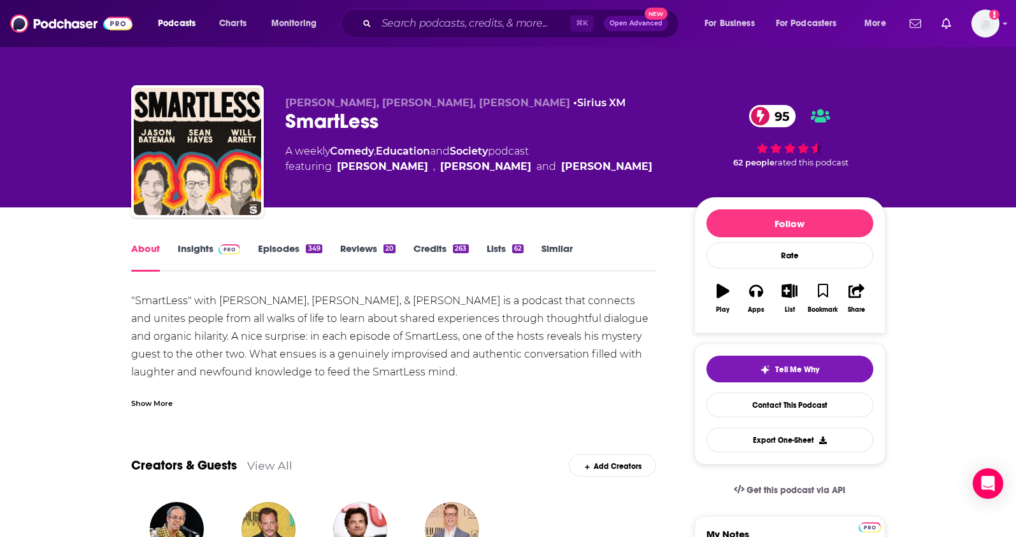
click at [186, 249] on link "Insights" at bounding box center [209, 257] width 63 height 29
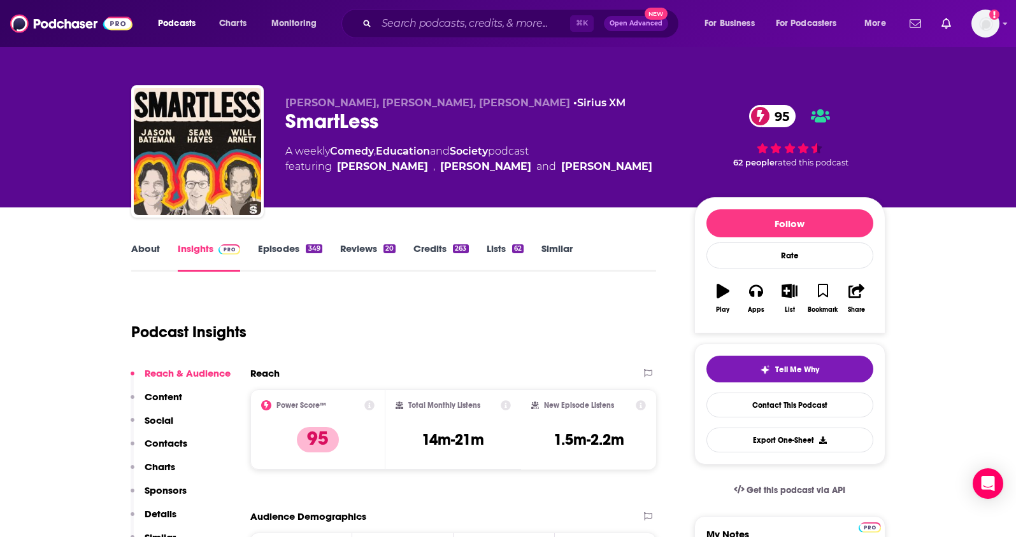
click at [176, 439] on p "Contacts" at bounding box center [166, 443] width 43 height 12
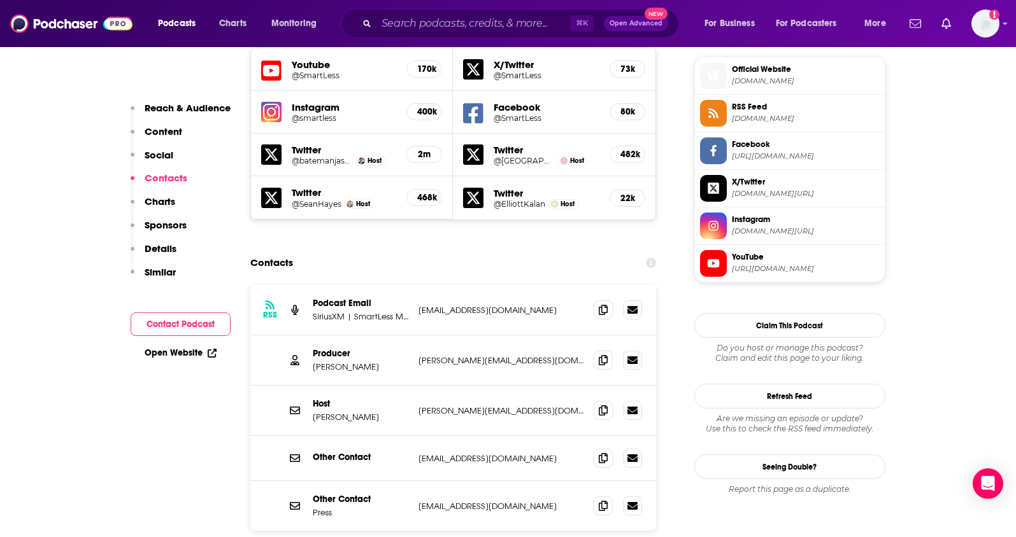
scroll to position [1149, 0]
click at [605, 404] on icon at bounding box center [603, 409] width 9 height 10
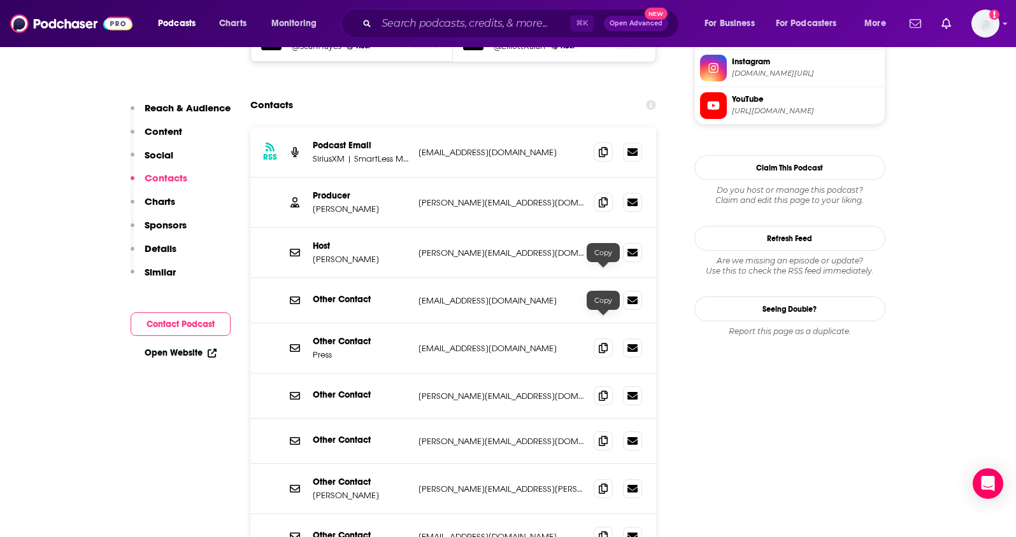
scroll to position [1293, 0]
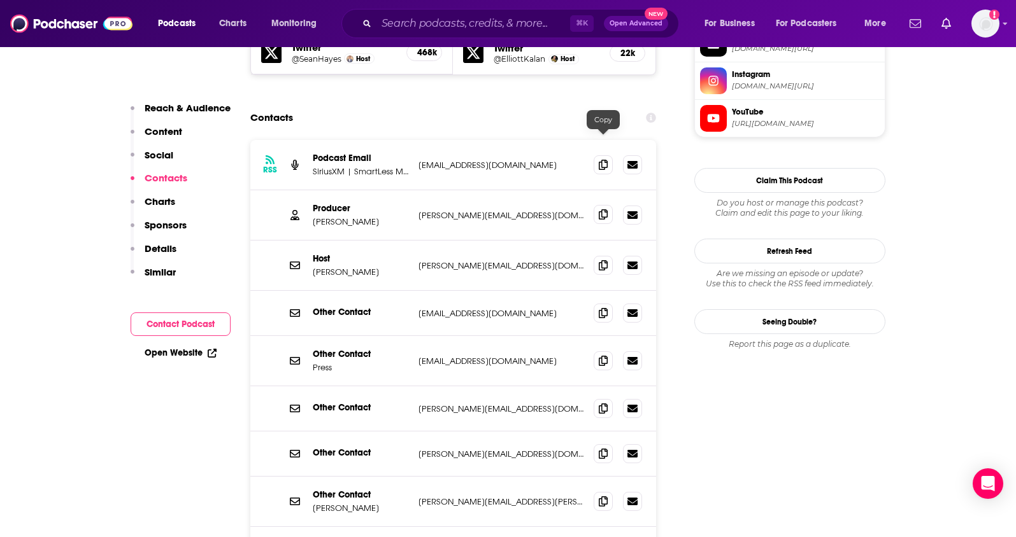
click at [599, 209] on icon at bounding box center [603, 214] width 9 height 10
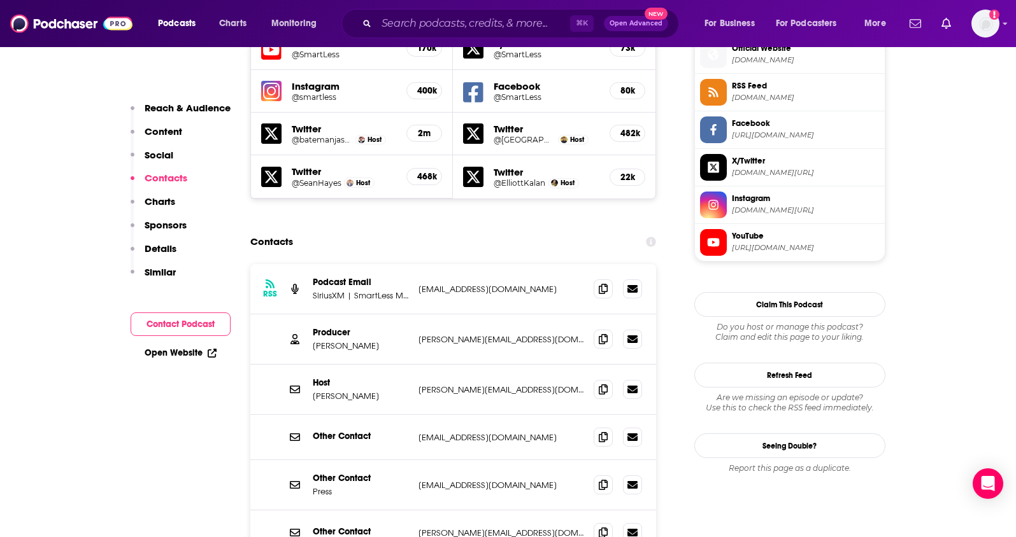
scroll to position [1158, 0]
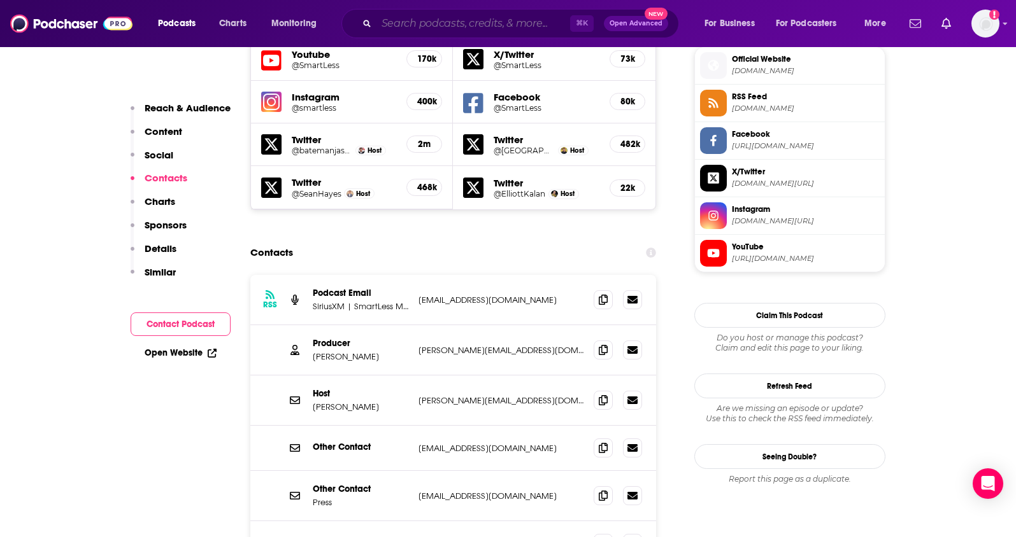
click at [413, 26] on input "Search podcasts, credits, & more..." at bounding box center [473, 23] width 194 height 20
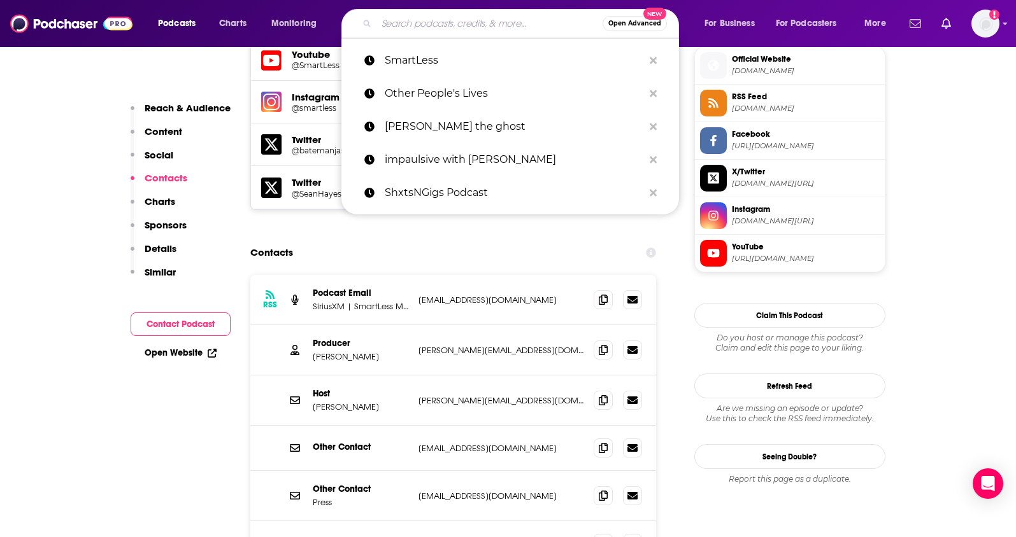
paste input "The Dr. Tyna Show Podcast"
type input "The Dr. Tyna Show Podcast"
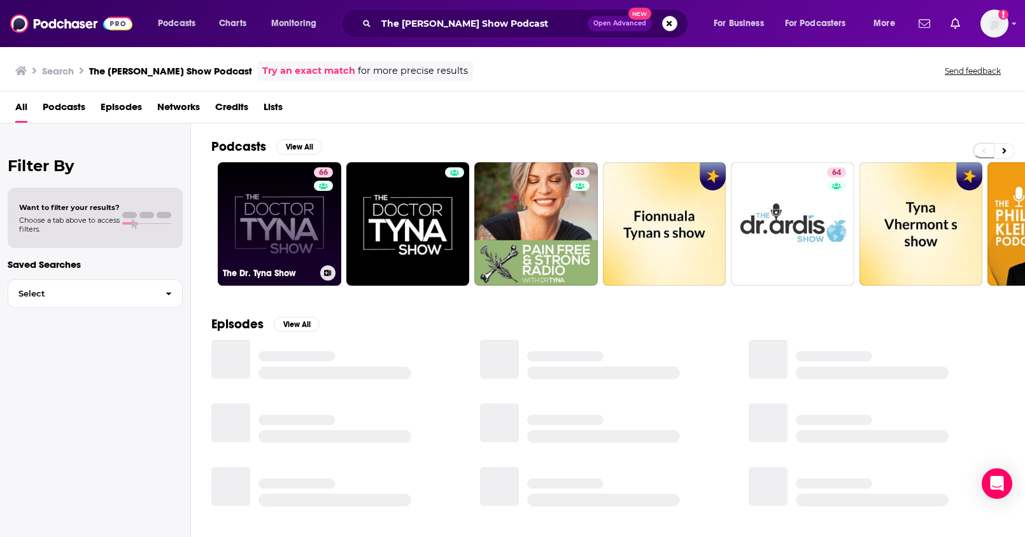
click at [258, 206] on link "66 The Dr. Tyna Show" at bounding box center [280, 224] width 124 height 124
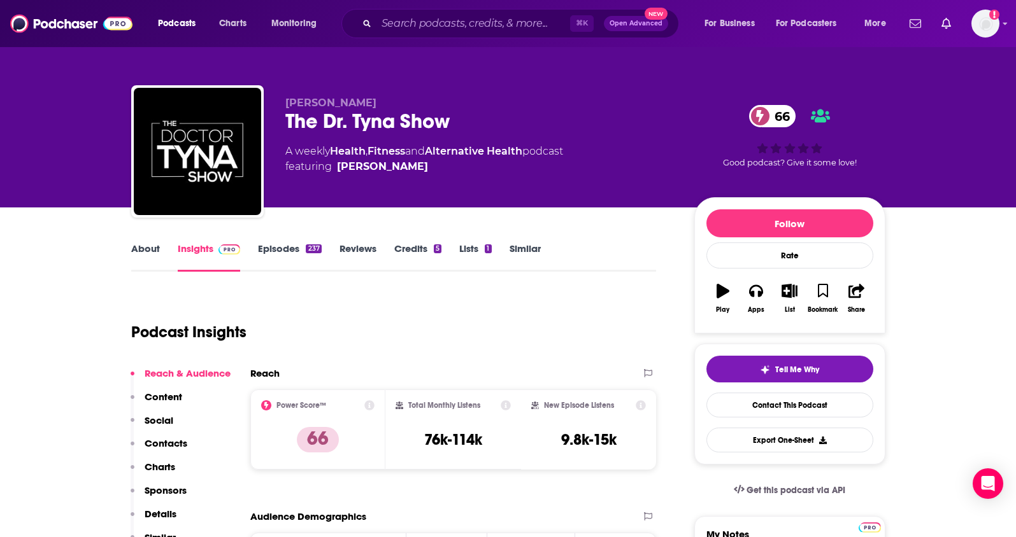
click at [161, 441] on p "Contacts" at bounding box center [166, 443] width 43 height 12
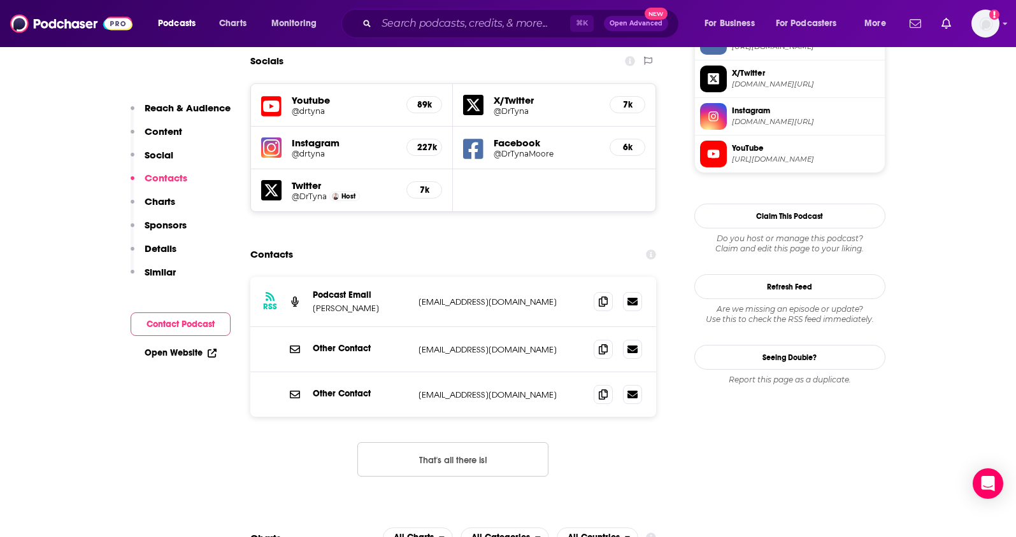
scroll to position [1134, 0]
click at [606, 295] on icon at bounding box center [603, 300] width 9 height 10
click at [602, 388] on icon at bounding box center [603, 393] width 9 height 10
click at [425, 26] on input "Search podcasts, credits, & more..." at bounding box center [473, 23] width 194 height 20
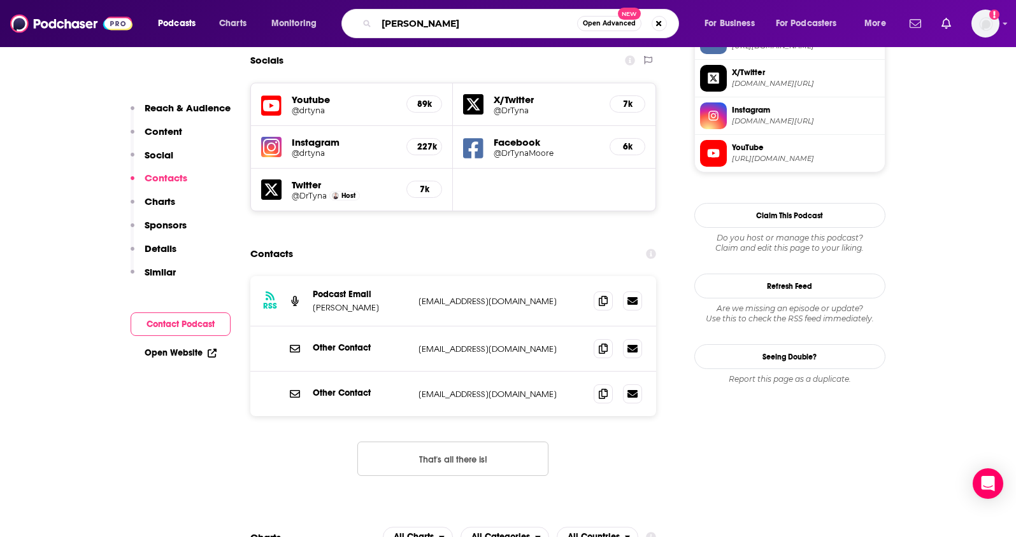
type input "ross mandell"
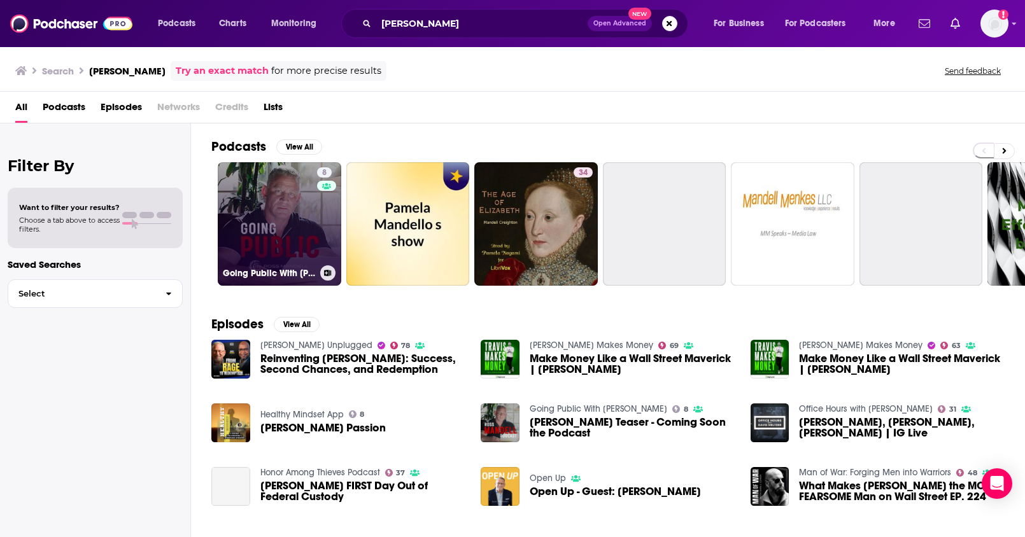
click at [285, 209] on link "8 Going Public With Ross Mandell" at bounding box center [280, 224] width 124 height 124
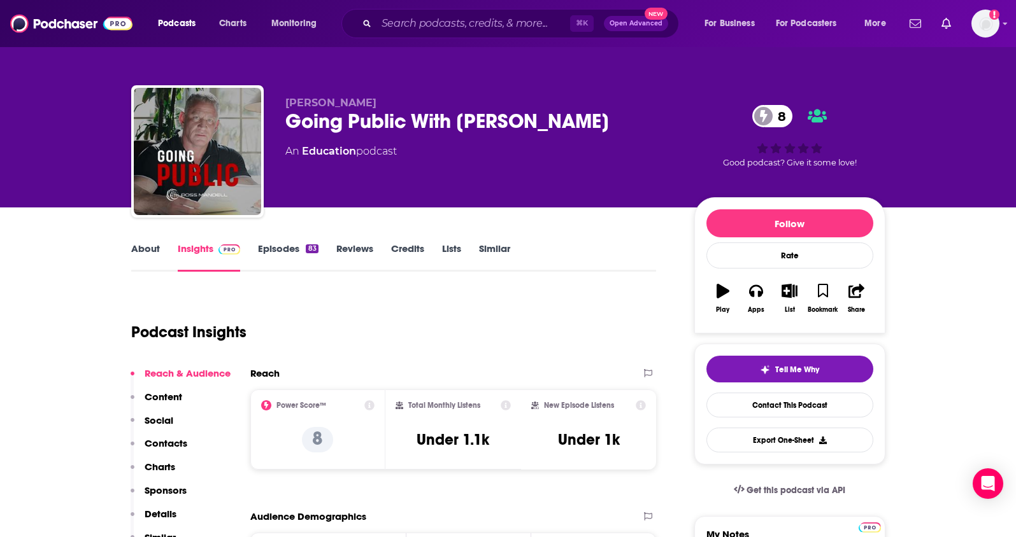
click at [163, 444] on p "Contacts" at bounding box center [166, 443] width 43 height 12
